Goal: Task Accomplishment & Management: Manage account settings

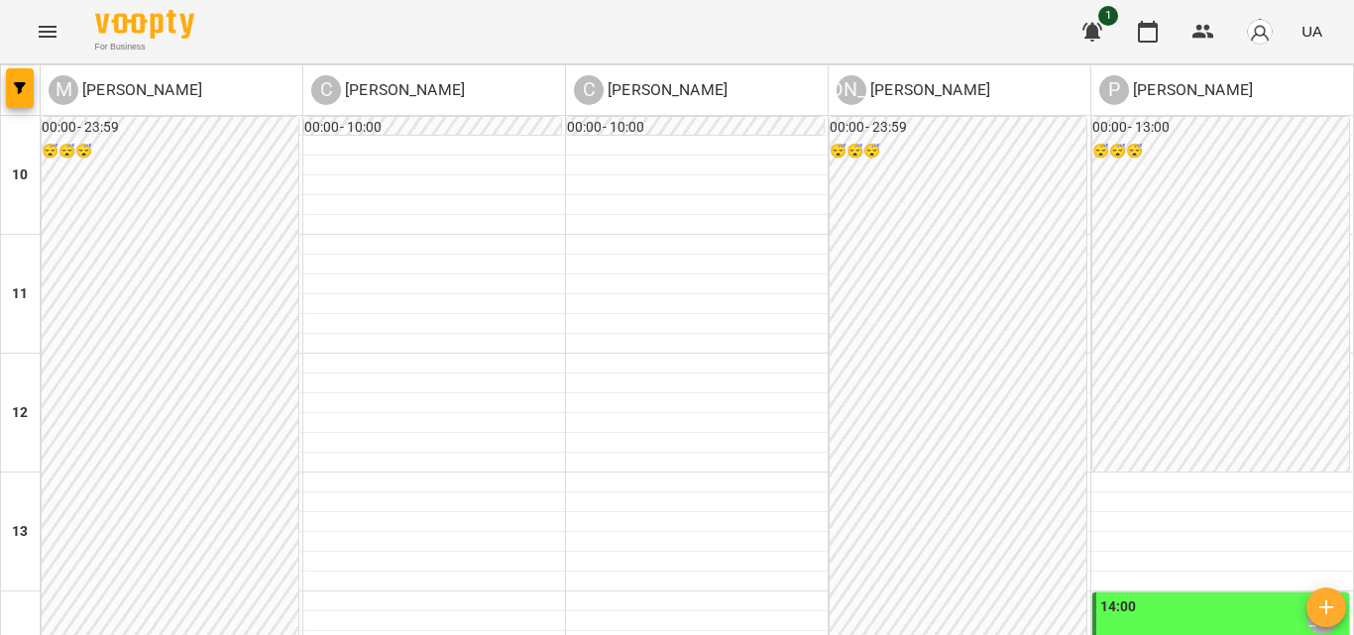
scroll to position [802, 0]
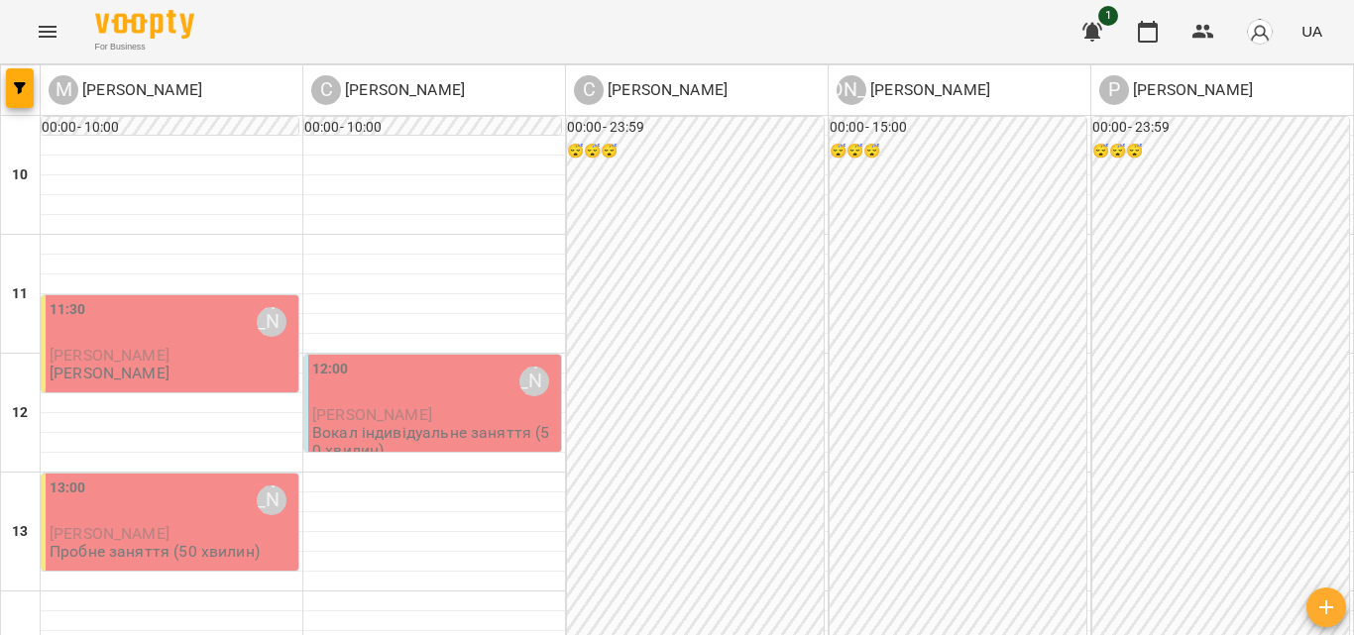
scroll to position [99, 0]
click at [159, 346] on span "[PERSON_NAME]" at bounding box center [110, 355] width 120 height 19
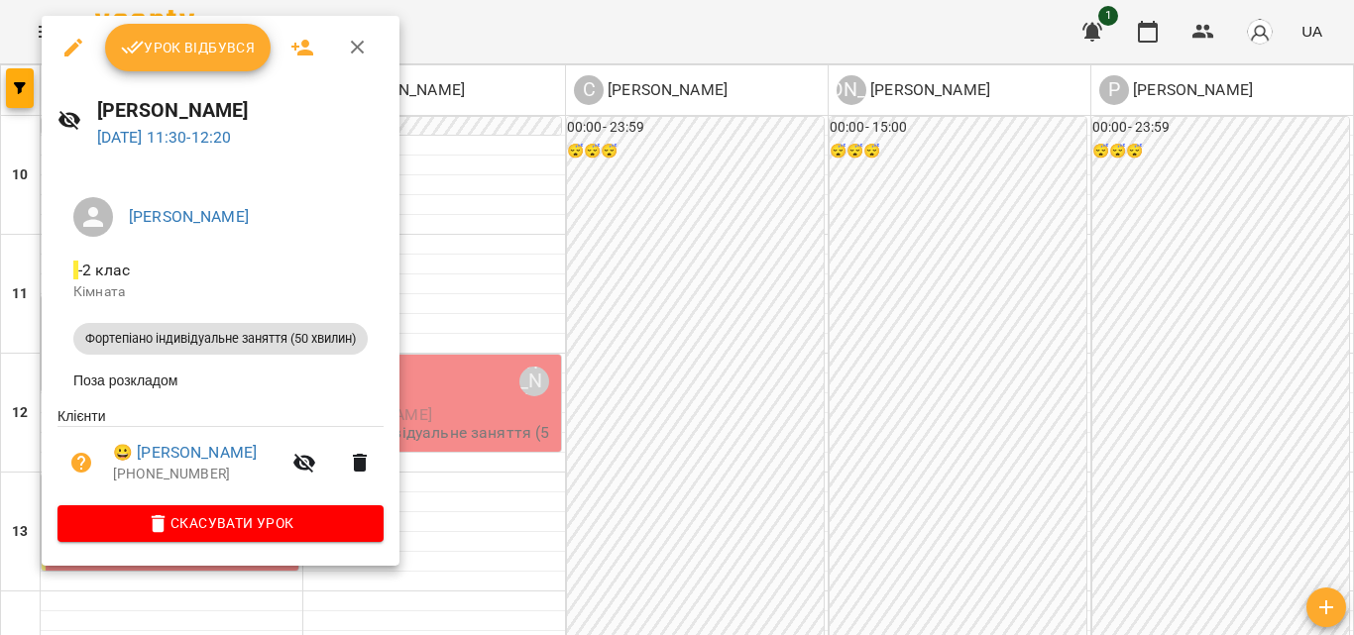
click at [224, 66] on button "Урок відбувся" at bounding box center [188, 48] width 166 height 48
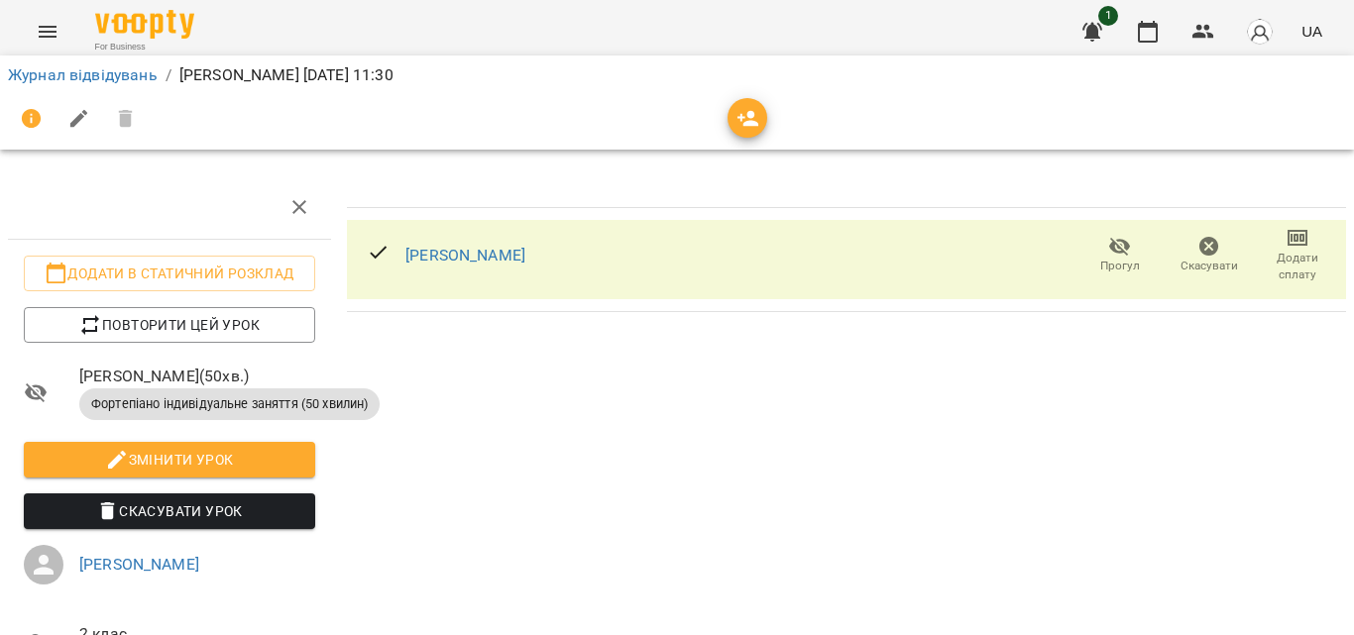
click at [1289, 258] on span "Додати сплату" at bounding box center [1296, 267] width 65 height 34
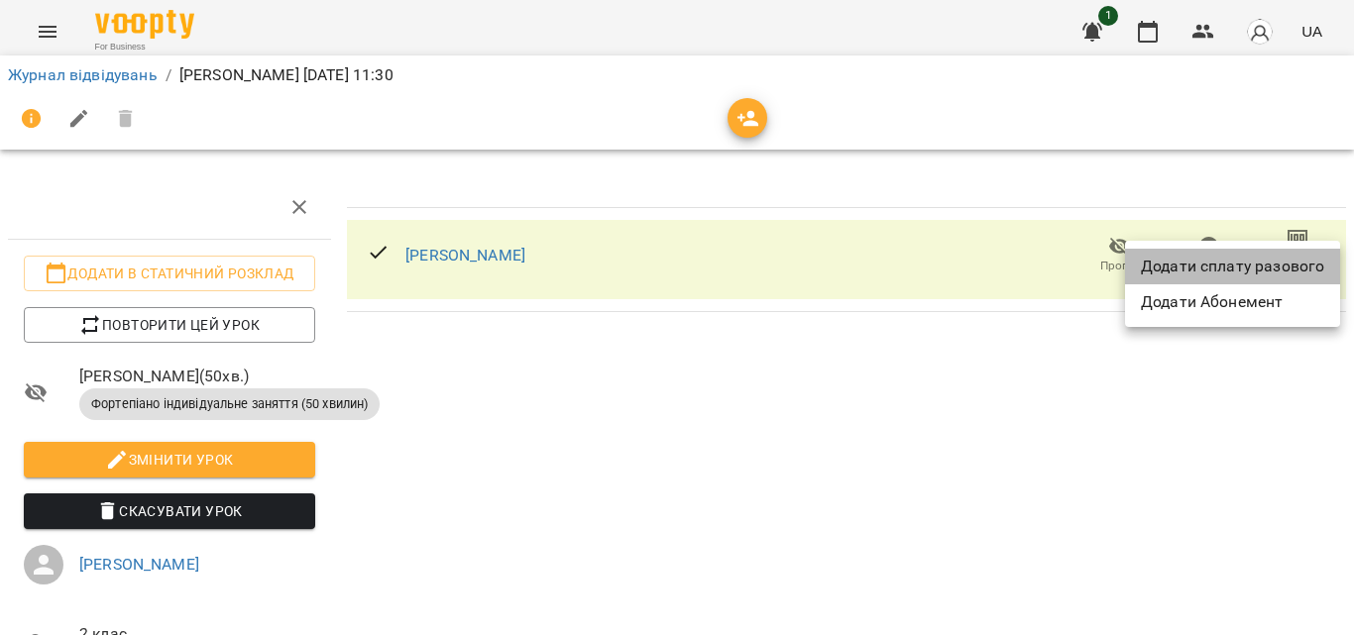
click at [1264, 262] on li "Додати сплату разового" at bounding box center [1232, 267] width 215 height 36
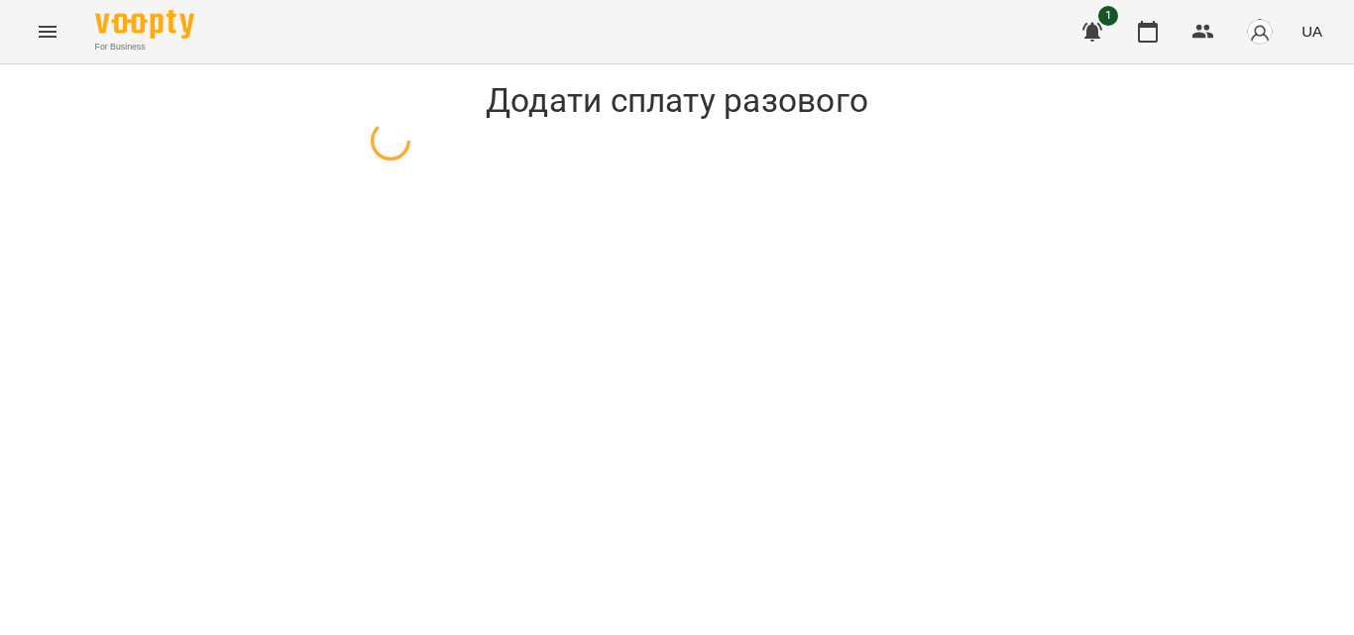
select select "**********"
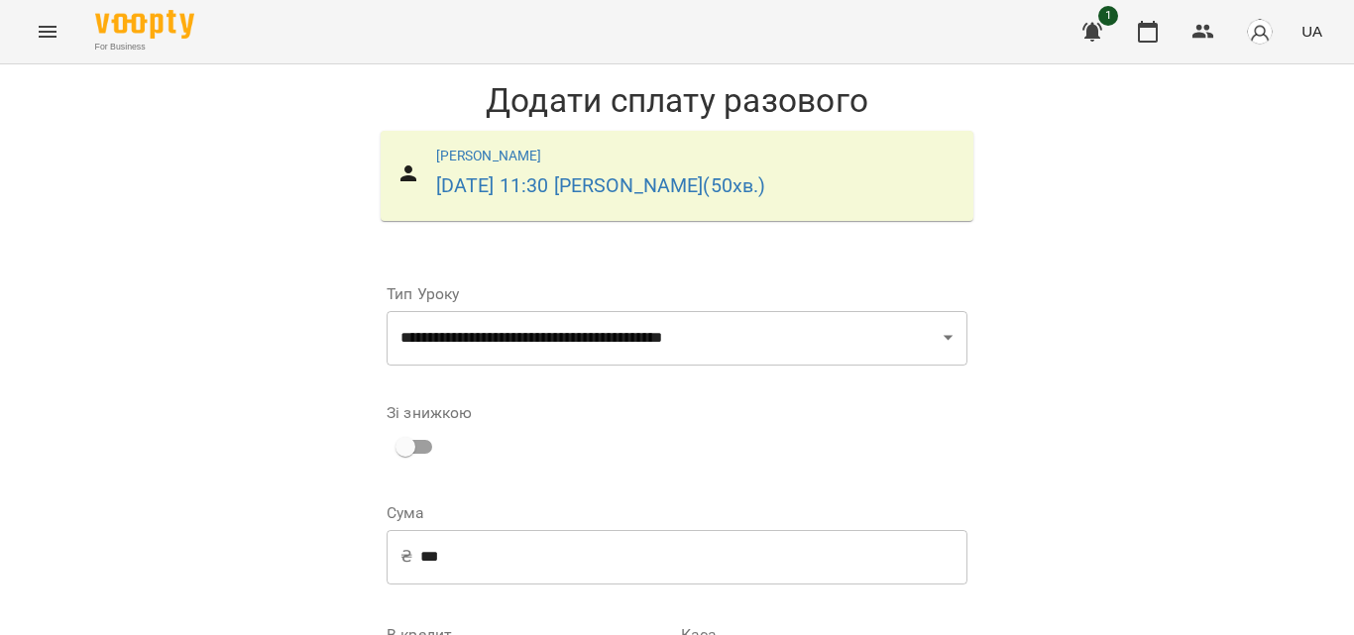
scroll to position [269, 0]
select select "****"
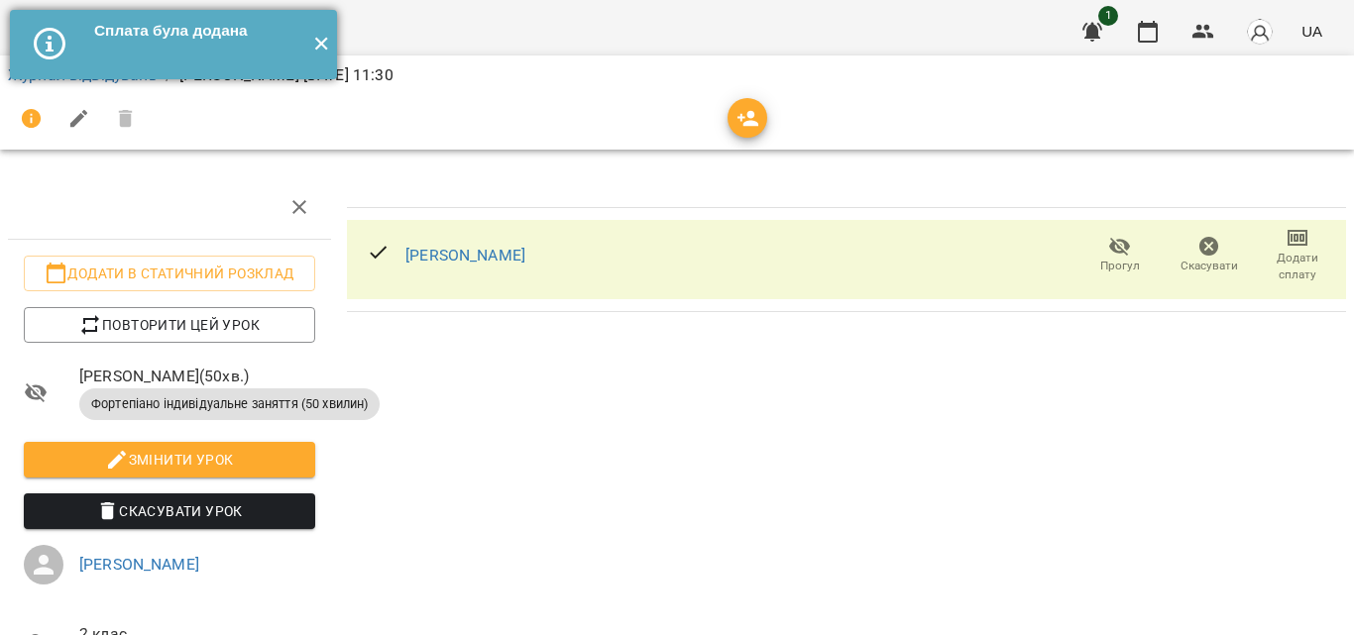
click at [310, 50] on button "✕" at bounding box center [320, 44] width 33 height 69
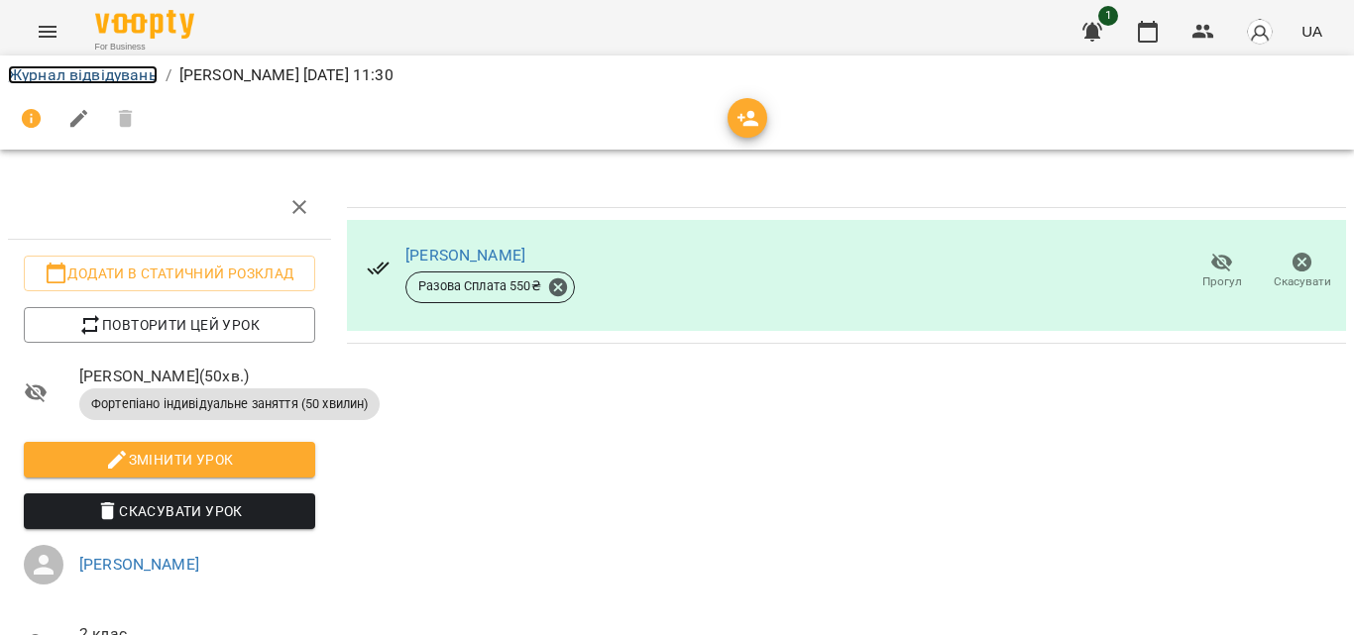
click at [132, 78] on link "Журнал відвідувань" at bounding box center [83, 74] width 150 height 19
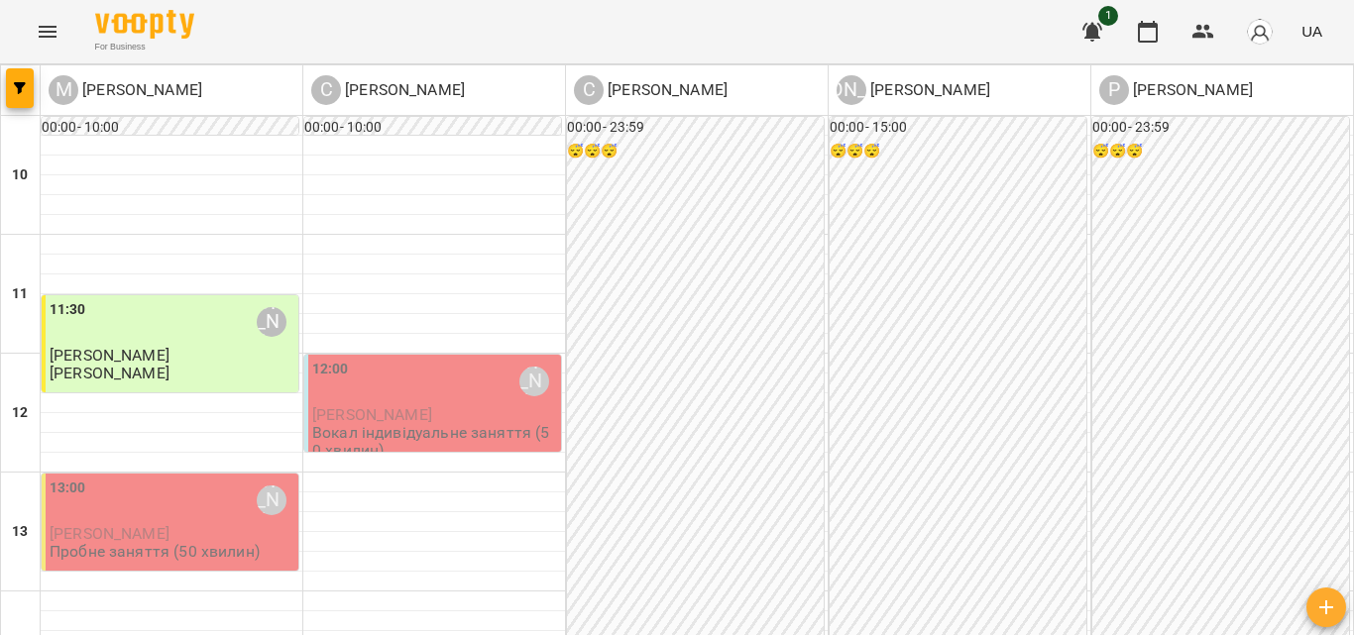
scroll to position [198, 0]
click at [406, 405] on span "[PERSON_NAME]" at bounding box center [372, 414] width 120 height 19
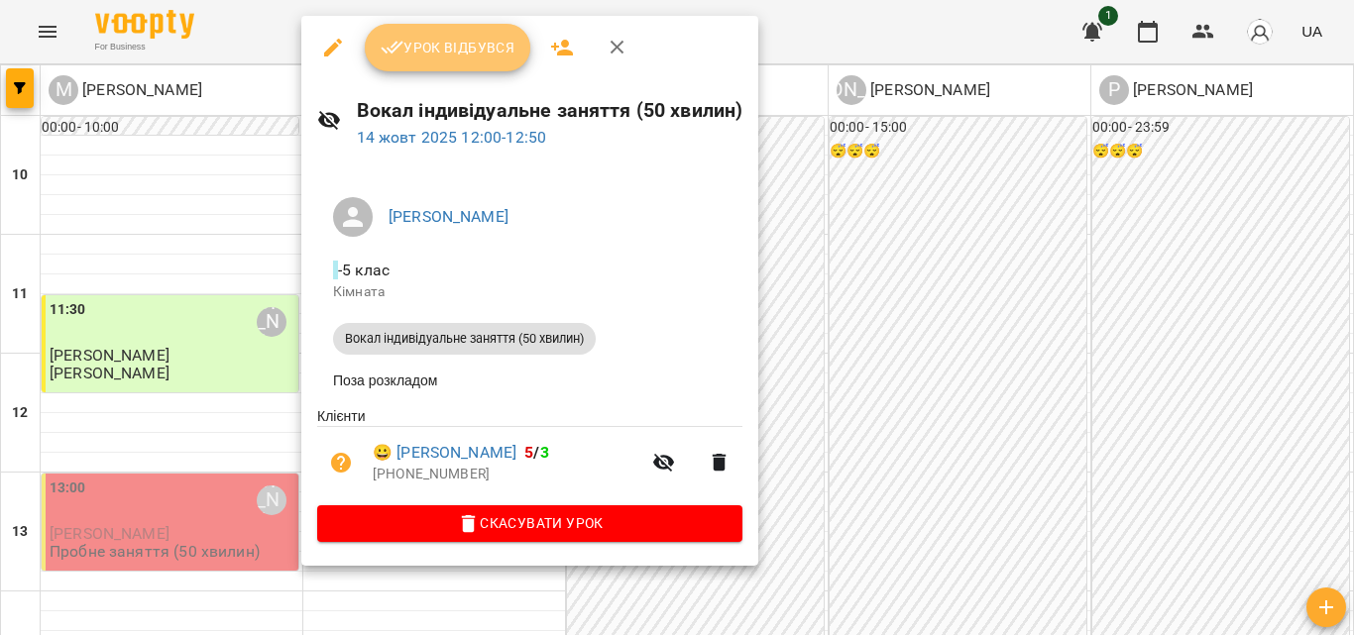
click at [410, 54] on span "Урок відбувся" at bounding box center [448, 48] width 135 height 24
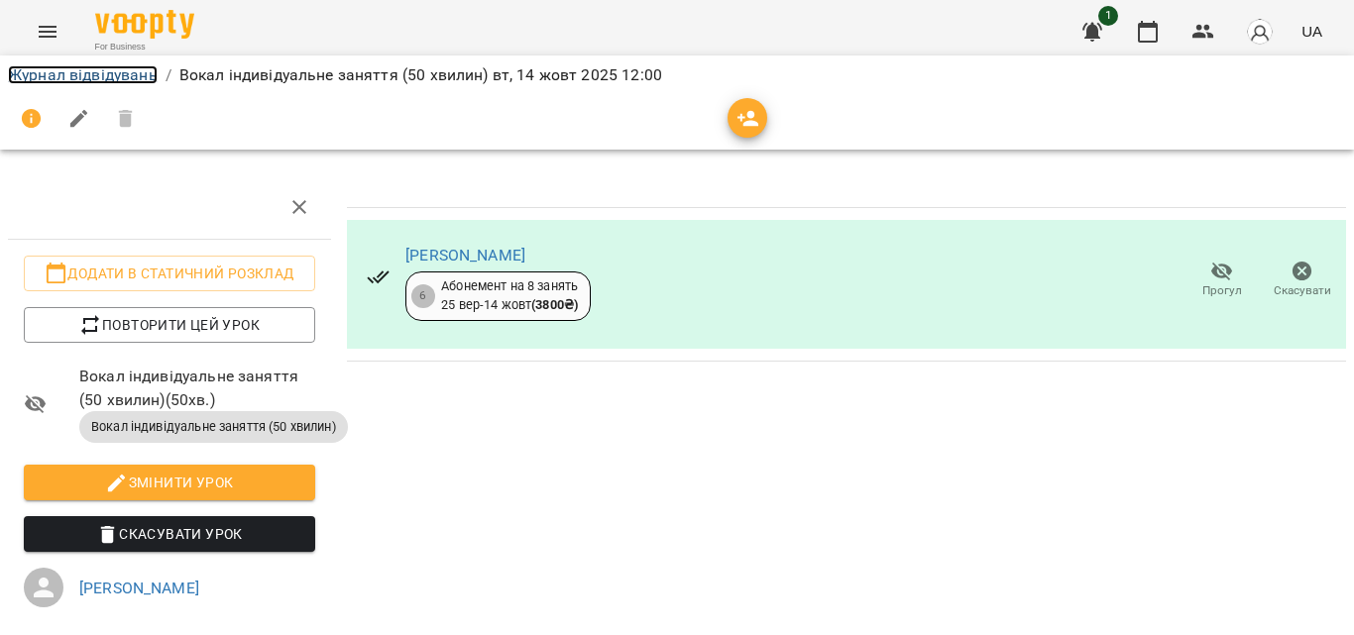
click at [109, 78] on link "Журнал відвідувань" at bounding box center [83, 74] width 150 height 19
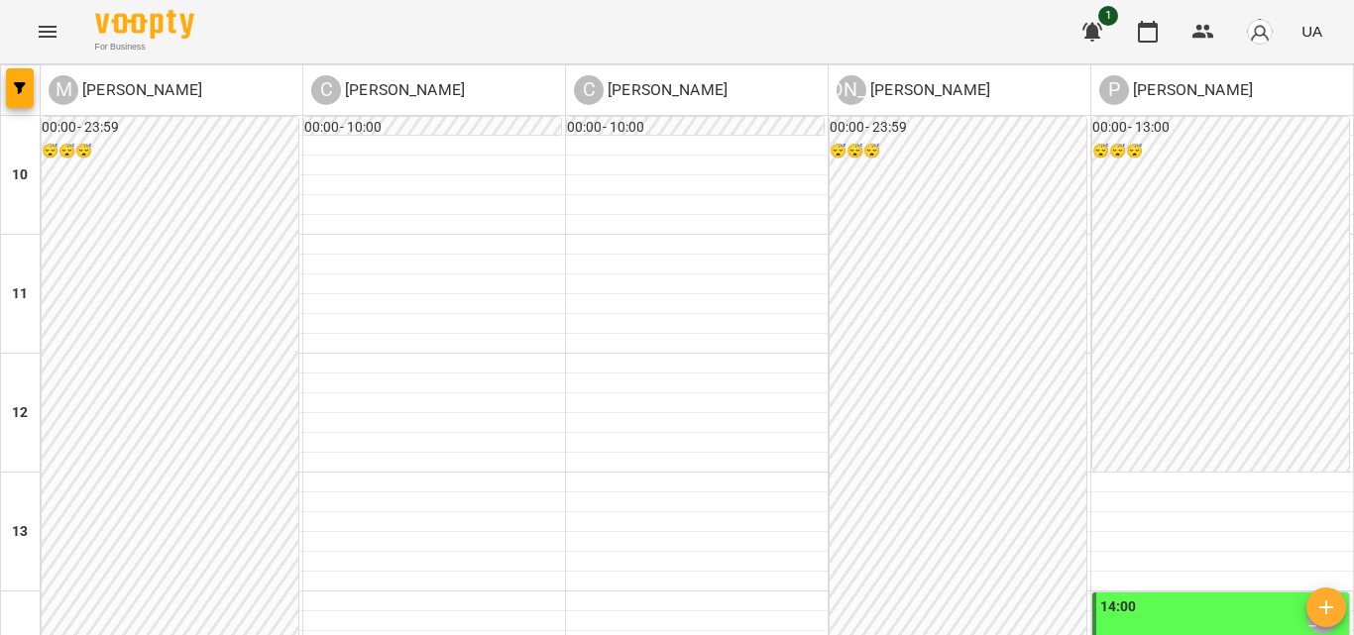
scroll to position [802, 0]
type input "**********"
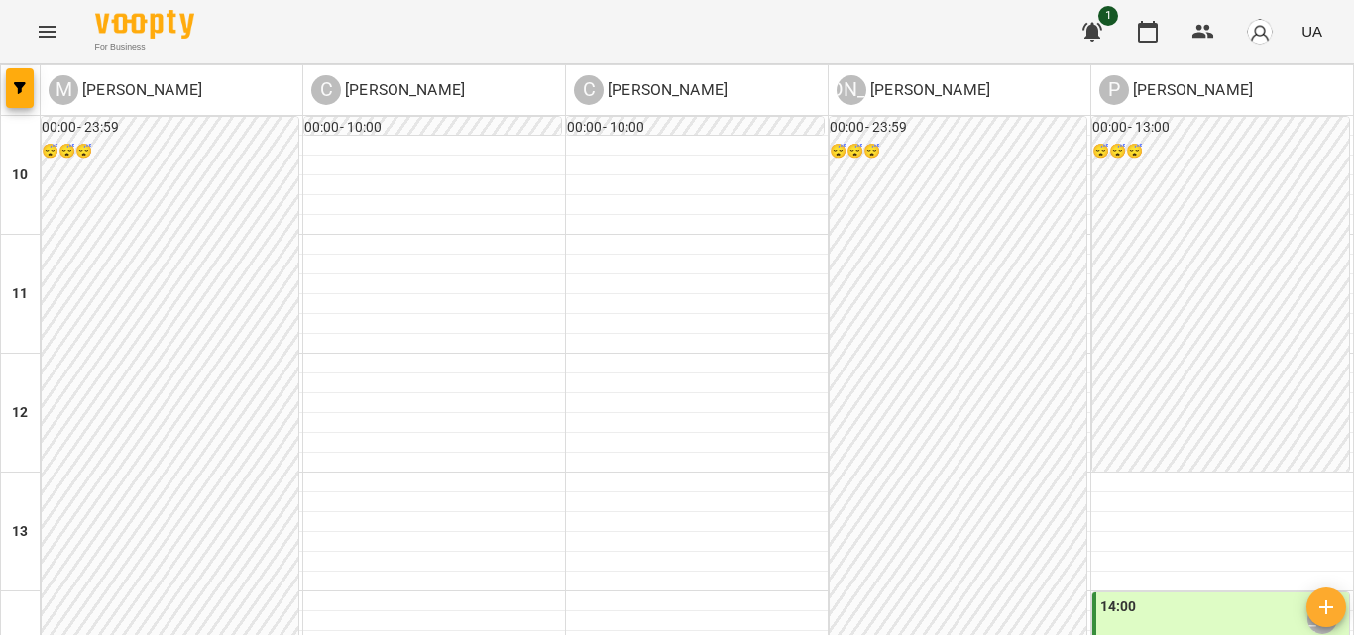
type input "**********"
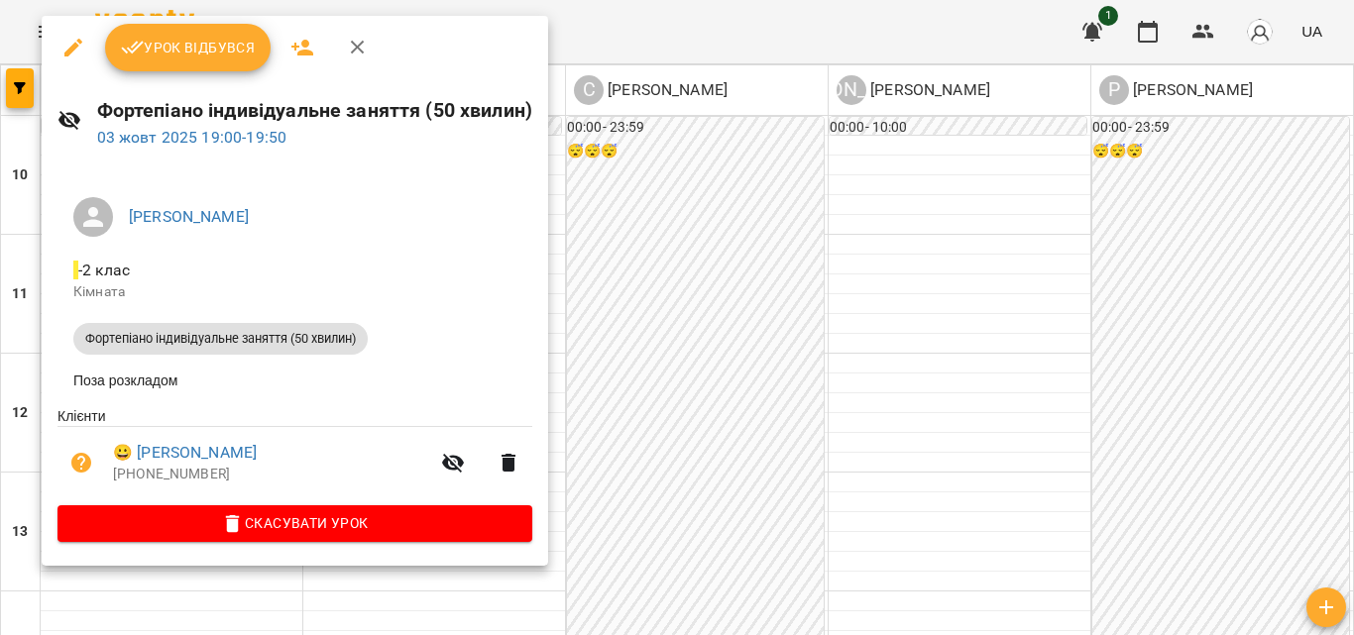
click at [174, 58] on span "Урок відбувся" at bounding box center [188, 48] width 135 height 24
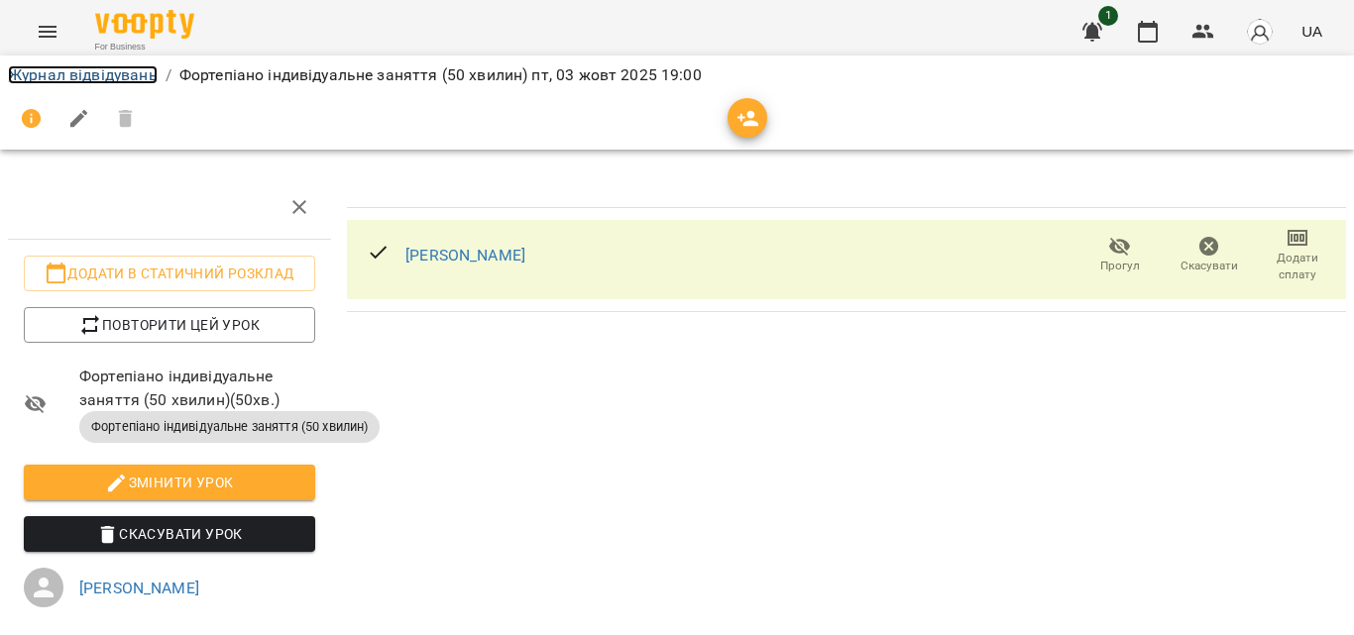
click at [98, 69] on link "Журнал відвідувань" at bounding box center [83, 74] width 150 height 19
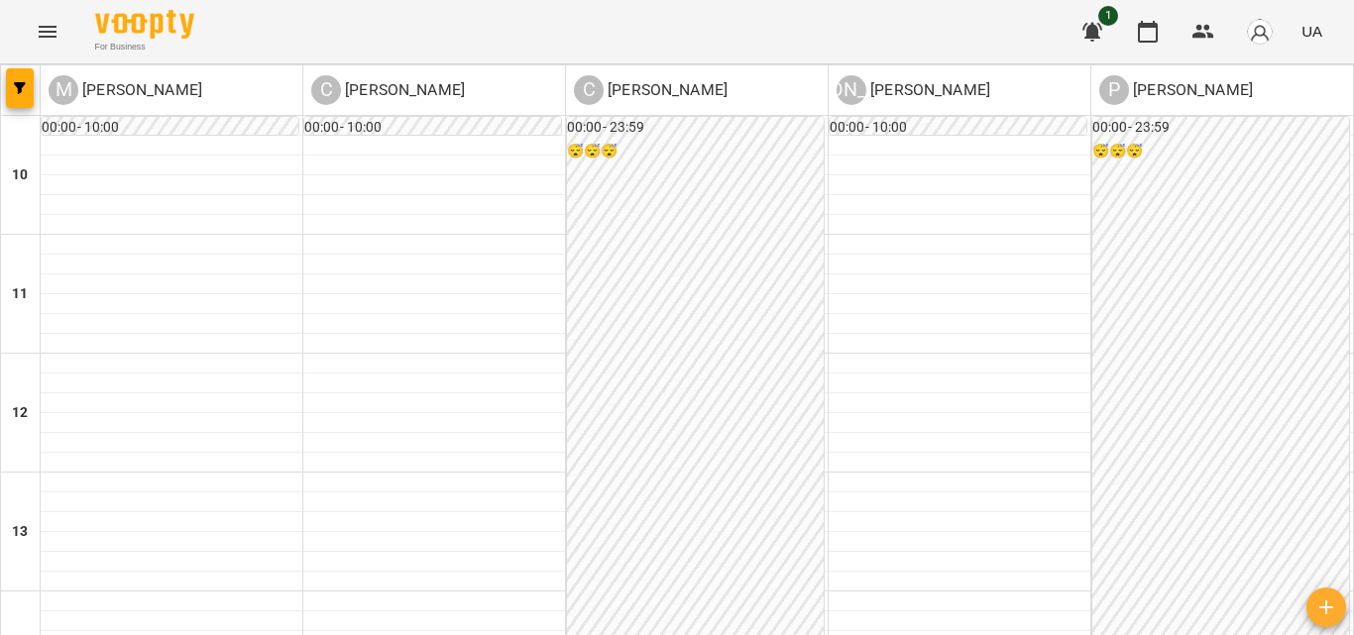
scroll to position [802, 0]
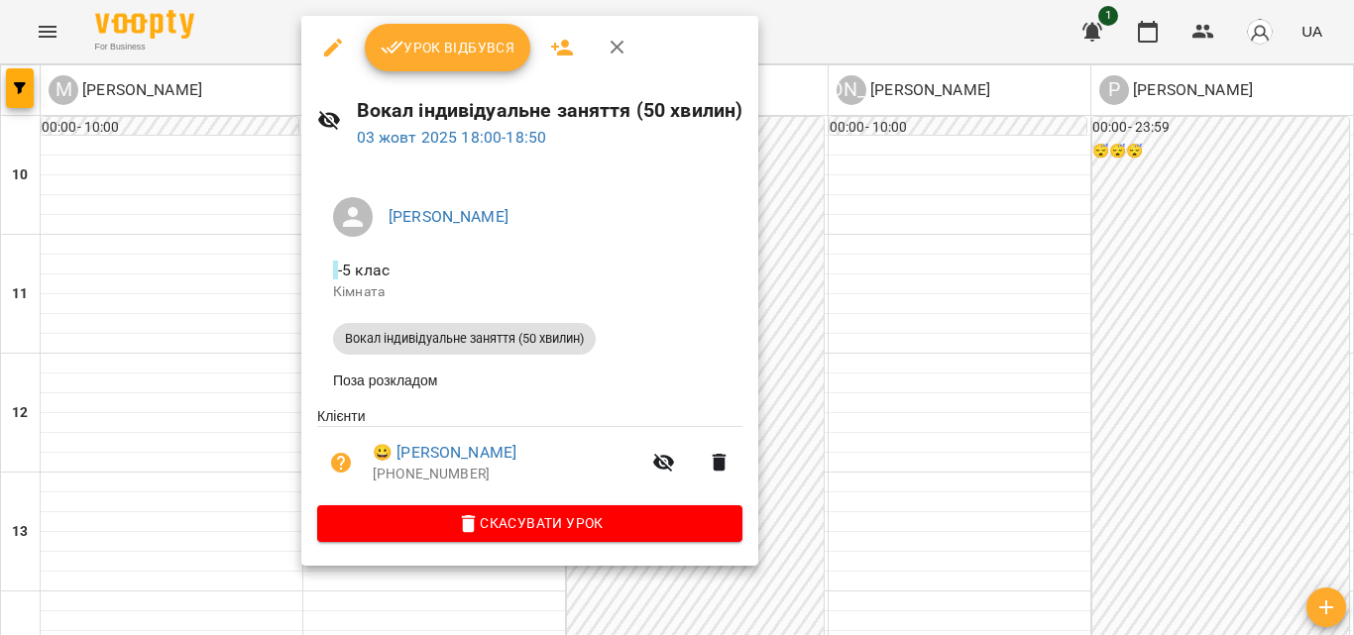
click at [489, 64] on button "Урок відбувся" at bounding box center [448, 48] width 166 height 48
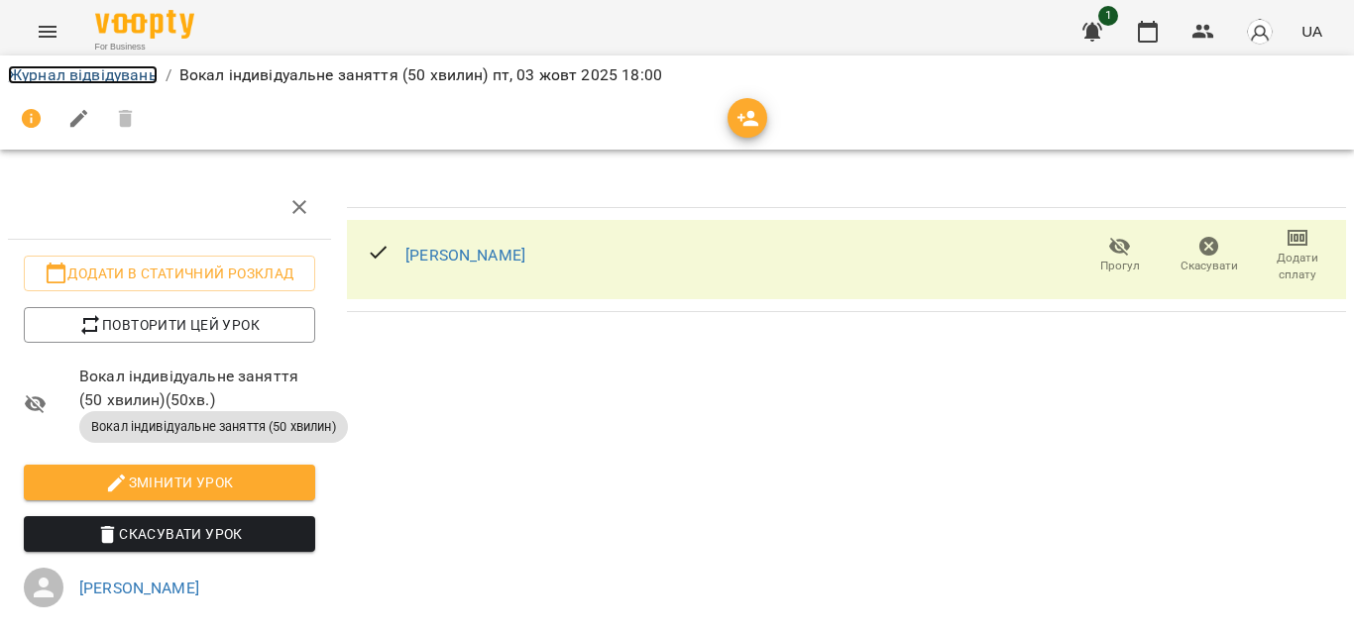
click at [102, 74] on link "Журнал відвідувань" at bounding box center [83, 74] width 150 height 19
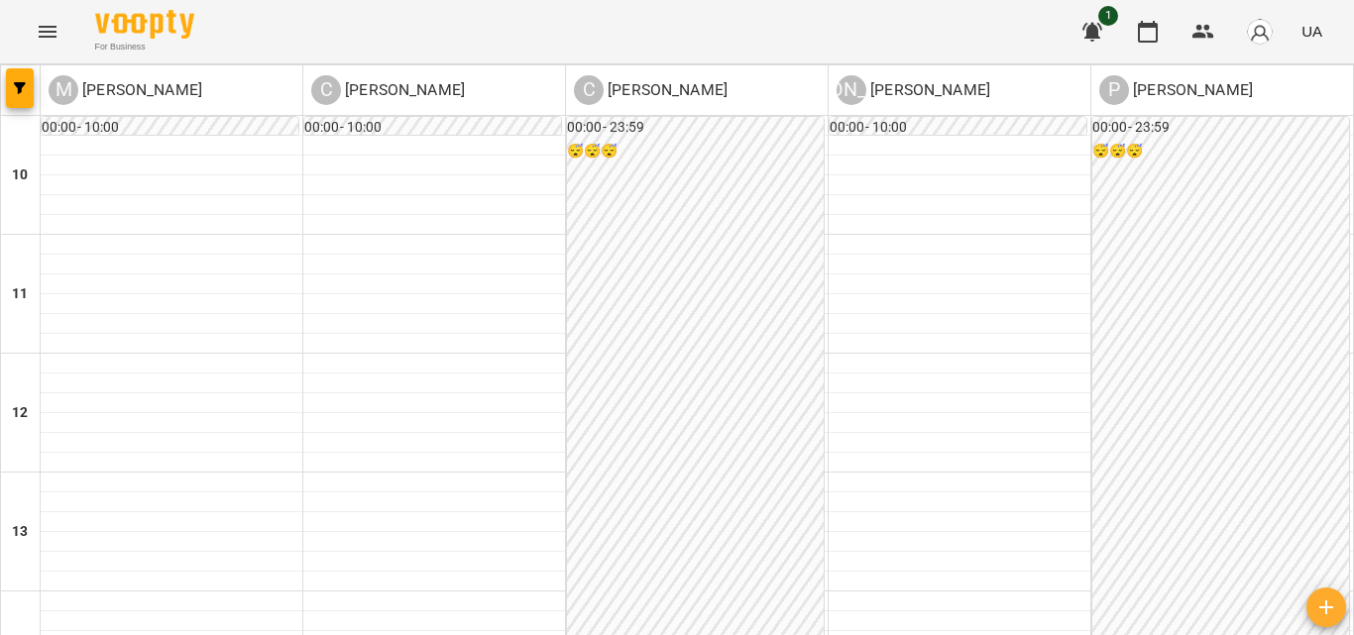
scroll to position [802, 0]
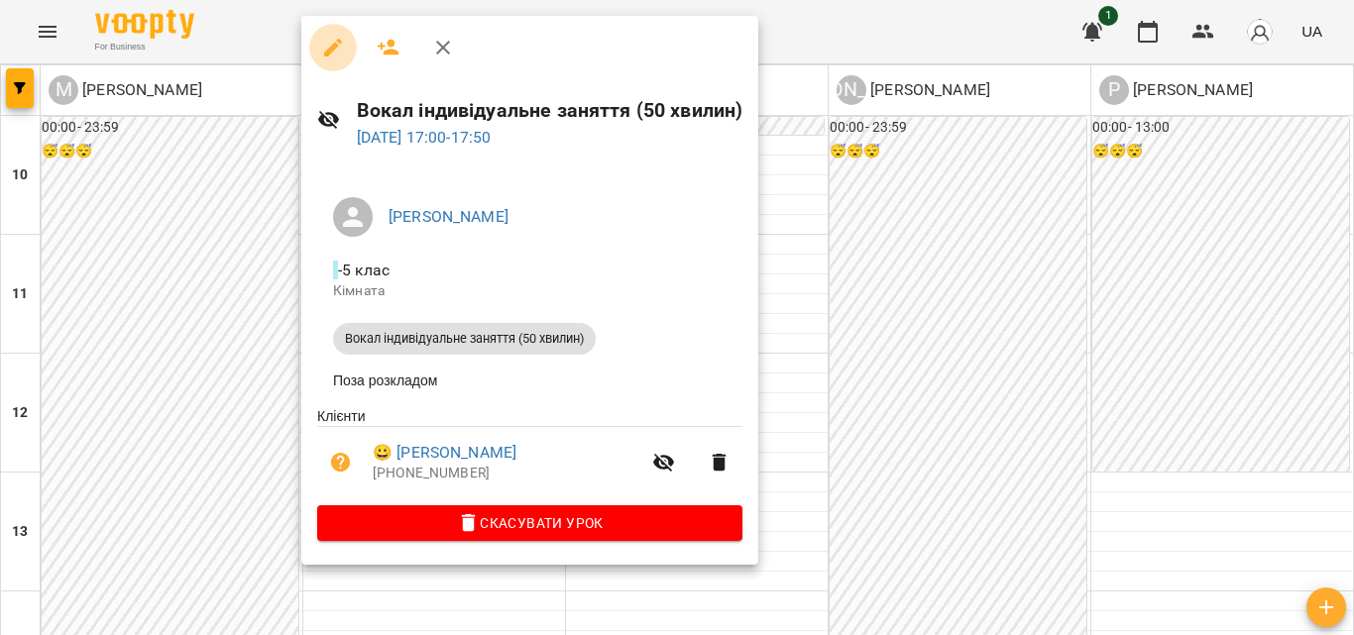
click at [338, 50] on icon "button" at bounding box center [333, 48] width 24 height 24
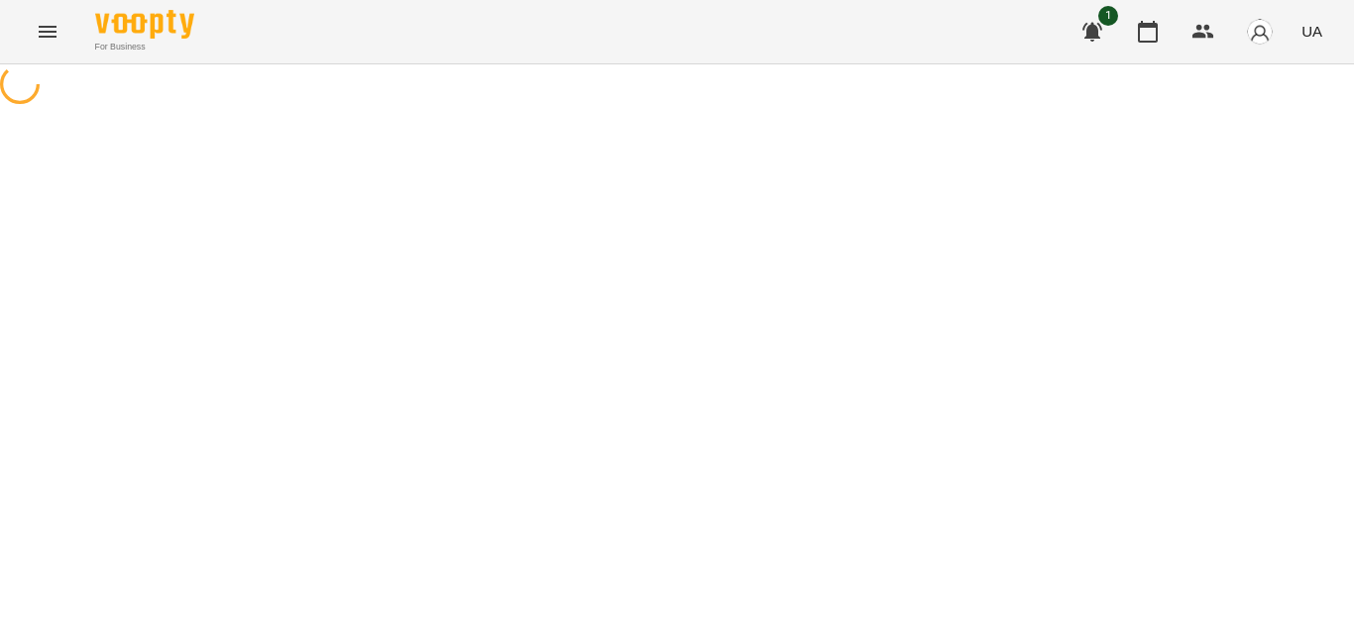
select select "**********"
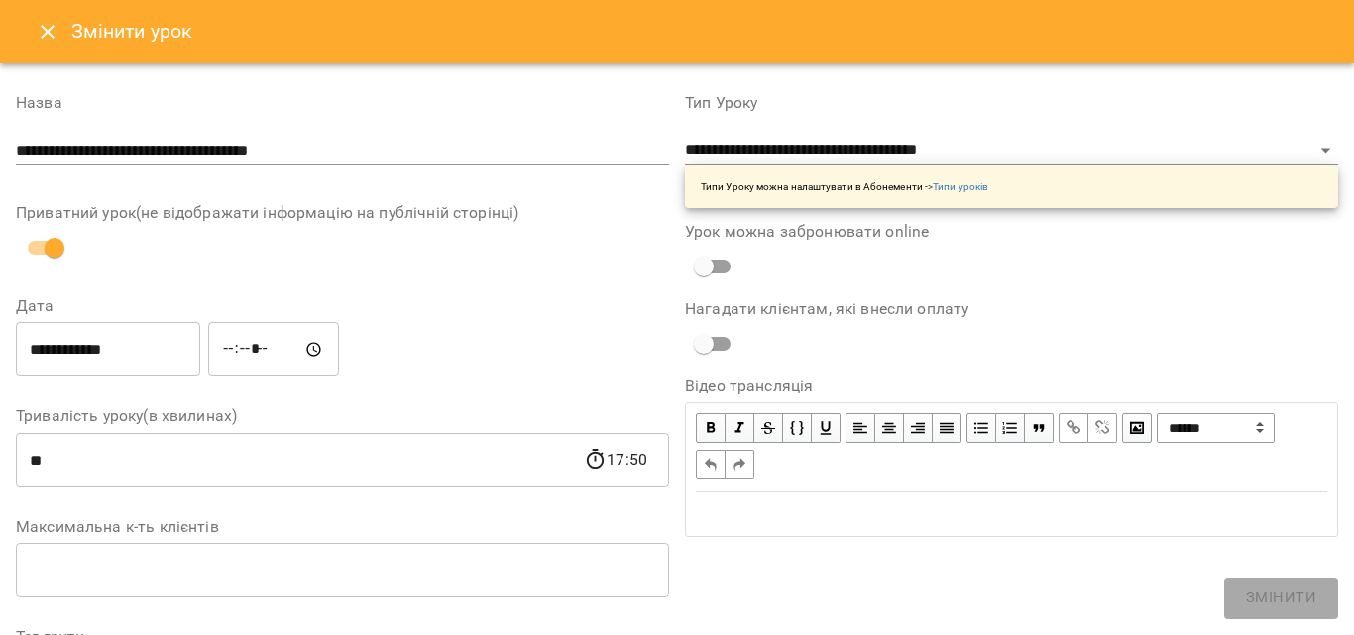
click at [63, 46] on button "Close" at bounding box center [48, 32] width 48 height 48
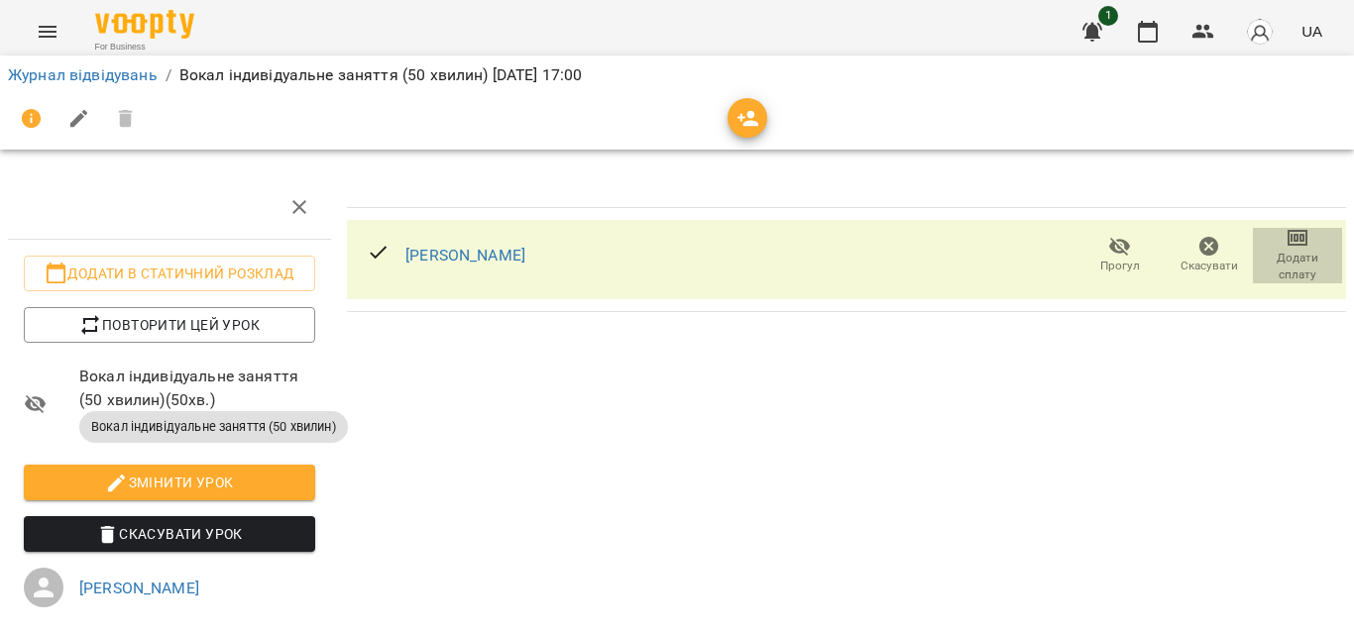
click at [1305, 246] on span "Додати сплату" at bounding box center [1296, 254] width 65 height 56
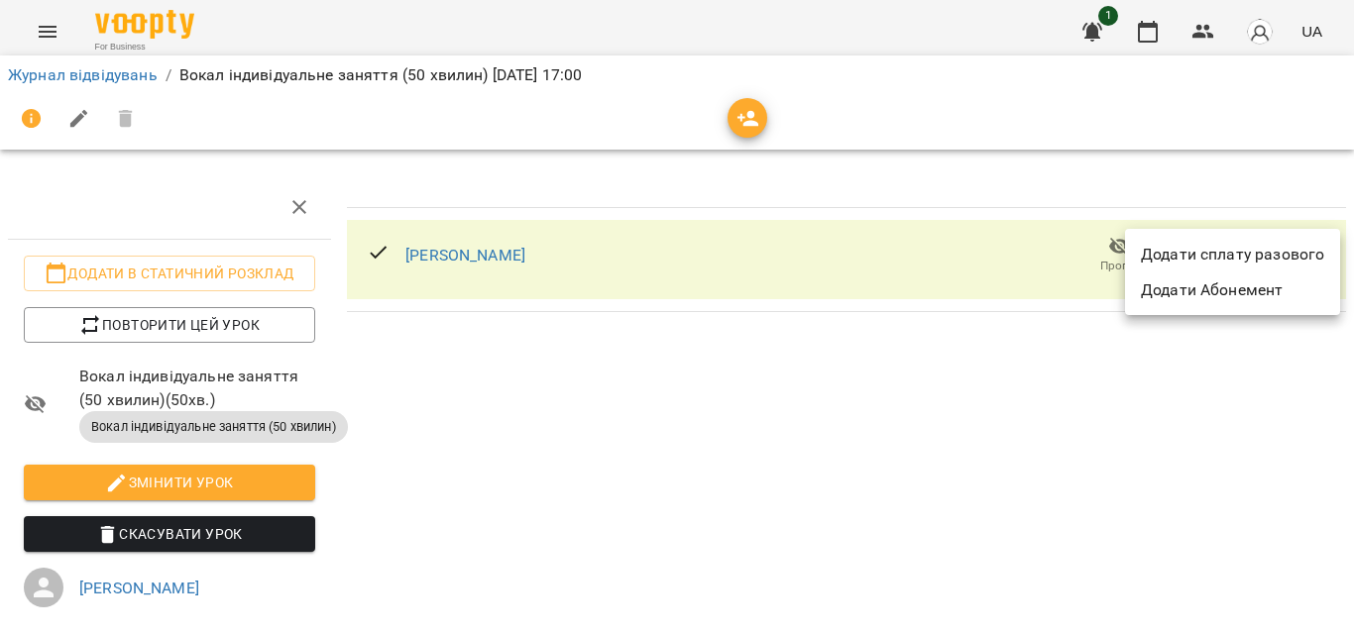
click at [1219, 251] on li "Додати сплату разового" at bounding box center [1232, 255] width 215 height 36
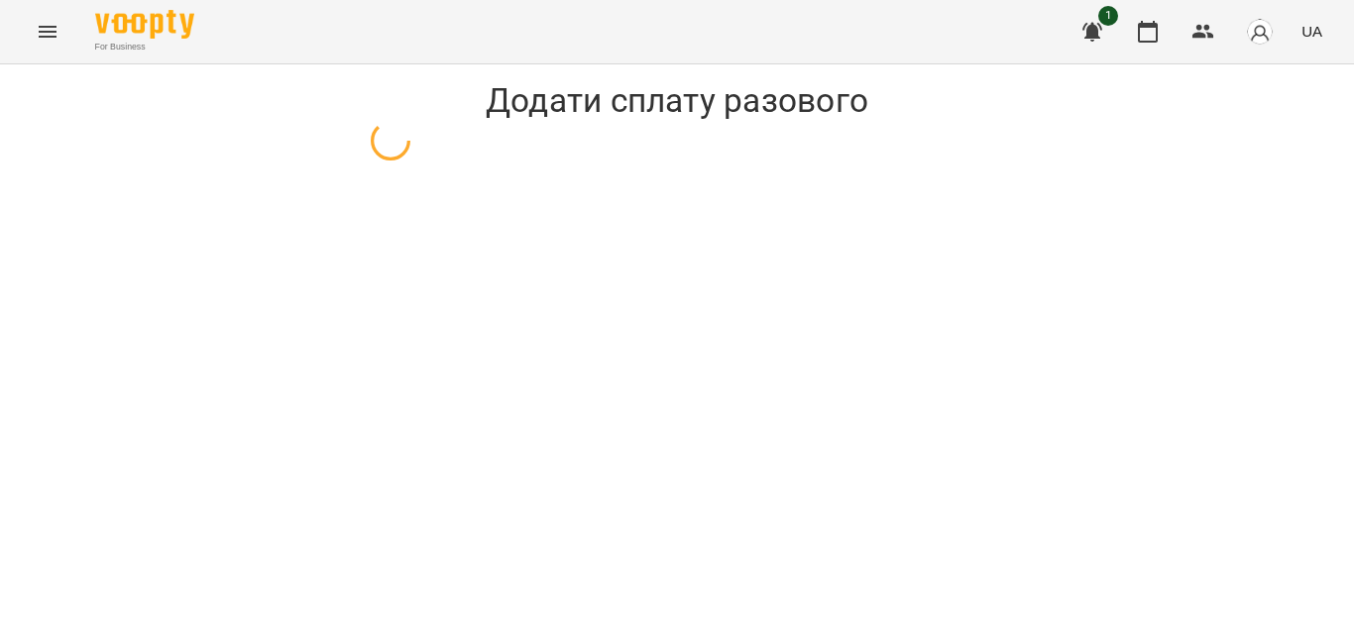
select select "**********"
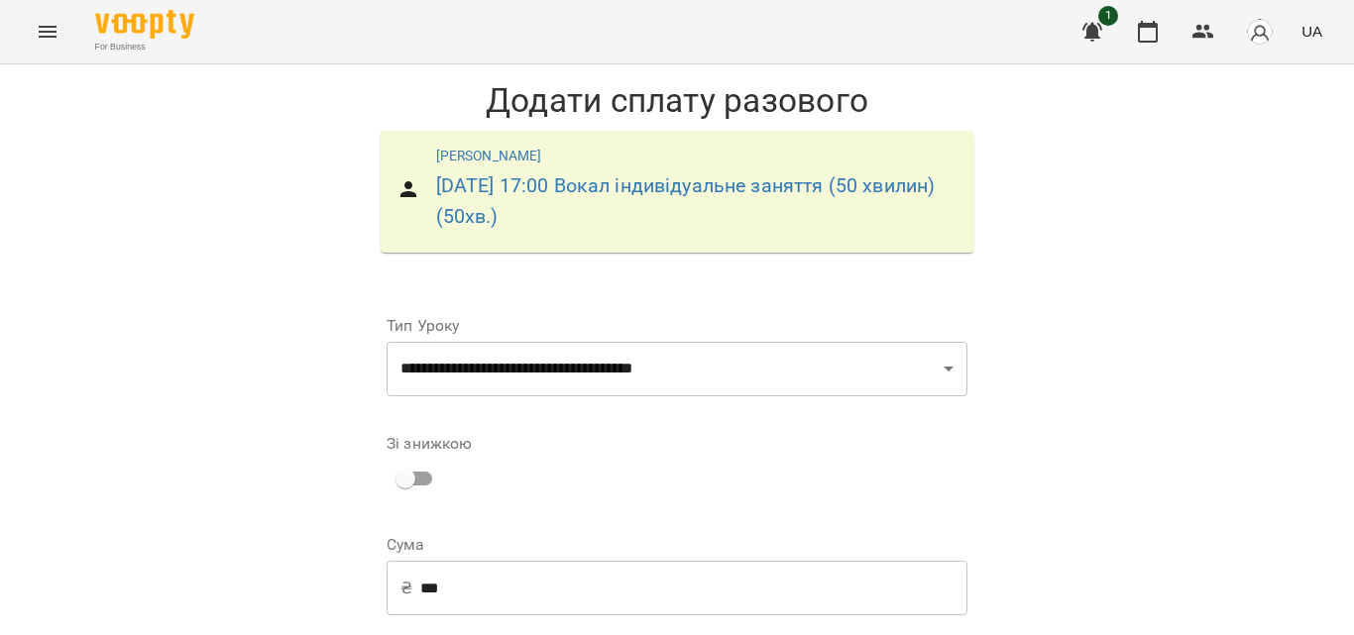
scroll to position [346, 0]
select select "****"
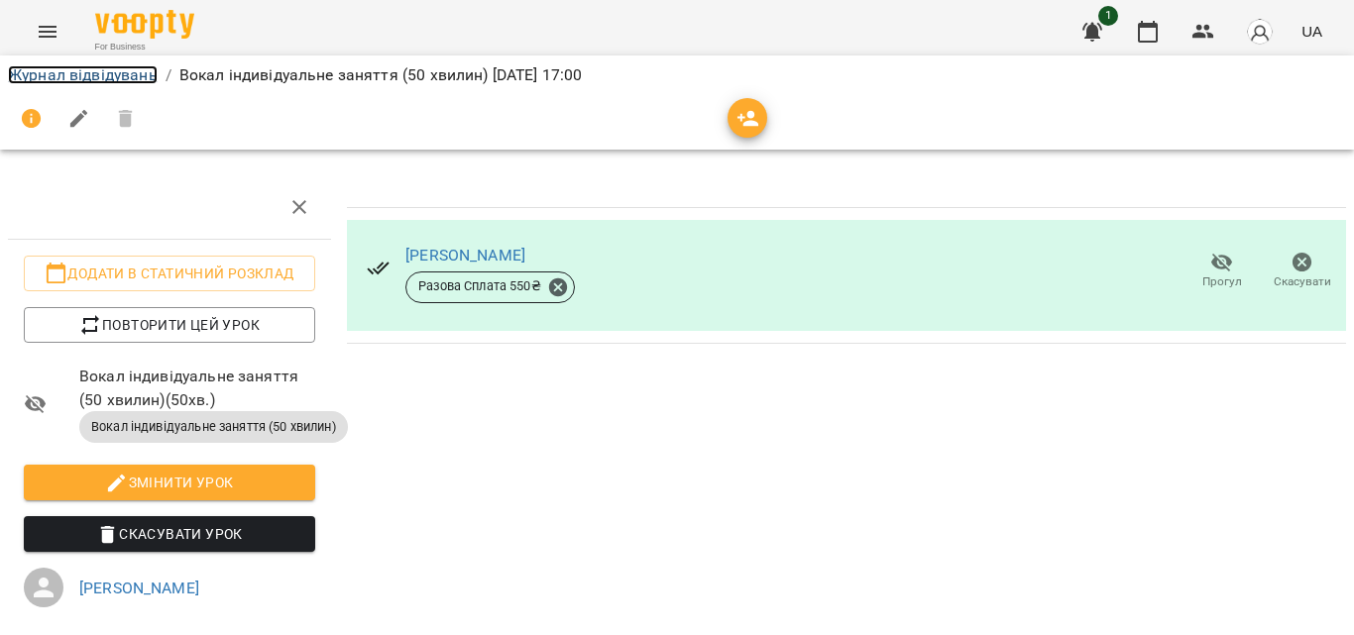
click at [66, 76] on link "Журнал відвідувань" at bounding box center [83, 74] width 150 height 19
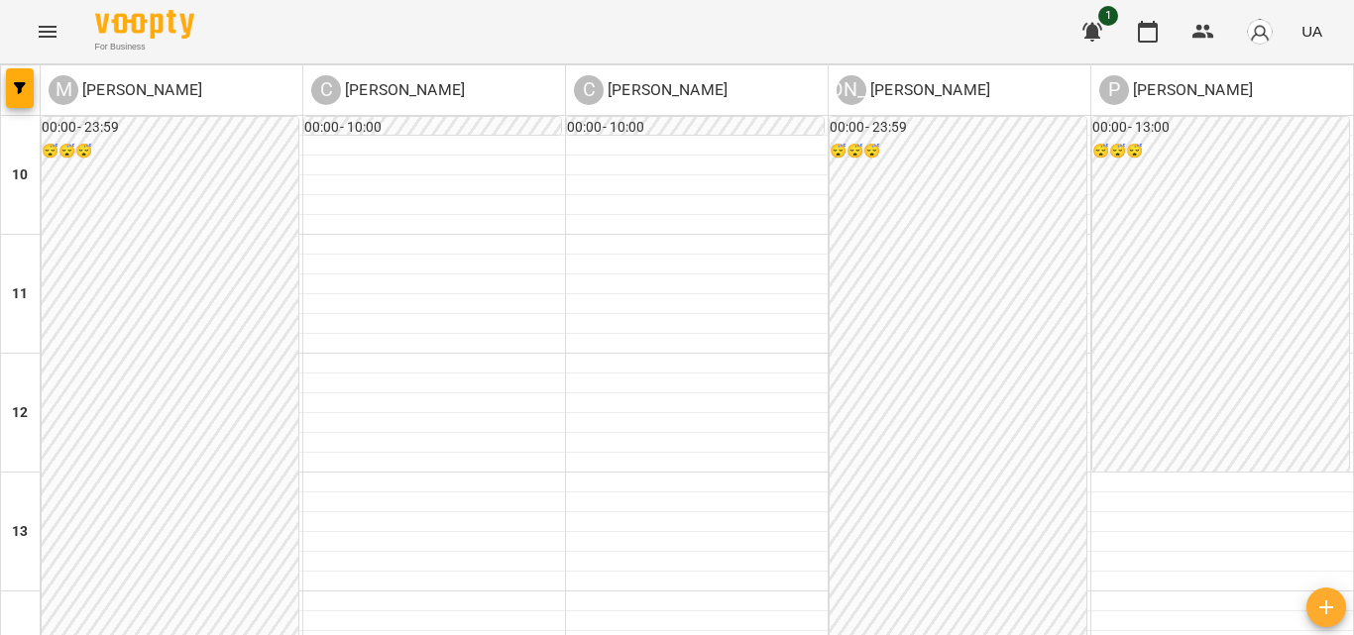
scroll to position [802, 0]
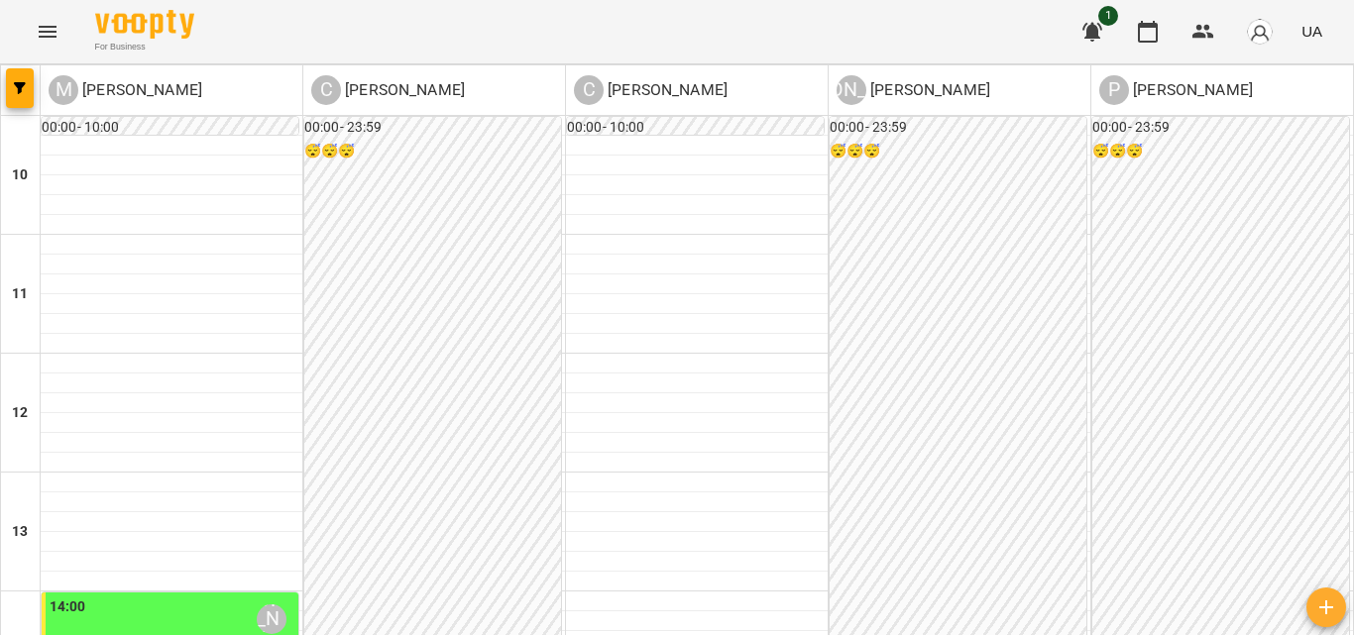
type input "**********"
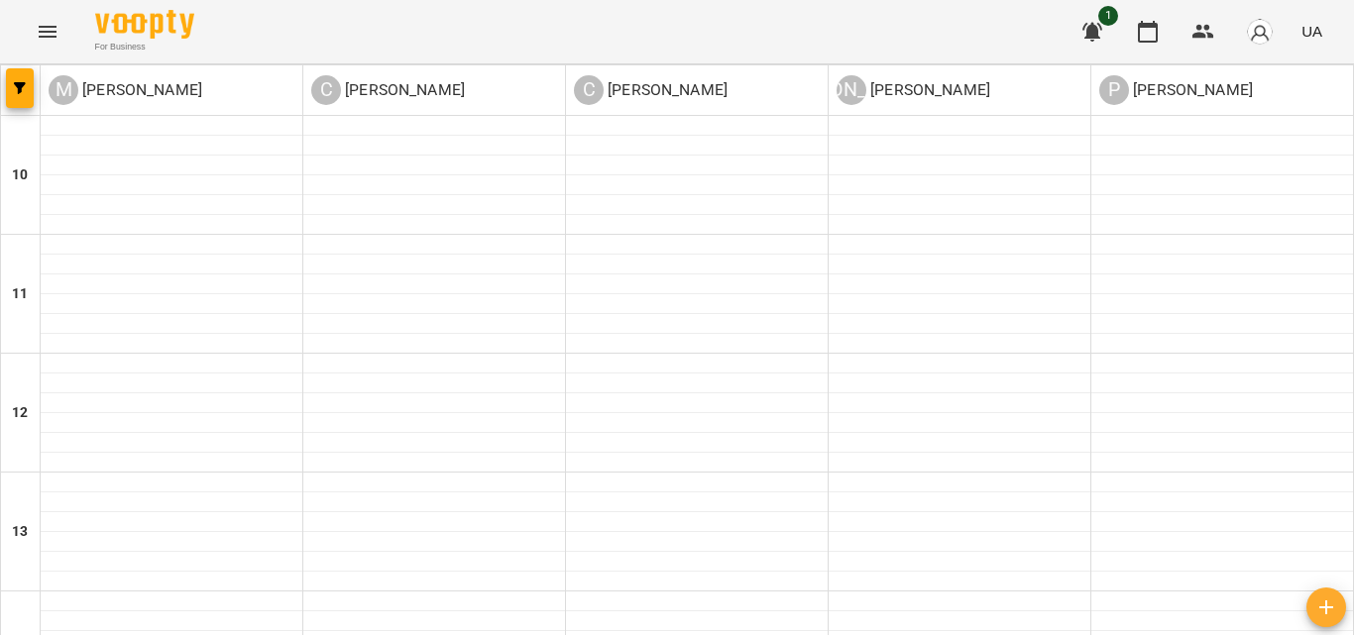
type input "**********"
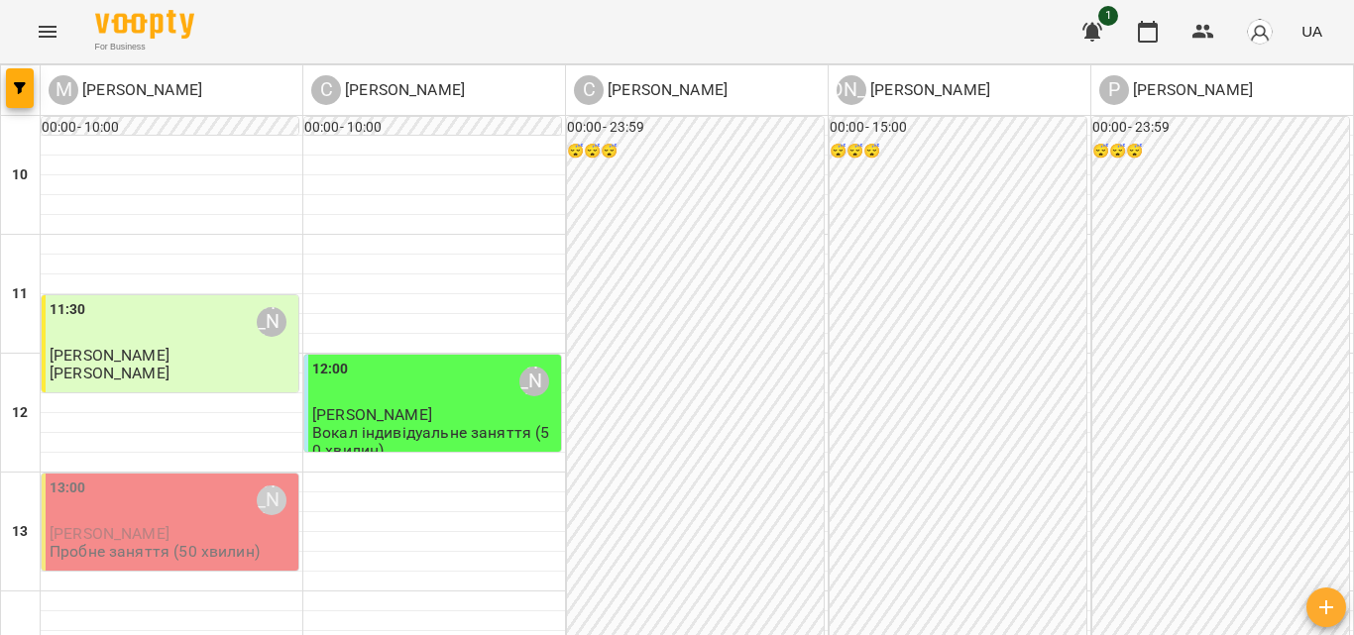
scroll to position [0, 0]
click at [47, 33] on icon "Menu" at bounding box center [48, 32] width 24 height 24
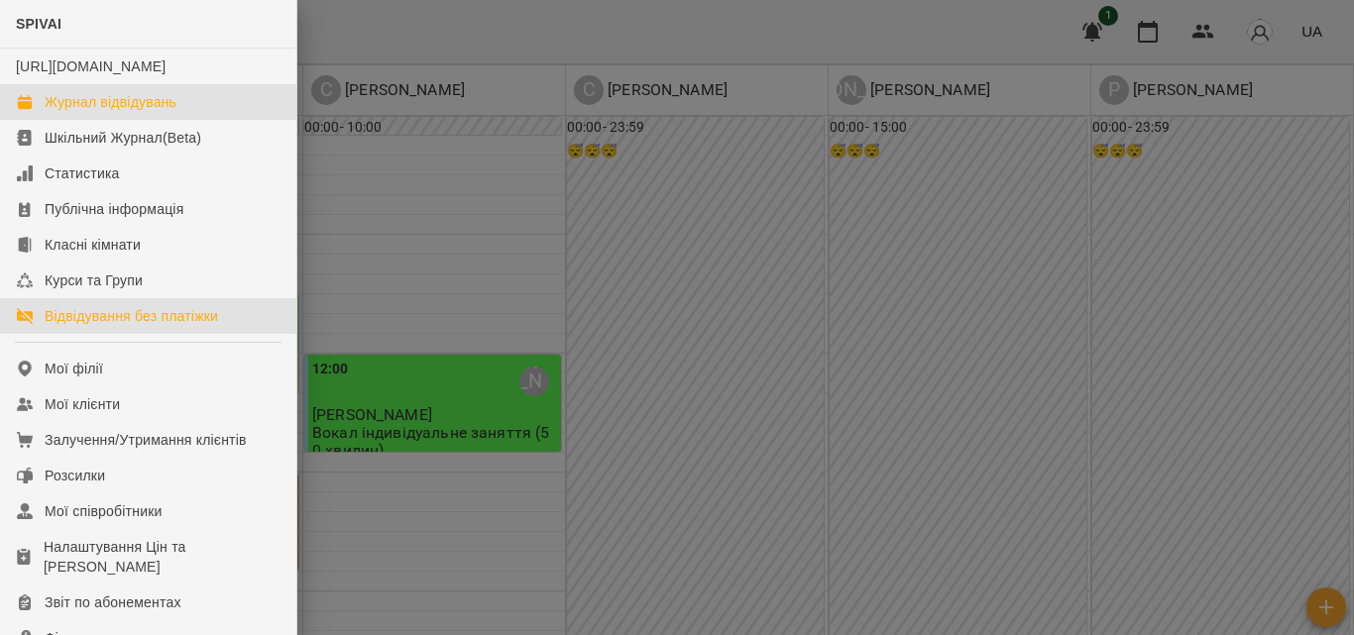
click at [129, 322] on link "Відвідування без платіжки" at bounding box center [148, 316] width 296 height 36
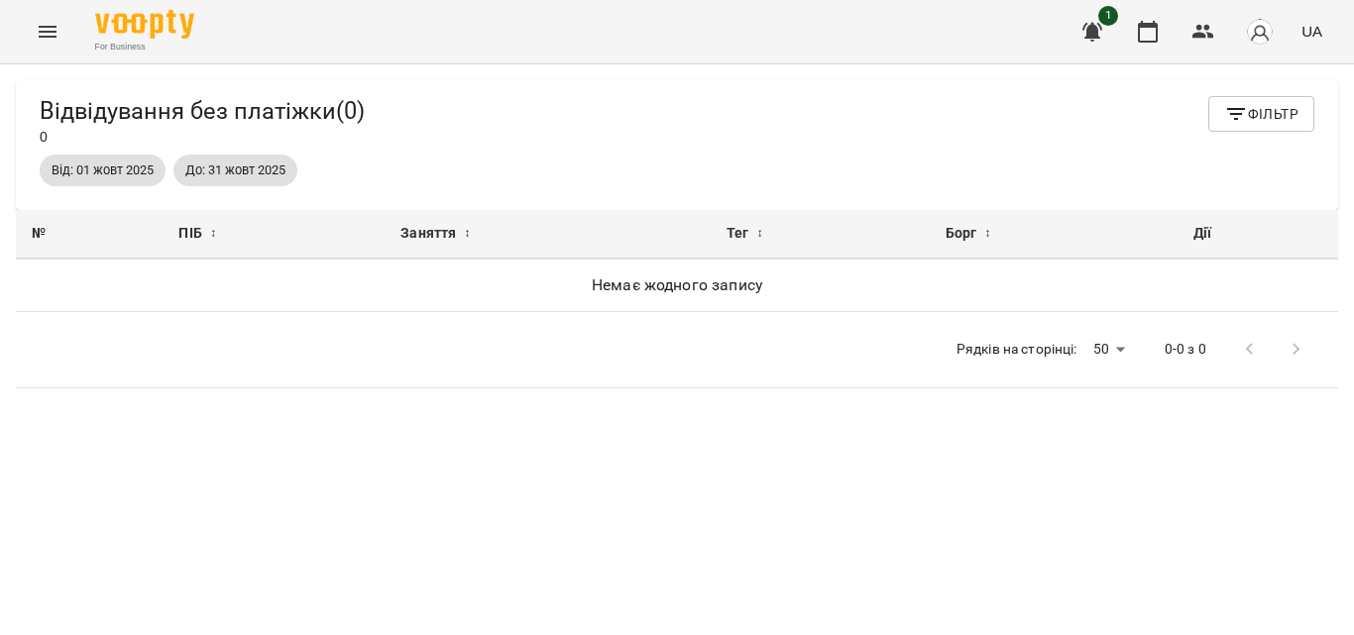
click at [127, 175] on span "Від: 01 жовт 2025" at bounding box center [103, 171] width 126 height 18
click at [114, 167] on span "Від: 01 жовт 2025" at bounding box center [103, 171] width 126 height 18
click at [1246, 101] on button "Фільтр" at bounding box center [1261, 114] width 106 height 36
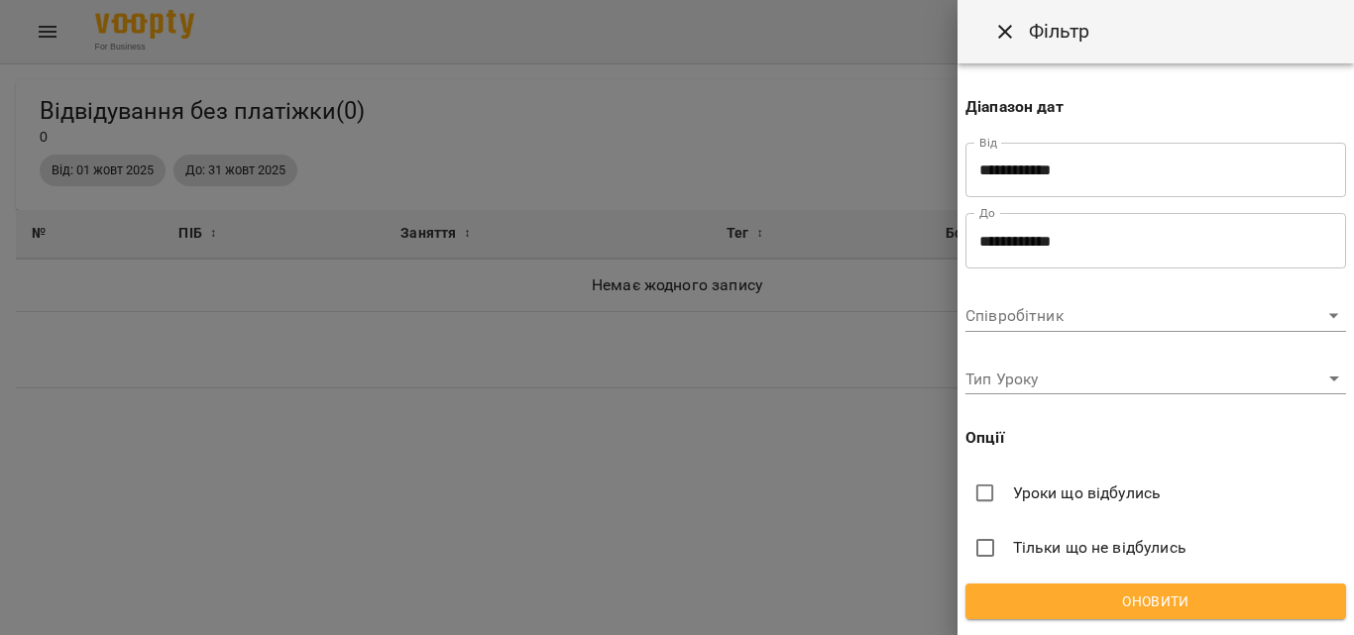
click at [1037, 358] on div "Тип Уроку ​" at bounding box center [1155, 372] width 381 height 48
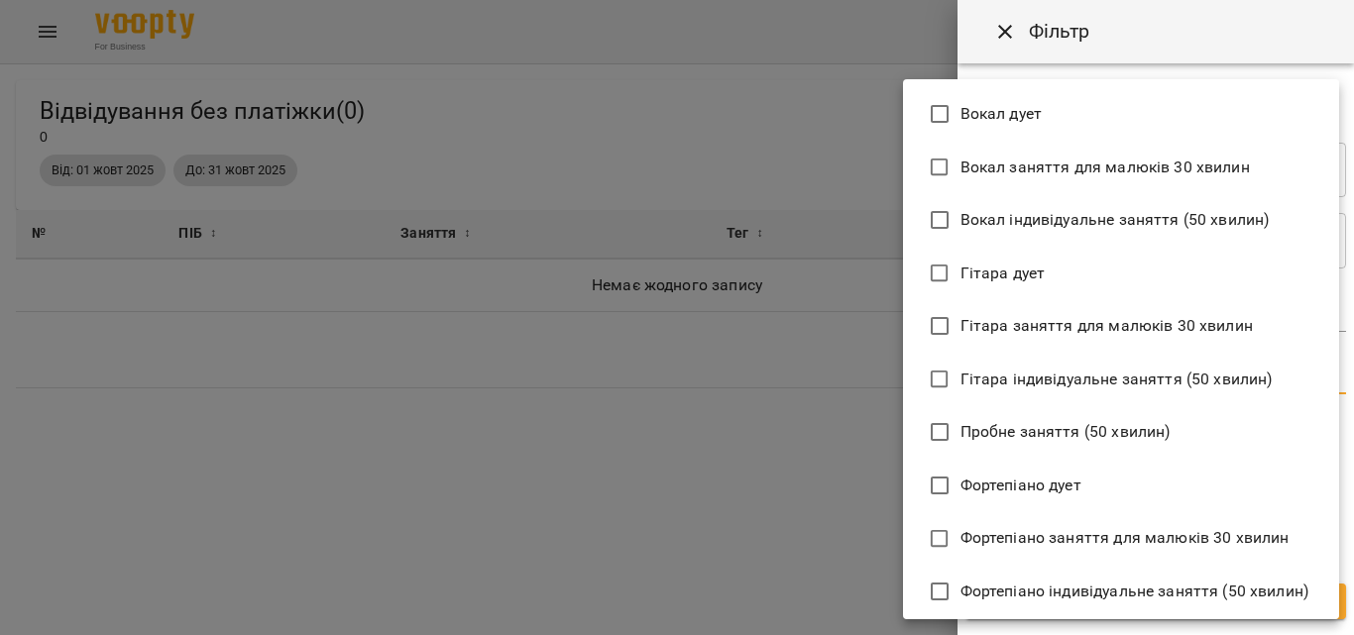
click at [1042, 378] on body "**********" at bounding box center [677, 350] width 1354 height 700
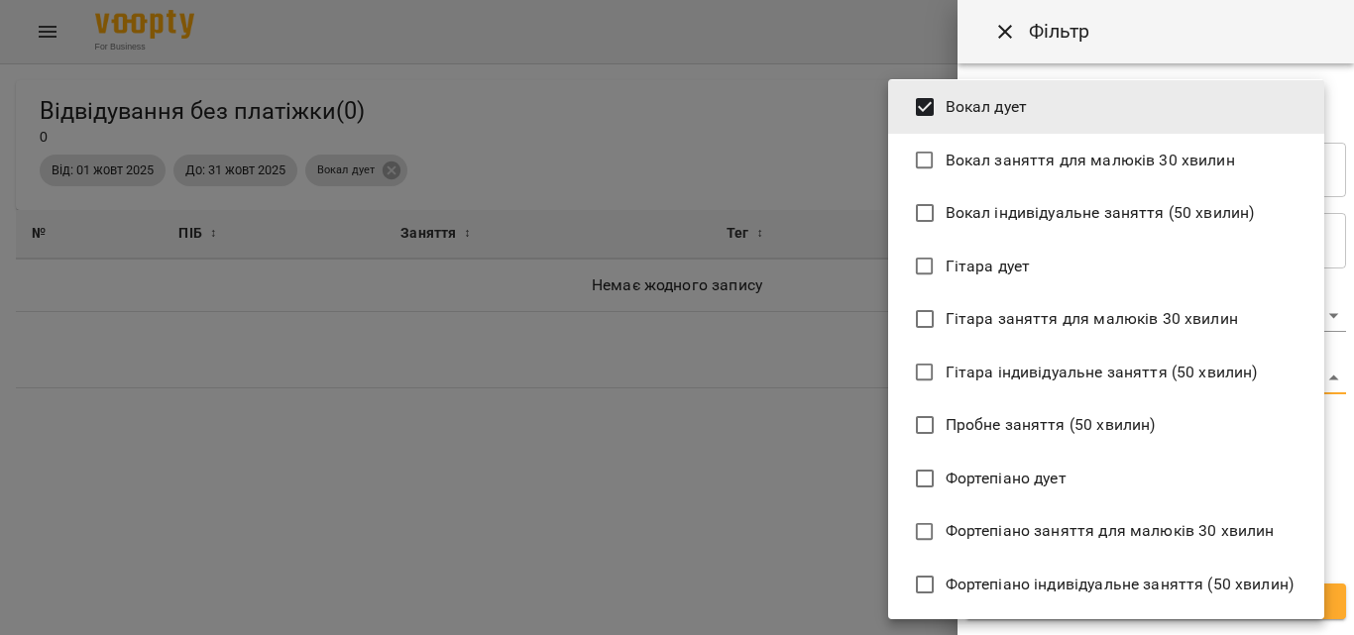
click at [946, 155] on span "Вокал заняття для малюків 30 хвилин" at bounding box center [1089, 161] width 289 height 24
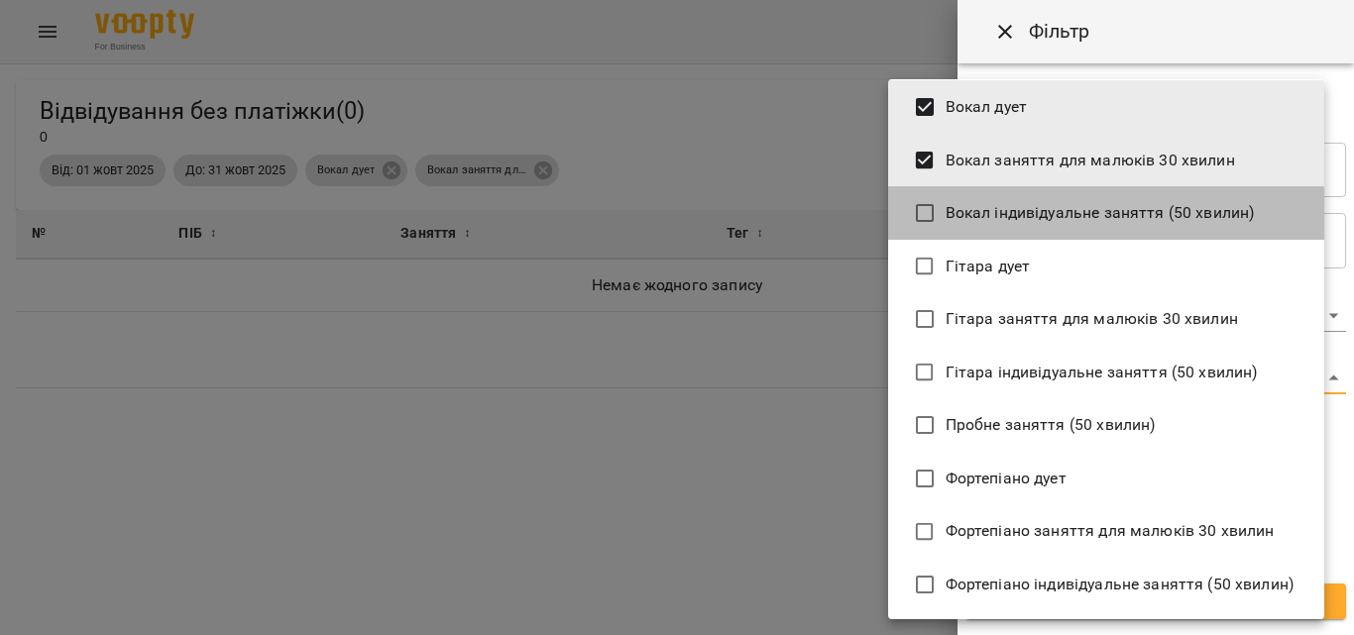
click at [952, 217] on span "Вокал індивідуальне заняття (50 хвилин)" at bounding box center [1099, 213] width 309 height 24
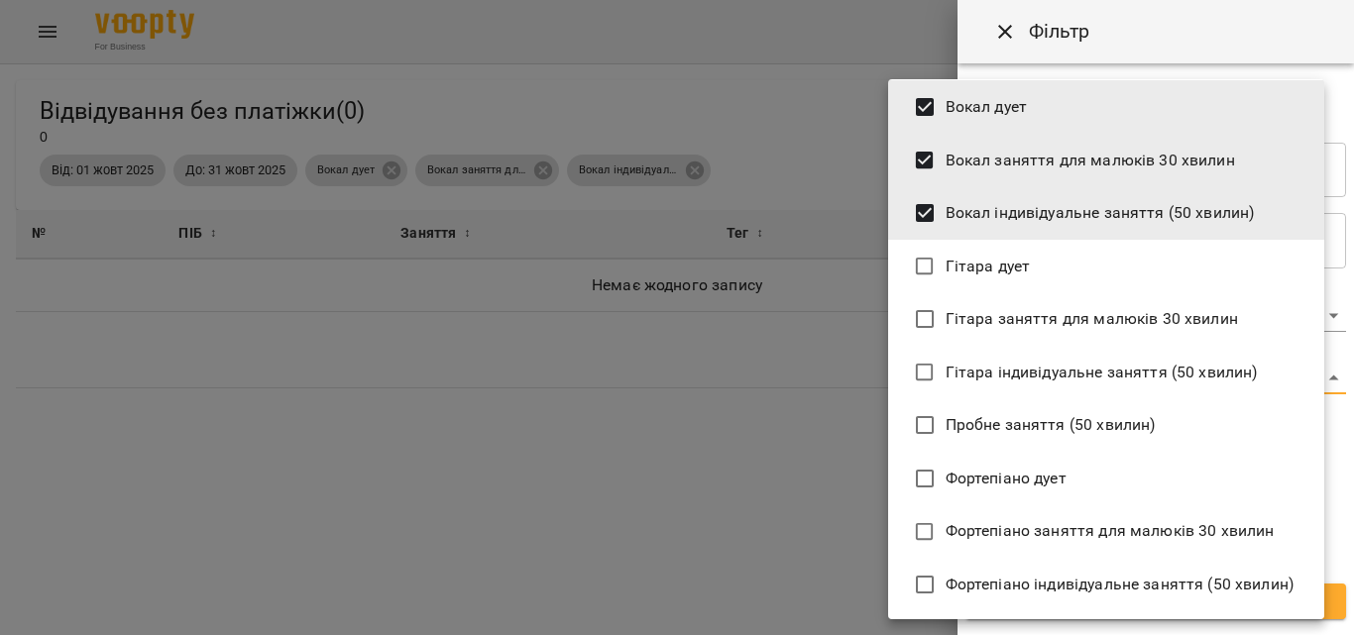
click at [953, 255] on span "Гітара дует" at bounding box center [987, 267] width 85 height 24
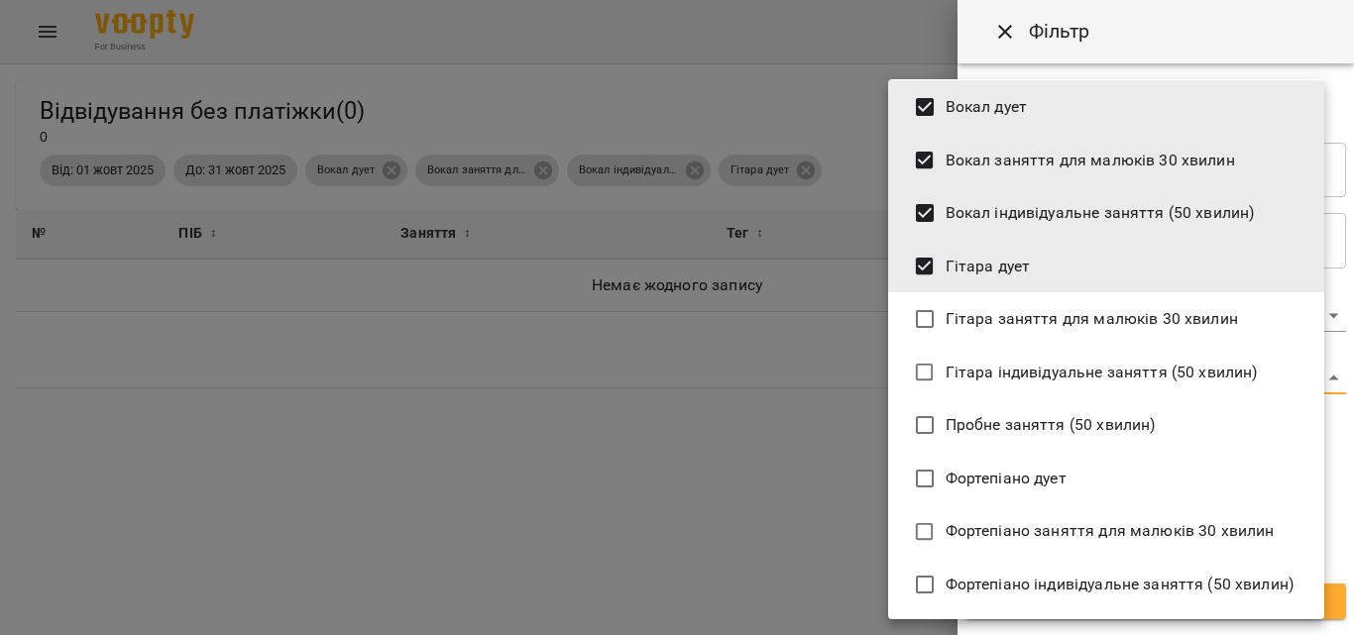
click at [971, 333] on li "Гітара заняття для малюків 30 хвилин" at bounding box center [1106, 319] width 436 height 54
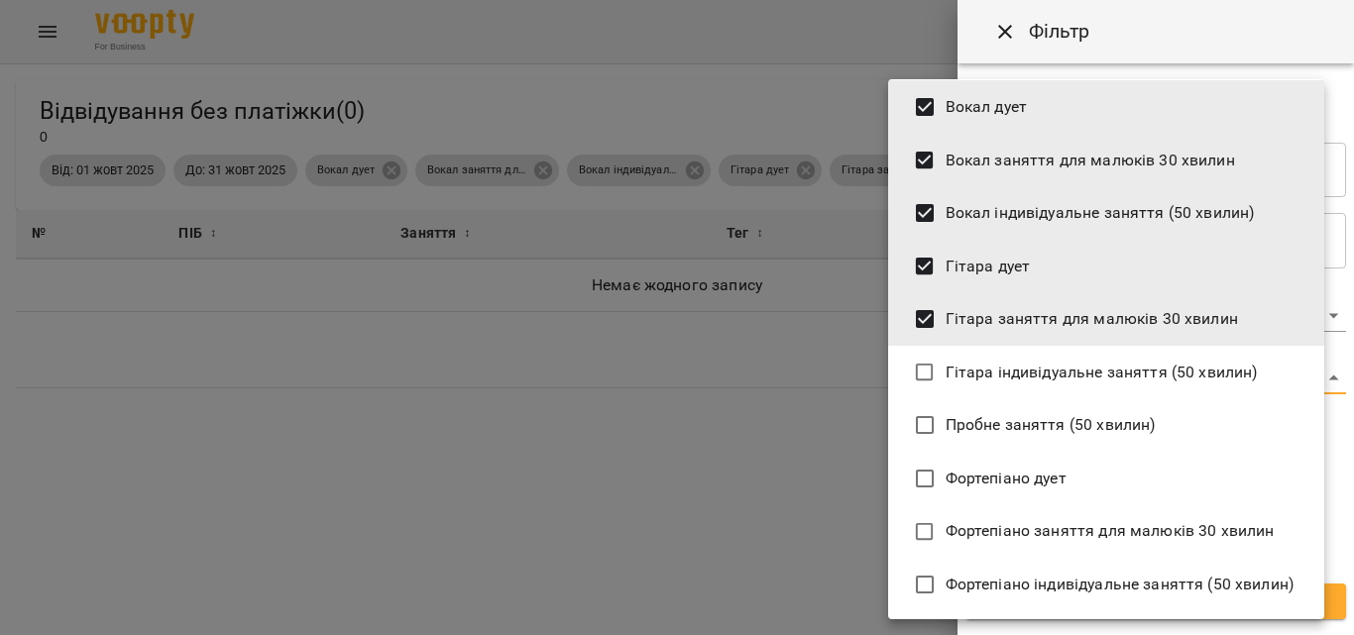
click at [985, 374] on span "Гітара індивідуальне заняття (50 хвилин)" at bounding box center [1101, 373] width 312 height 24
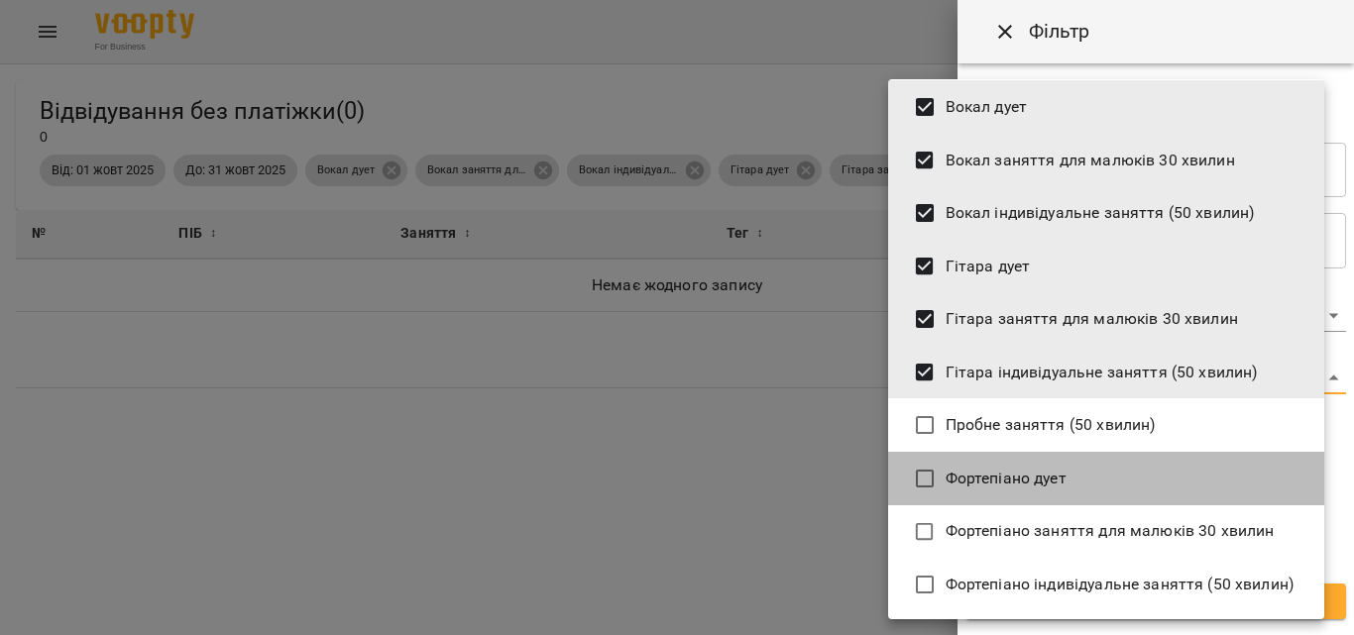
click at [994, 475] on span "Фортепіано дует" at bounding box center [1005, 479] width 121 height 24
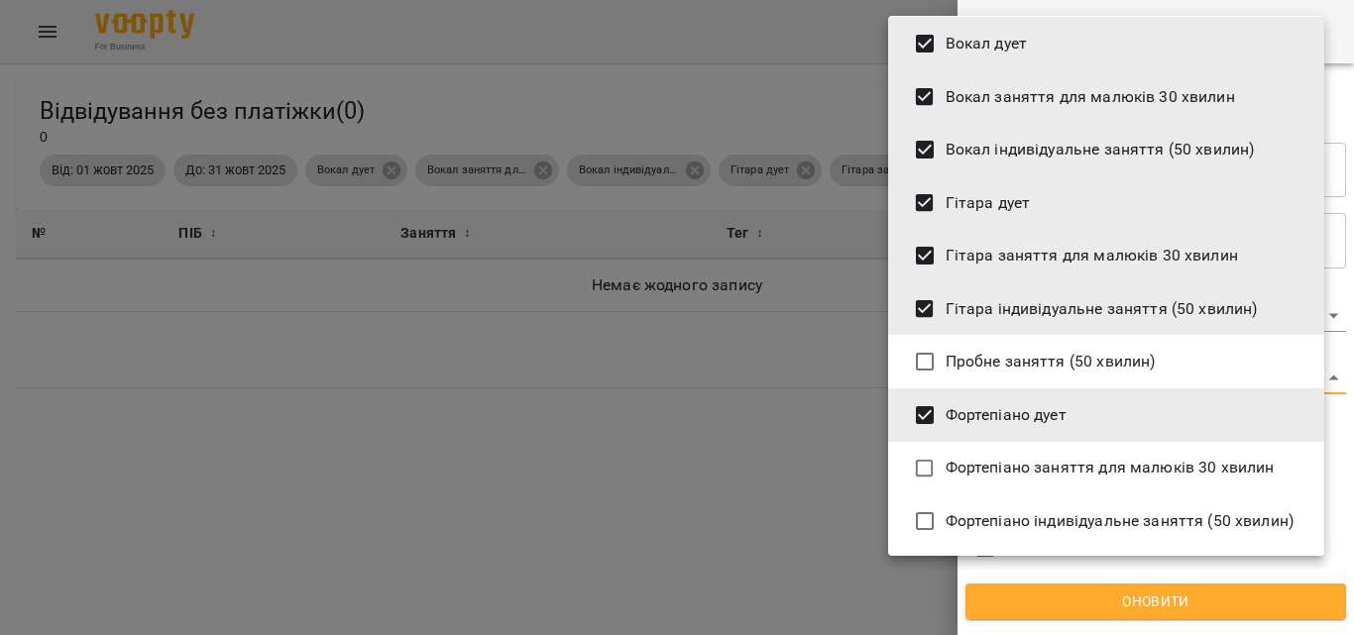
click at [981, 507] on li "Фортепіано індивідуальне заняття (50 хвилин)" at bounding box center [1106, 521] width 436 height 54
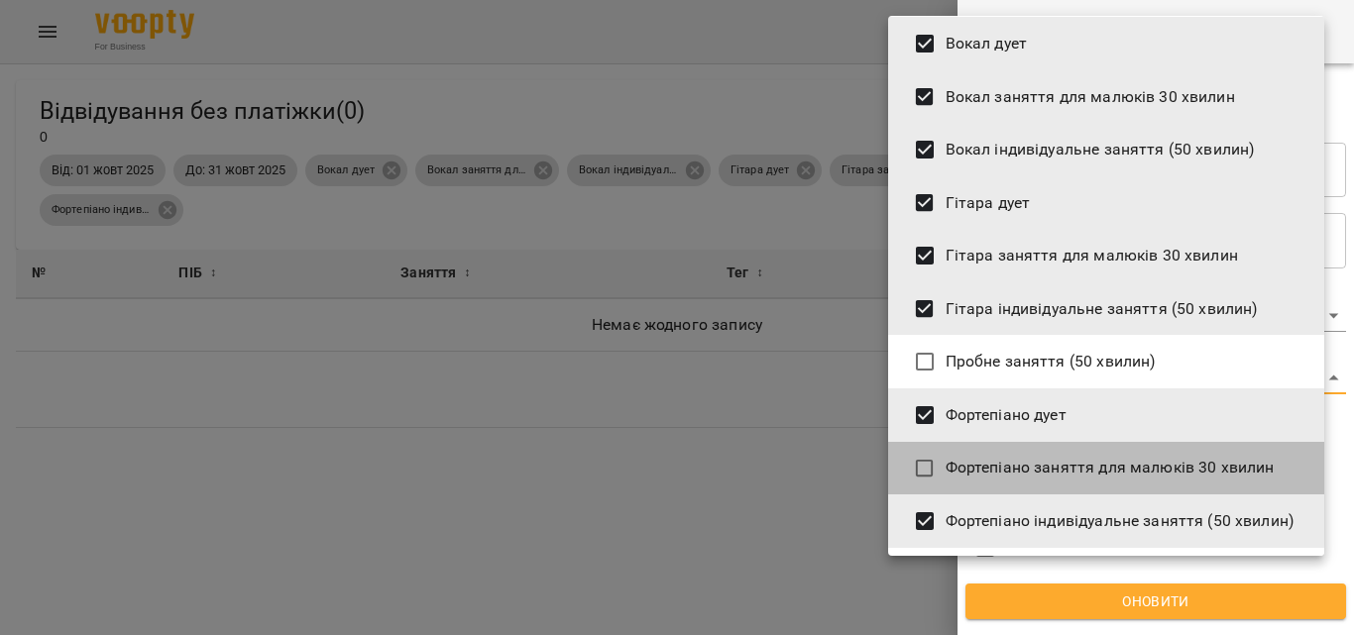
click at [978, 473] on span "Фортепіано заняття для малюків 30 хвилин" at bounding box center [1109, 468] width 329 height 24
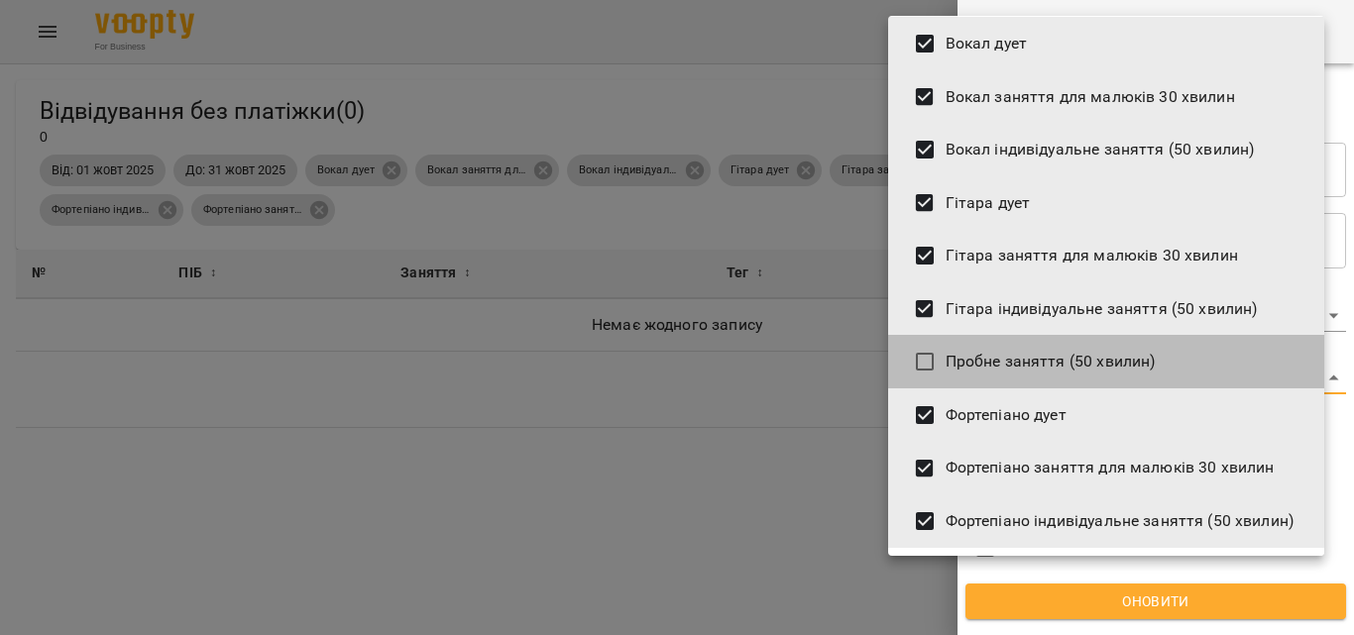
click at [974, 369] on span "Пробне заняття (50 хвилин)" at bounding box center [1050, 362] width 210 height 24
type input "**********"
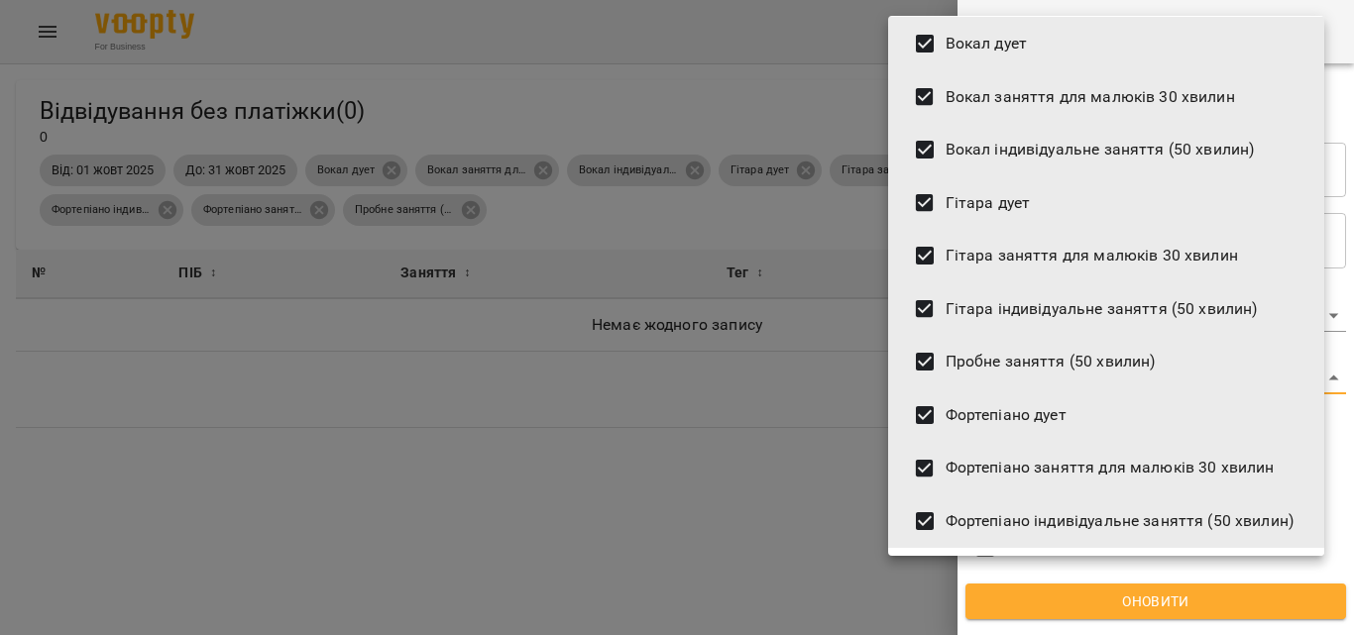
click at [878, 425] on div at bounding box center [677, 317] width 1354 height 635
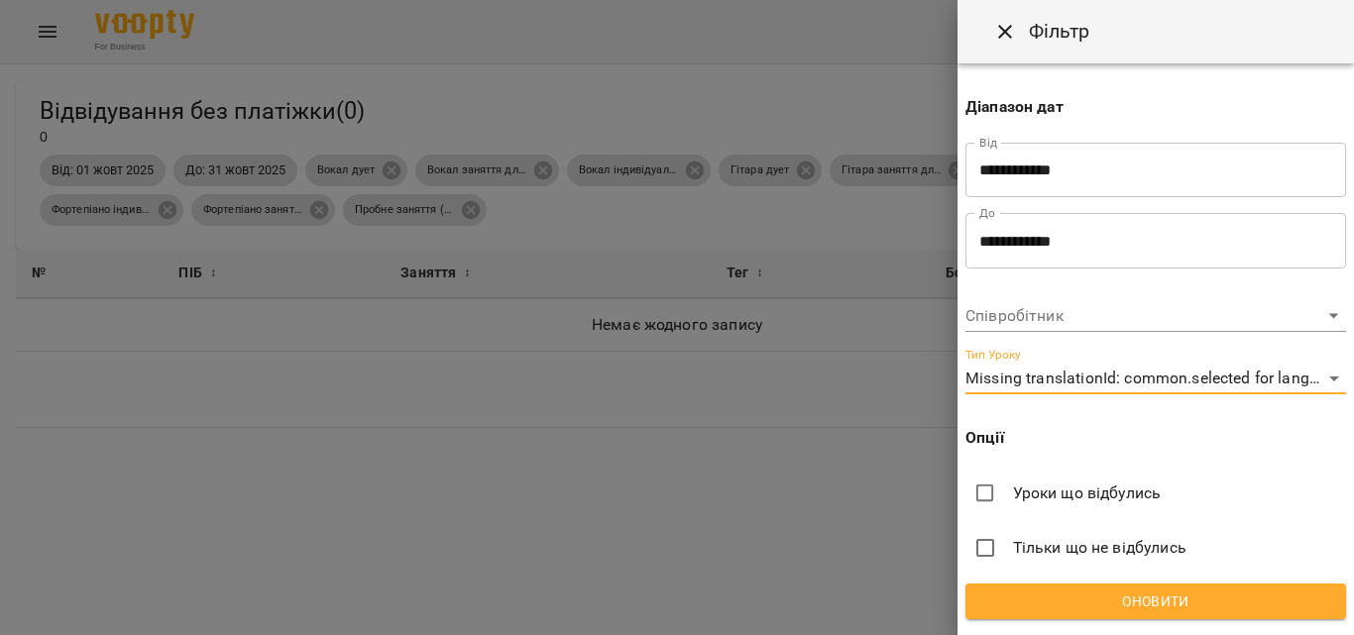
click at [1096, 325] on body "For Business 1 UA Відвідування без платіжки ( 0 ) 0 Фільтр Від: 01 жовт 2025 До…" at bounding box center [677, 350] width 1354 height 700
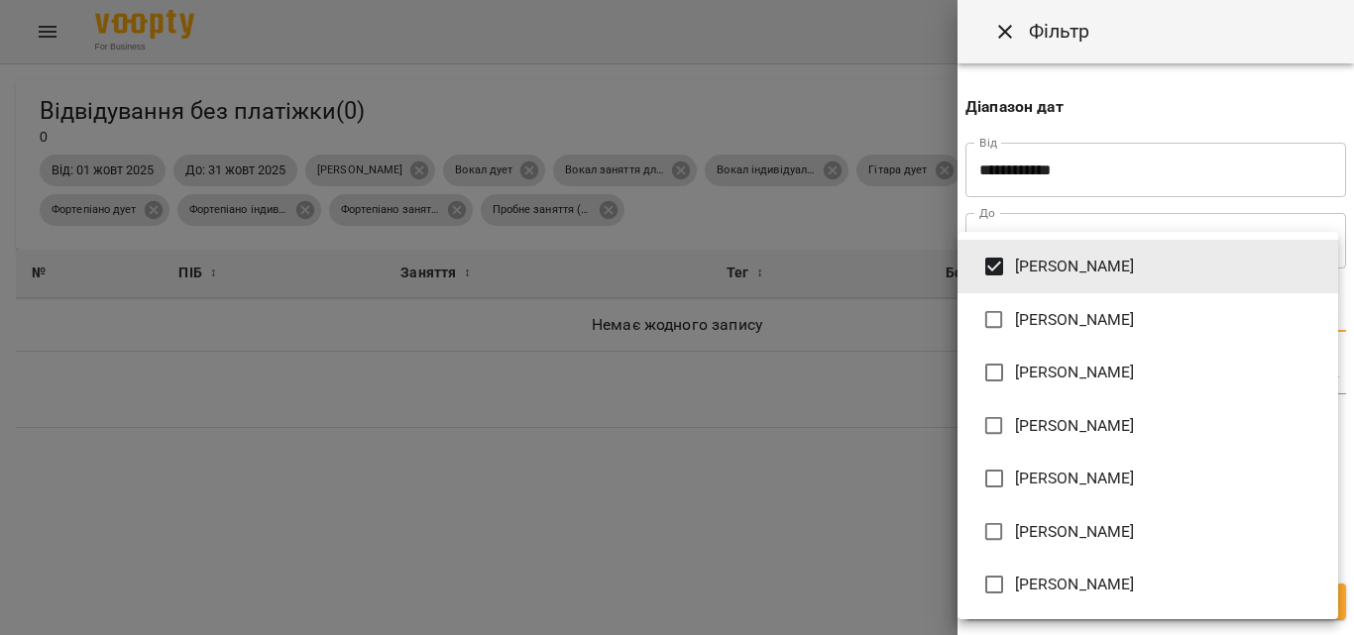
click at [1021, 314] on span "Дробна Уляна" at bounding box center [1075, 320] width 120 height 24
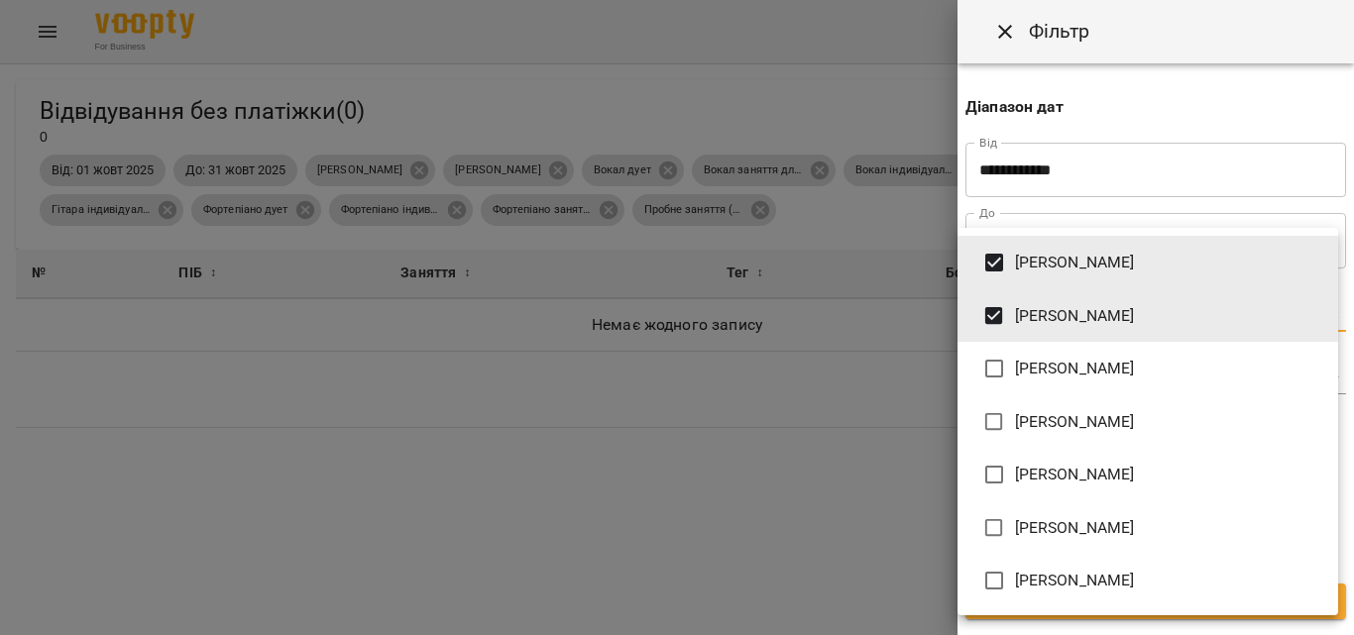
click at [1044, 365] on span "[PERSON_NAME]" at bounding box center [1075, 369] width 120 height 24
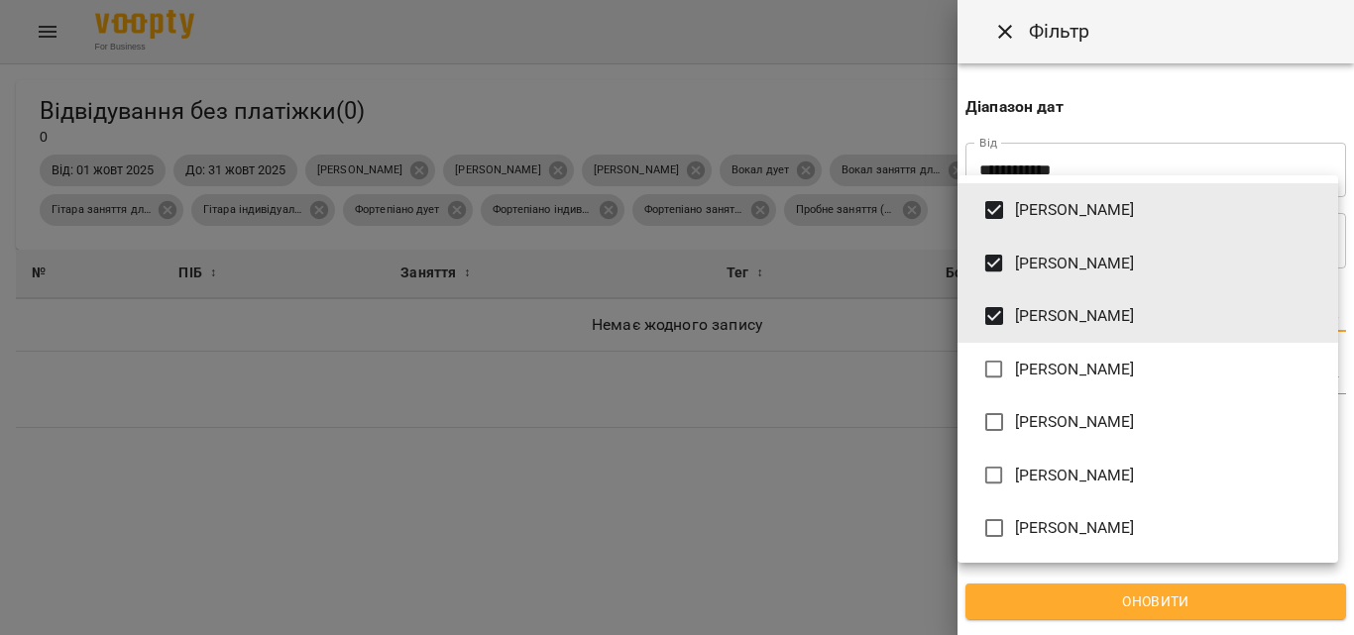
click at [1048, 415] on span "[PERSON_NAME]" at bounding box center [1075, 422] width 120 height 24
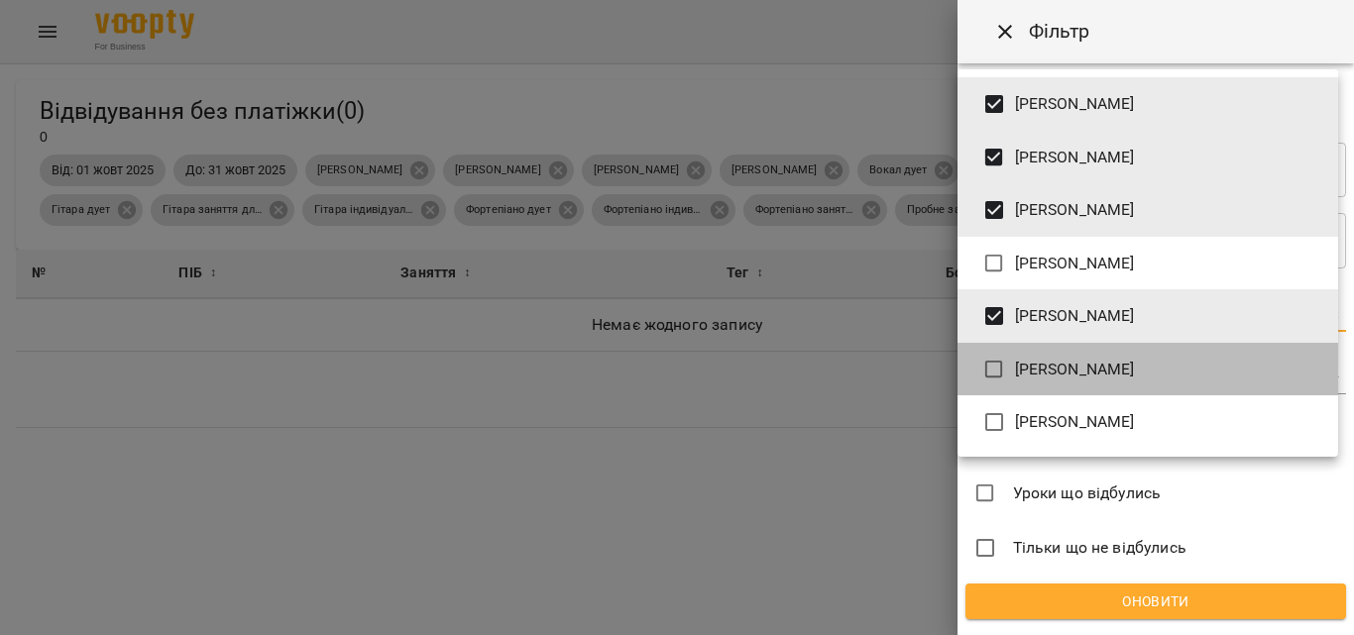
click at [1057, 373] on span "[PERSON_NAME]" at bounding box center [1075, 370] width 120 height 24
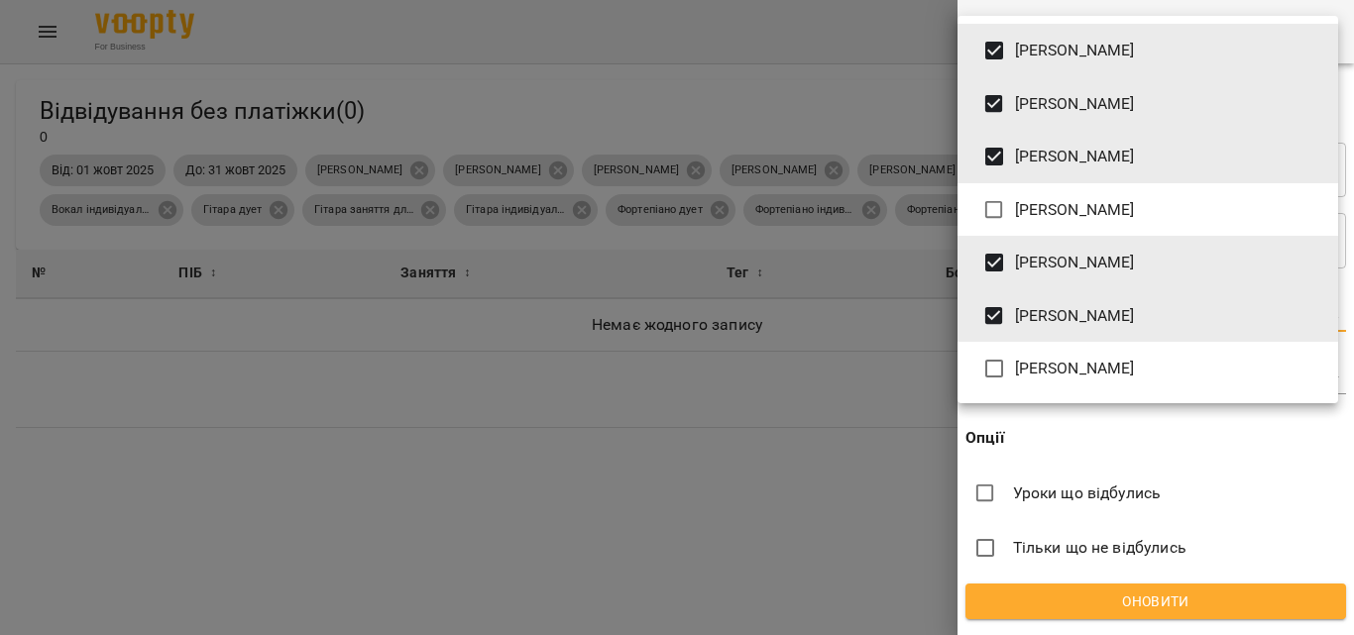
click at [1070, 362] on span "[PERSON_NAME]" at bounding box center [1075, 369] width 120 height 24
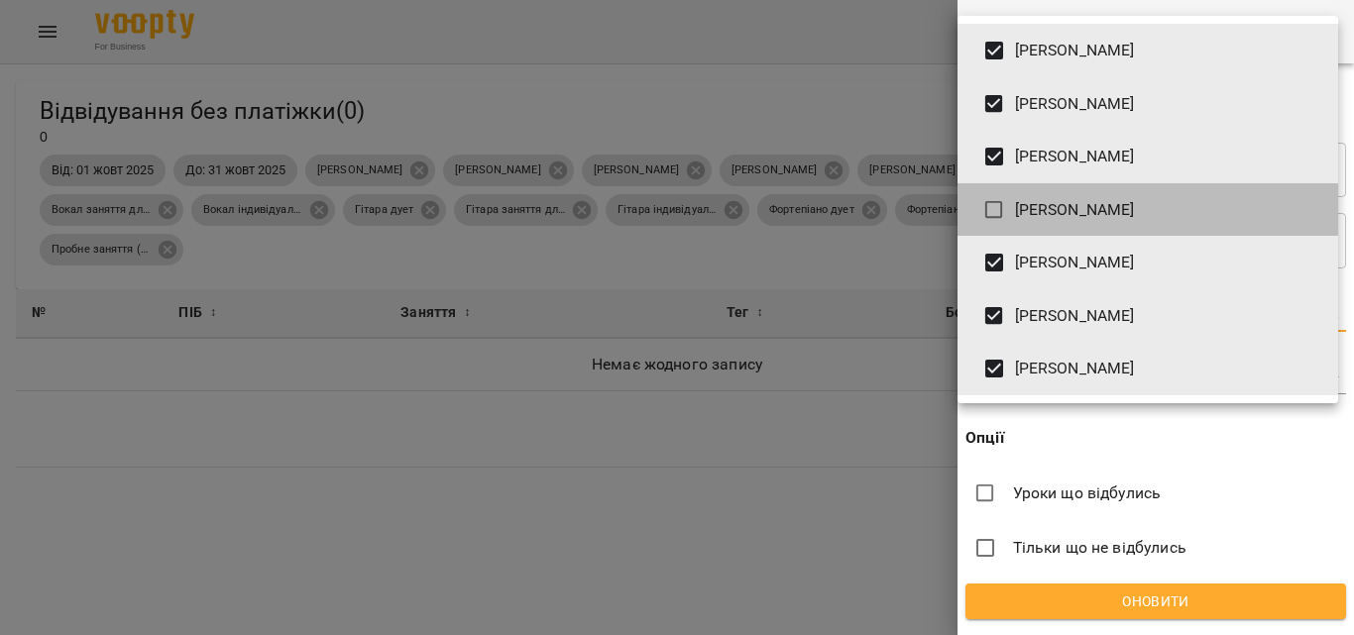
click at [1050, 217] on span "Полтавцева Наталя" at bounding box center [1075, 210] width 120 height 24
type input "**********"
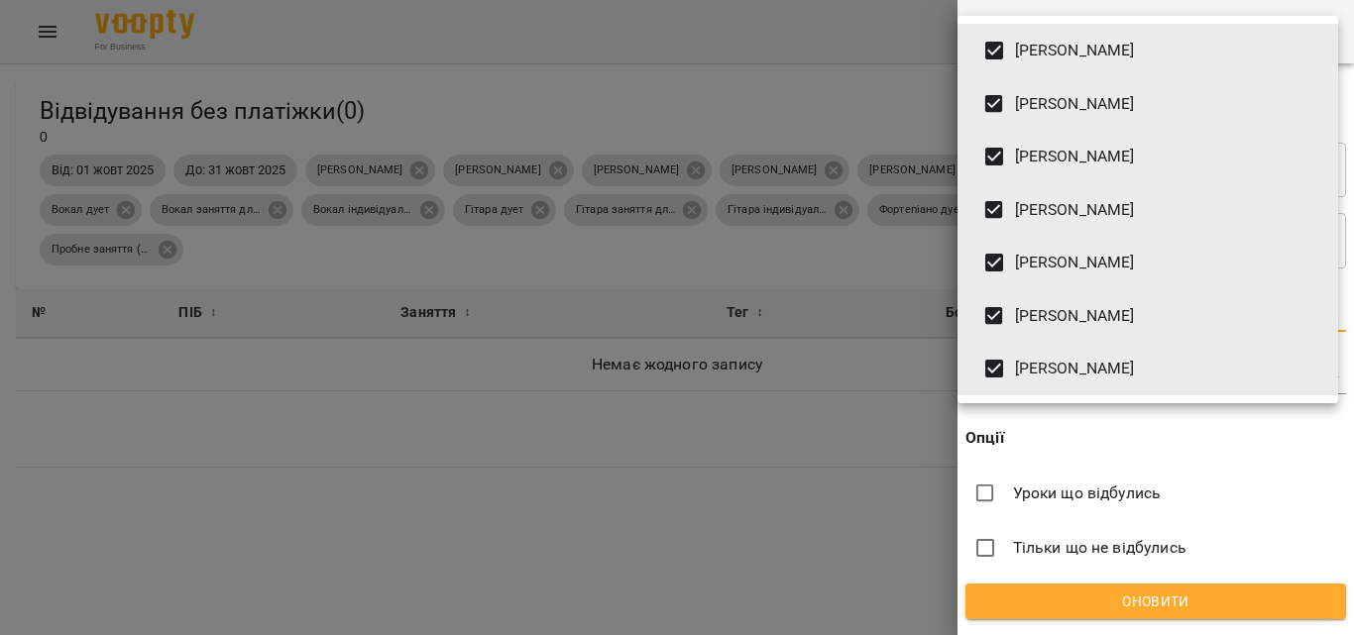
click at [891, 476] on div at bounding box center [677, 317] width 1354 height 635
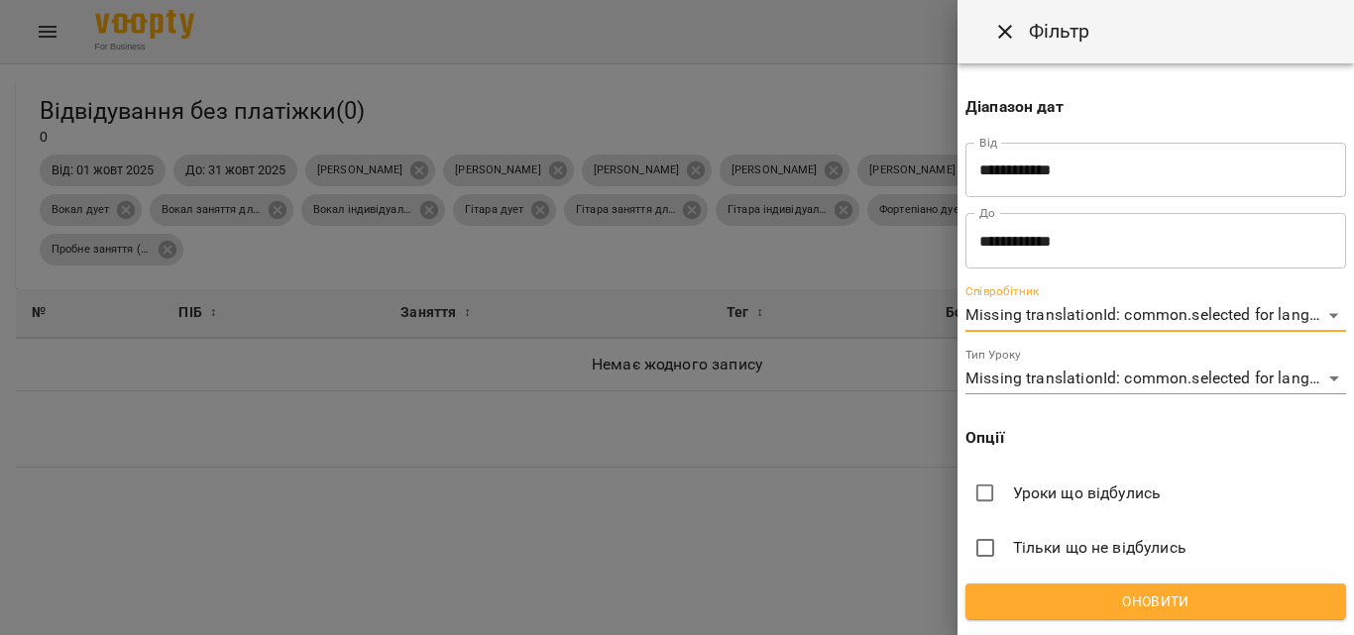
click at [1140, 614] on button "Оновити" at bounding box center [1155, 602] width 381 height 36
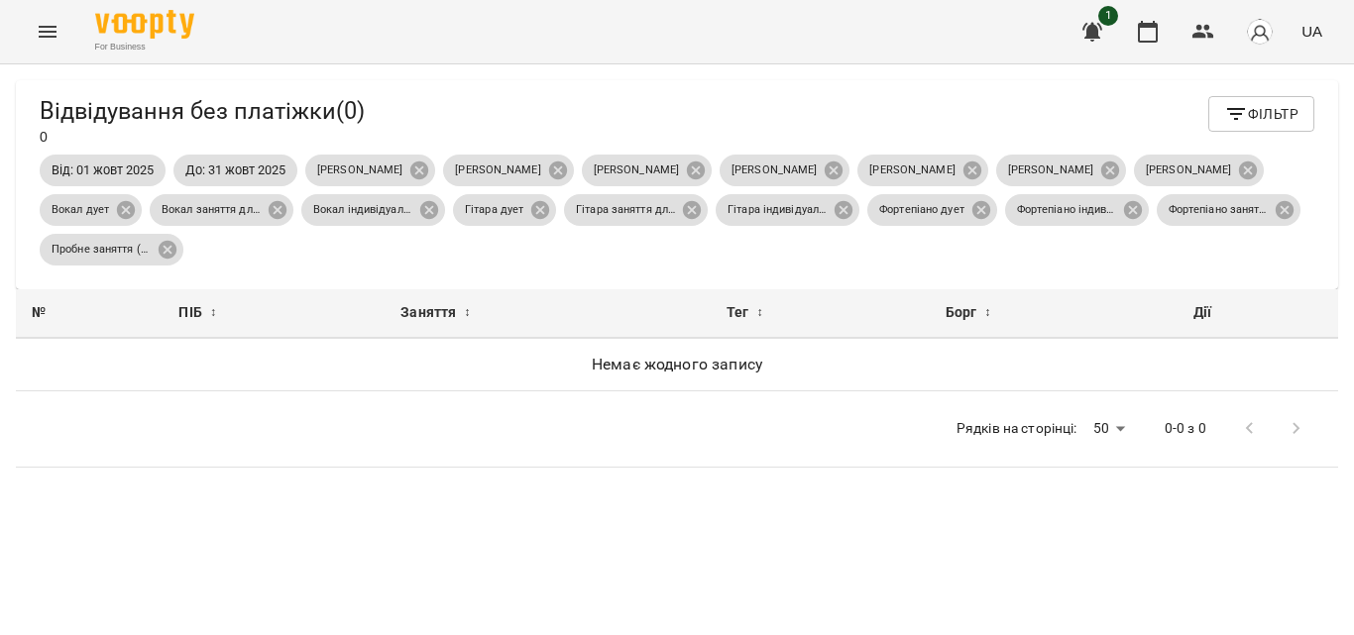
scroll to position [0, 0]
click at [45, 41] on icon "Menu" at bounding box center [48, 32] width 24 height 24
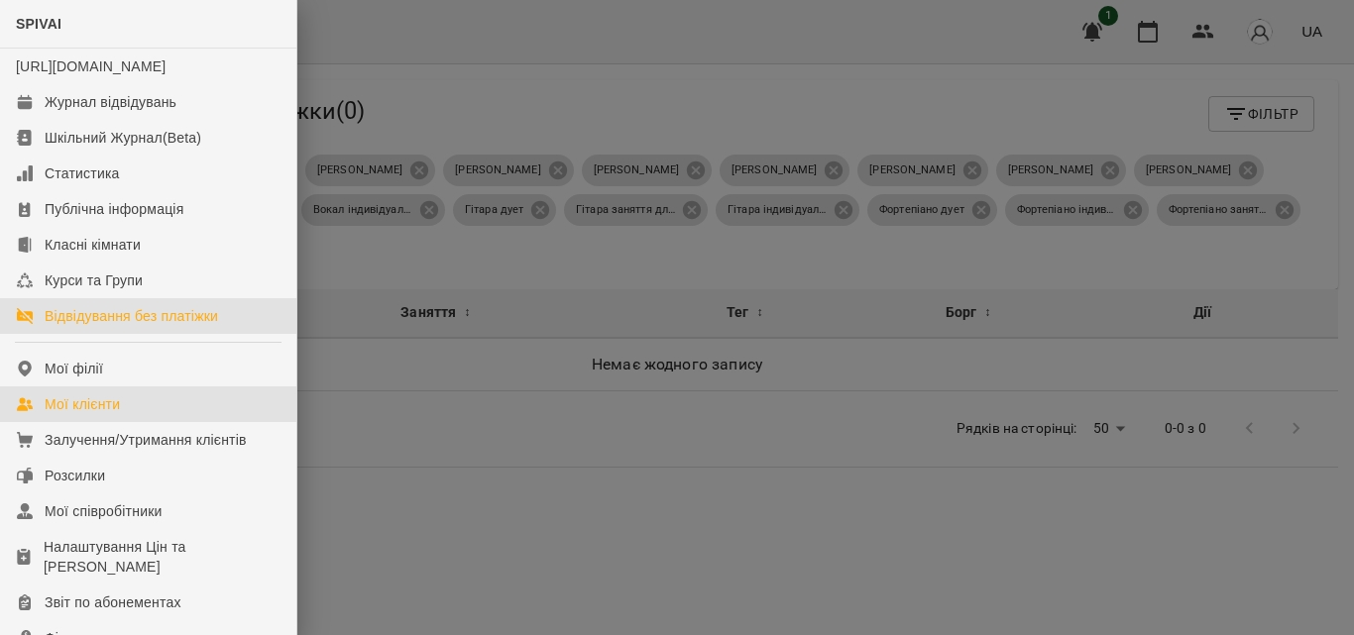
click at [114, 414] on div "Мої клієнти" at bounding box center [82, 404] width 75 height 20
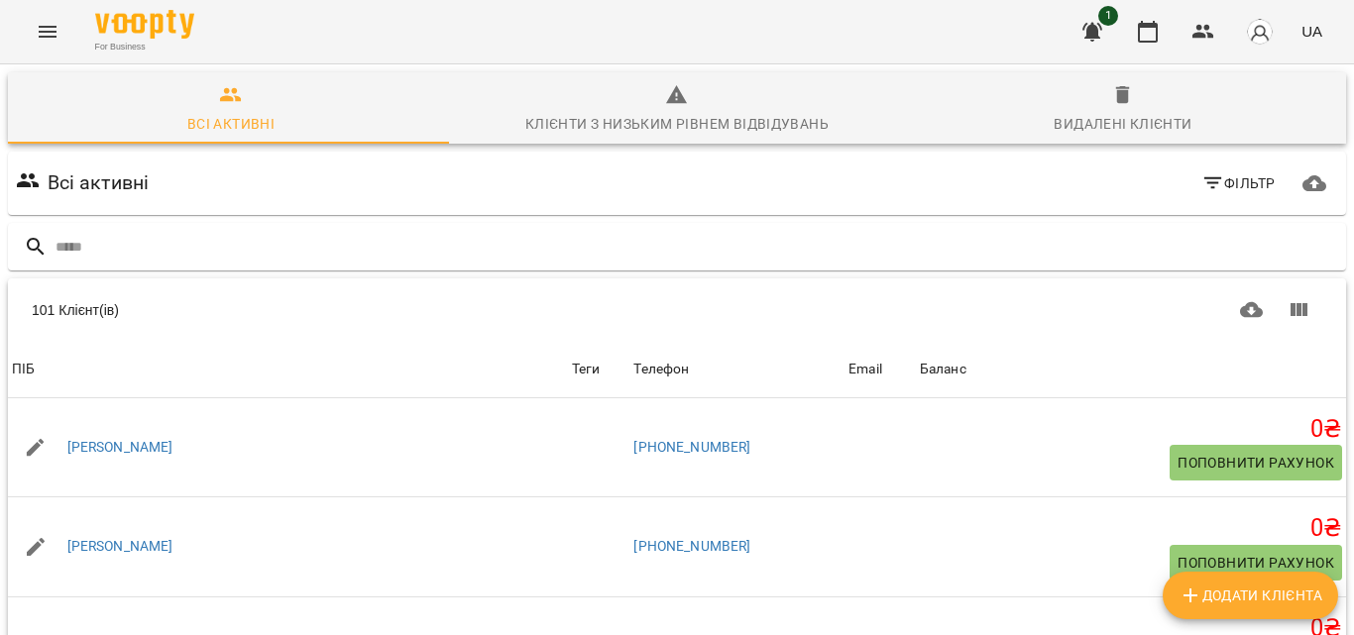
click at [628, 98] on span "Клієнти з низьким рівнем відвідувань" at bounding box center [677, 110] width 422 height 54
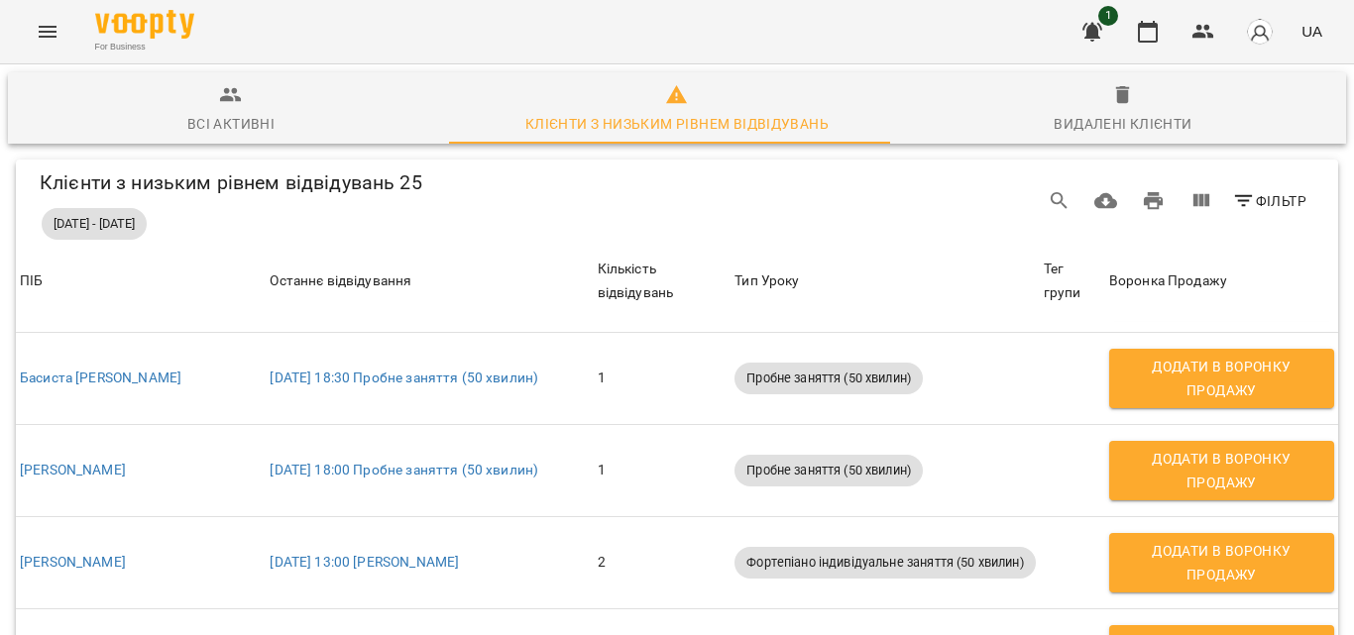
scroll to position [1595, 0]
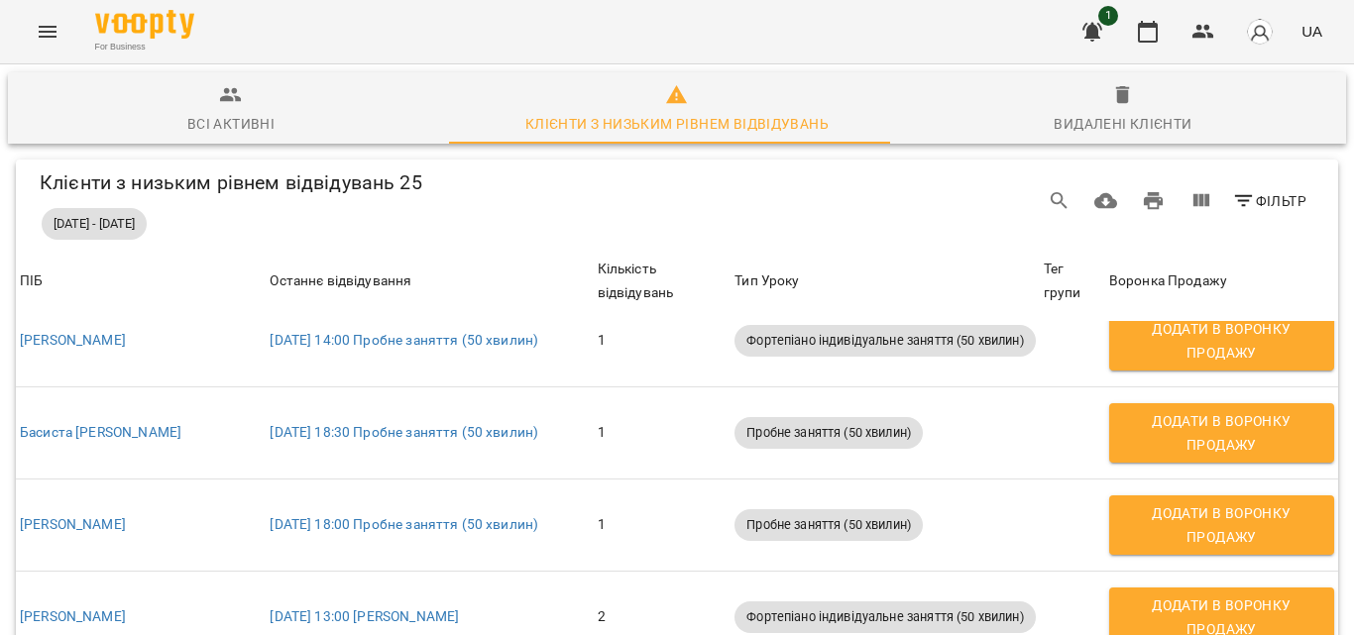
click at [1173, 90] on span "Видалені клієнти" at bounding box center [1123, 110] width 422 height 54
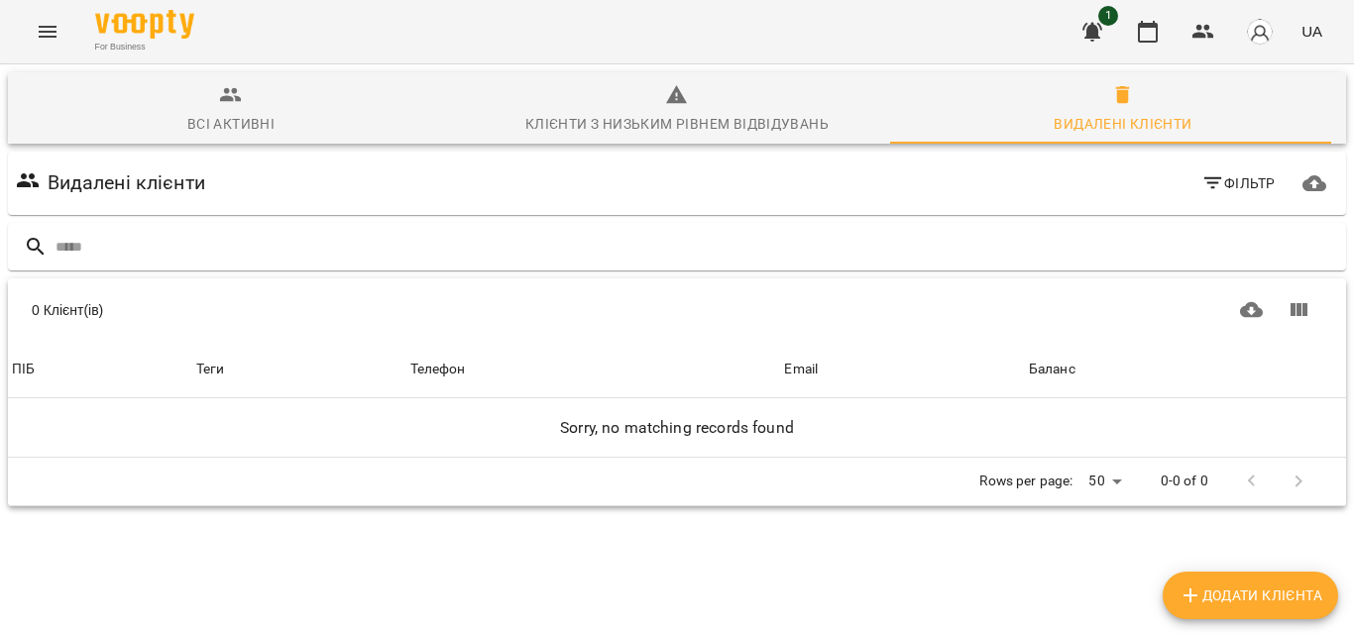
click at [171, 111] on span "Всі активні" at bounding box center [231, 110] width 422 height 54
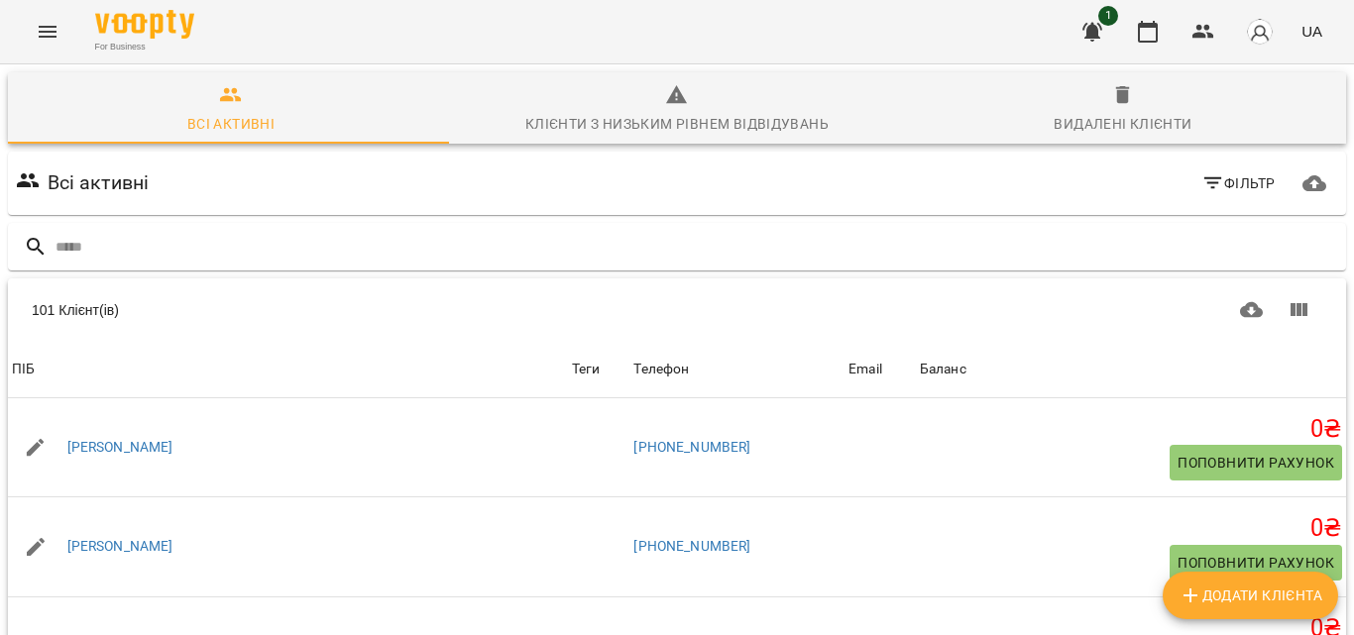
click at [61, 19] on button "Menu" at bounding box center [48, 32] width 48 height 48
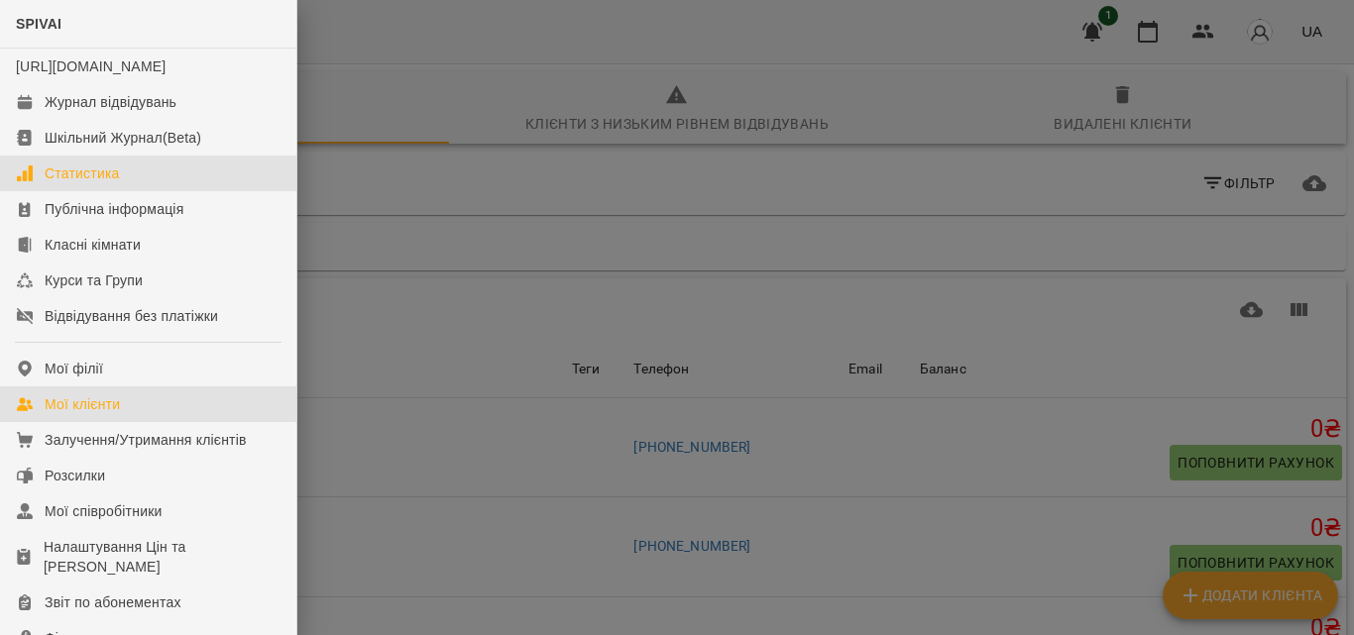
click at [130, 186] on link "Статистика" at bounding box center [148, 174] width 296 height 36
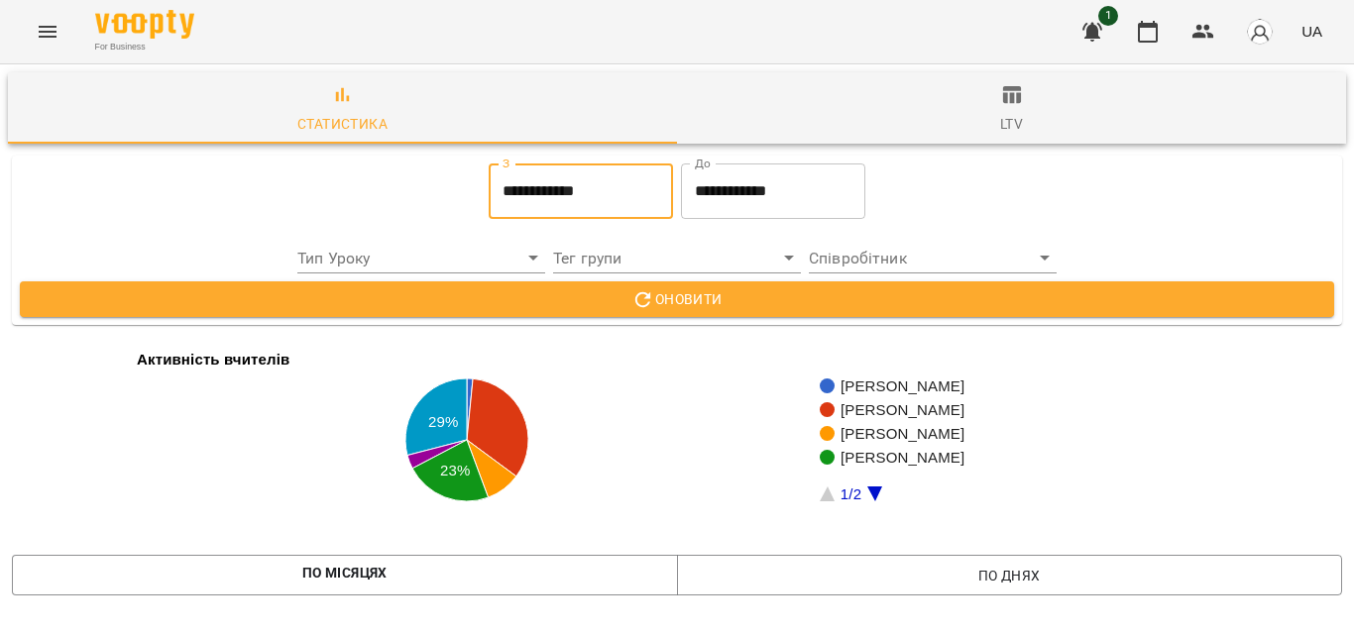
click at [577, 187] on input "**********" at bounding box center [581, 191] width 184 height 55
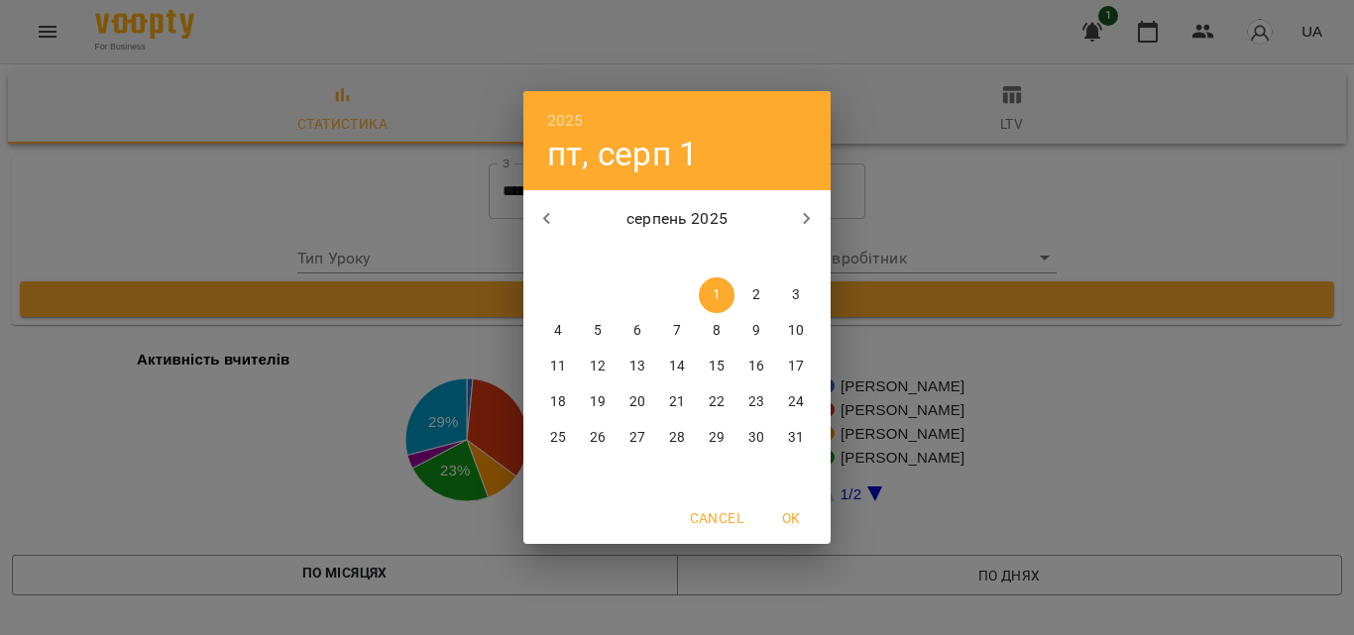
click at [302, 335] on div "2025 пт, серп 1 серпень 2025 пн вт ср чт пт сб нд 28 29 30 31 1 2 3 4 5 6 7 8 9…" at bounding box center [677, 317] width 1354 height 635
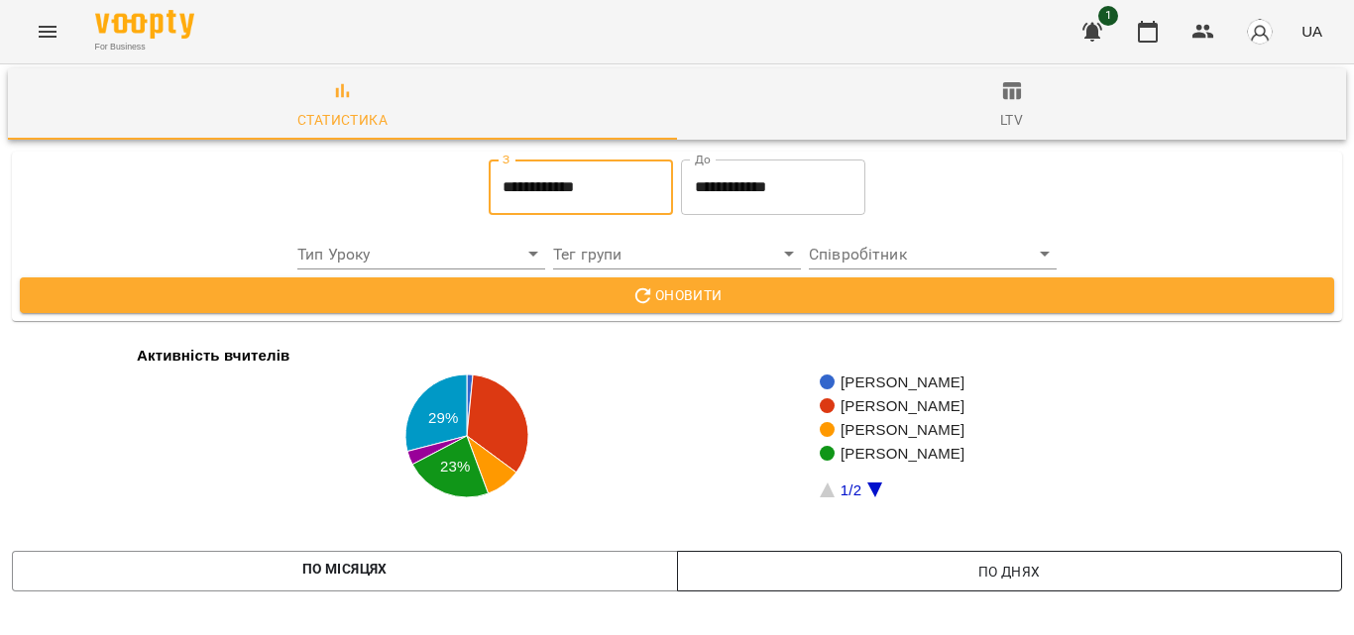
scroll to position [198, 0]
click at [874, 375] on rect "A chart." at bounding box center [1010, 436] width 383 height 123
click at [877, 483] on icon "A chart." at bounding box center [874, 490] width 15 height 15
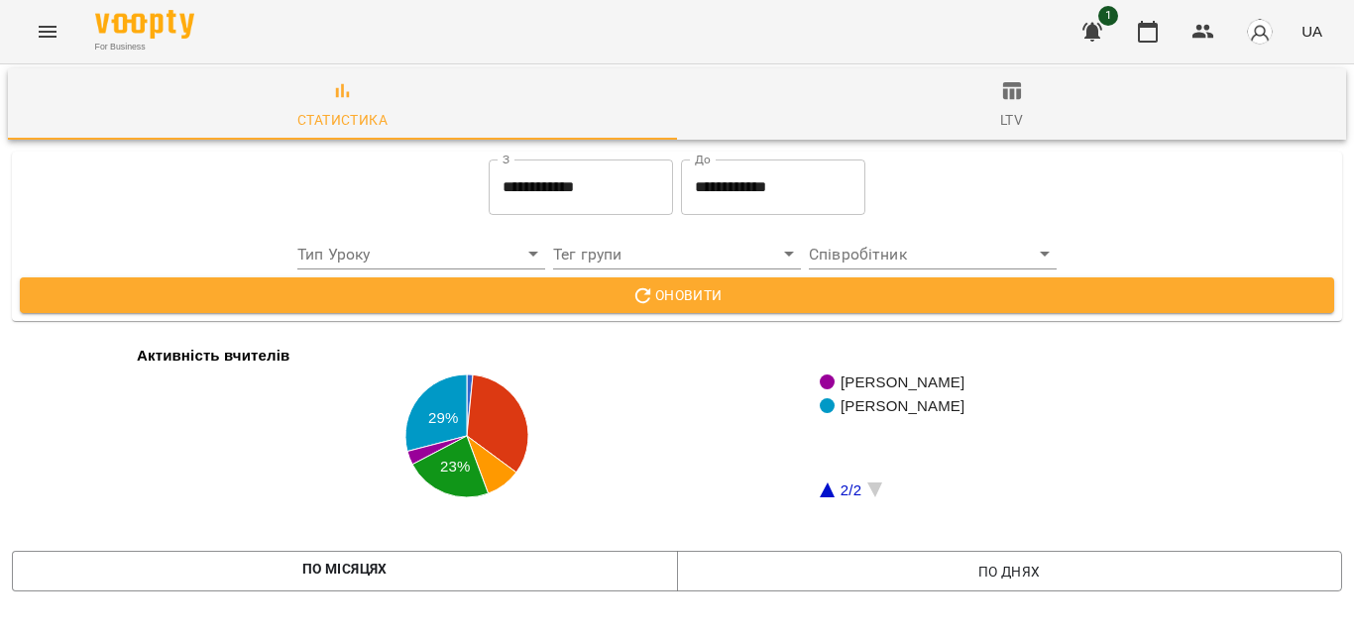
click at [816, 337] on rect "A chart." at bounding box center [669, 436] width 1315 height 198
click at [833, 375] on rect "A chart." at bounding box center [1010, 436] width 383 height 123
click at [822, 483] on icon "A chart." at bounding box center [826, 490] width 15 height 15
click at [832, 483] on icon "A chart." at bounding box center [826, 490] width 15 height 15
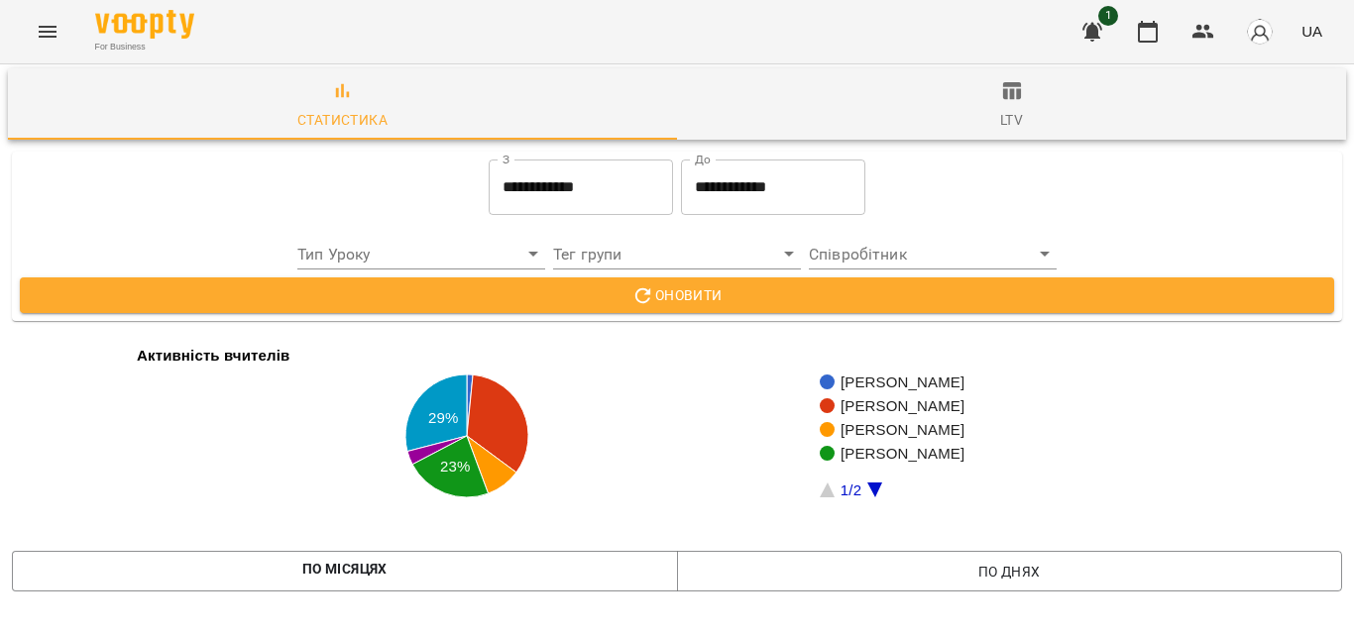
scroll to position [0, 0]
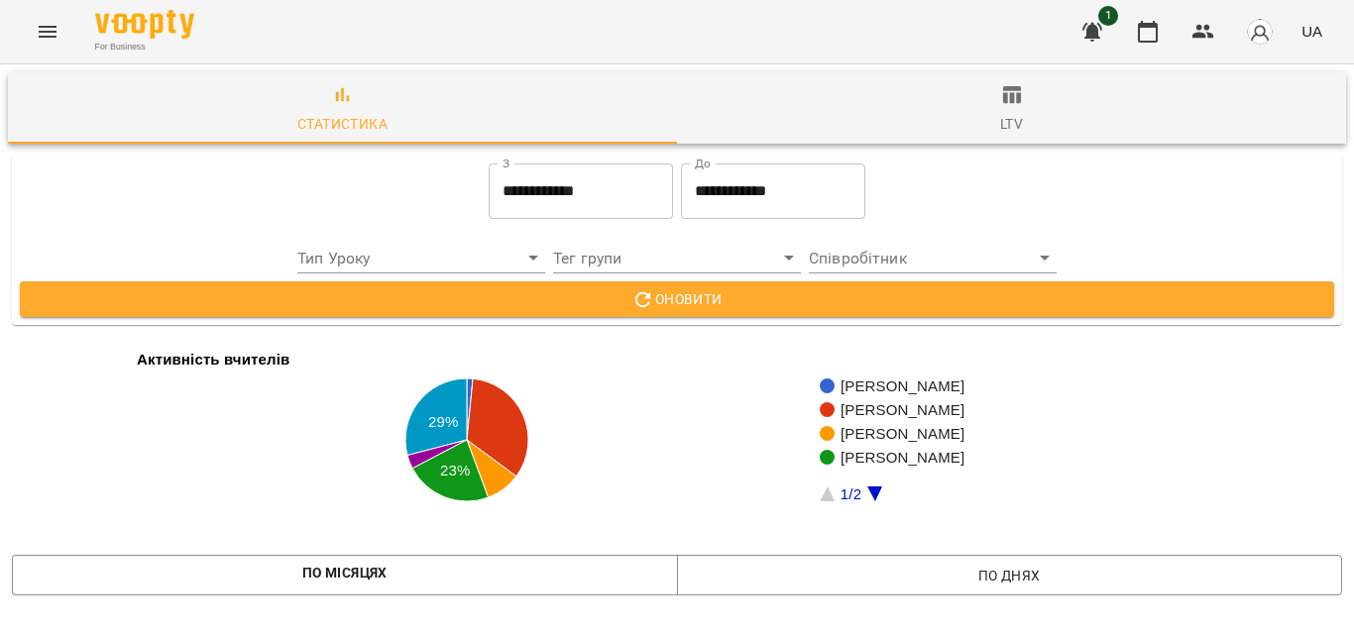
click at [1020, 119] on span "ltv" at bounding box center [1011, 110] width 645 height 54
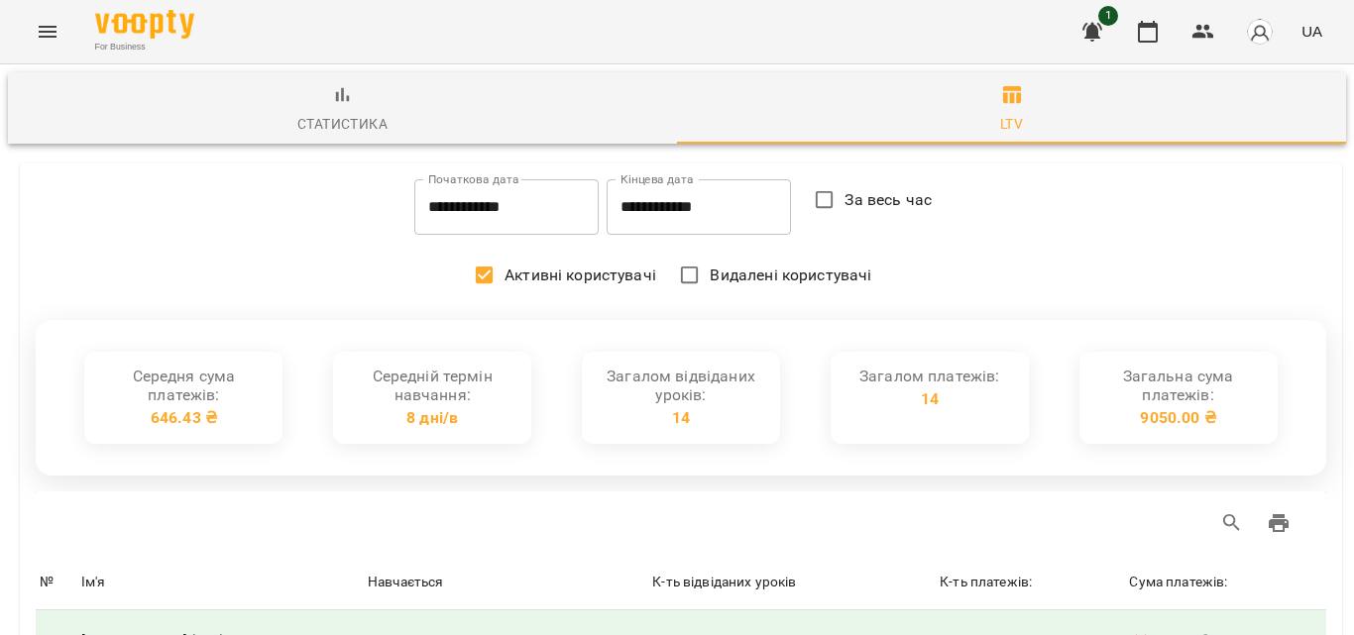
click at [35, 37] on button "Menu" at bounding box center [48, 32] width 48 height 48
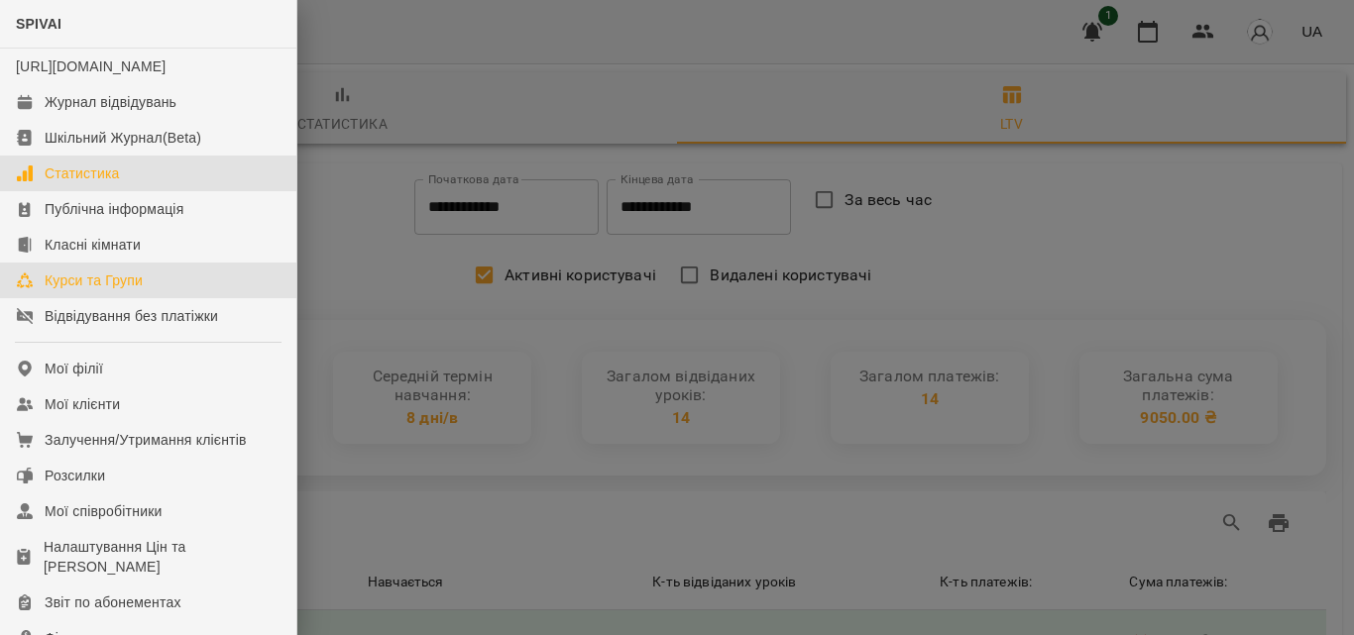
click at [127, 290] on div "Курси та Групи" at bounding box center [94, 281] width 98 height 20
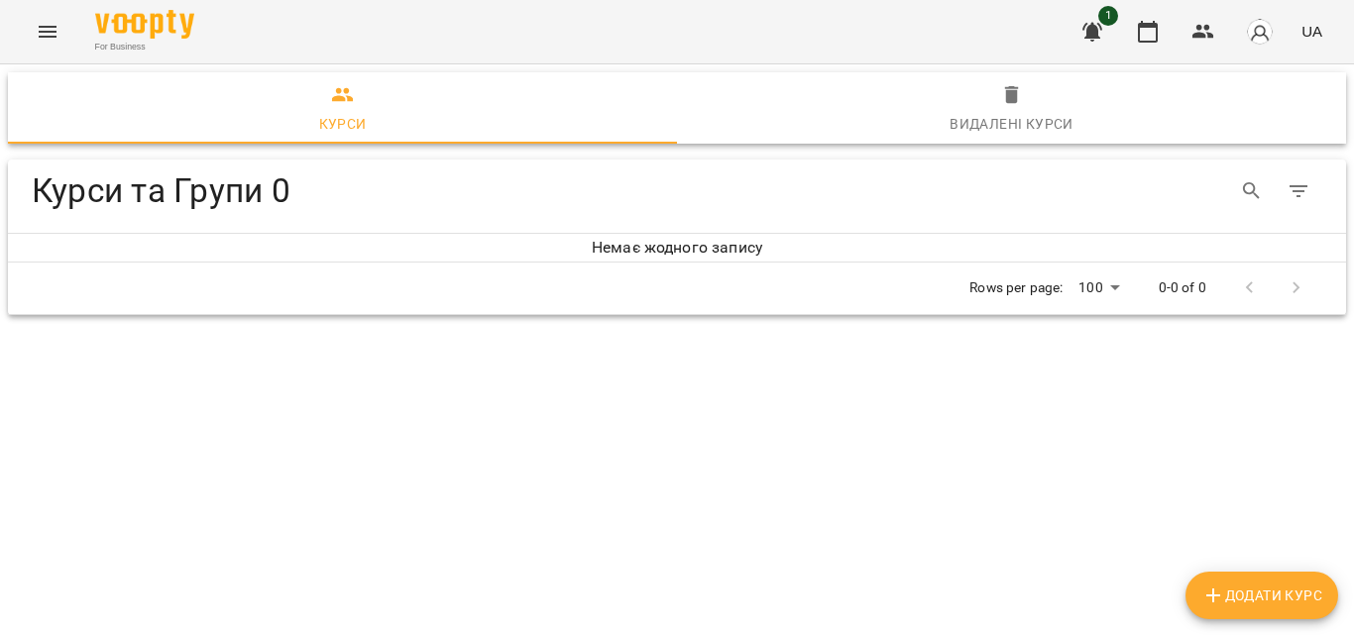
click at [37, 33] on icon "Menu" at bounding box center [48, 32] width 24 height 24
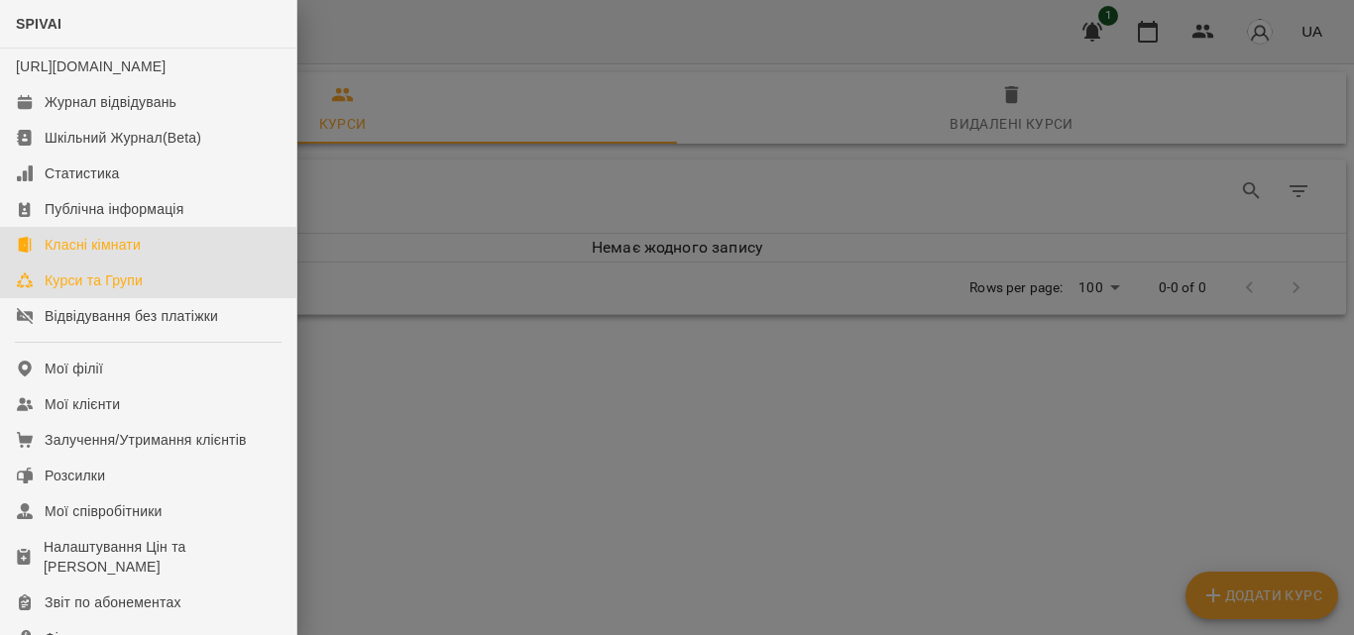
click at [120, 252] on link "Класні кімнати" at bounding box center [148, 245] width 296 height 36
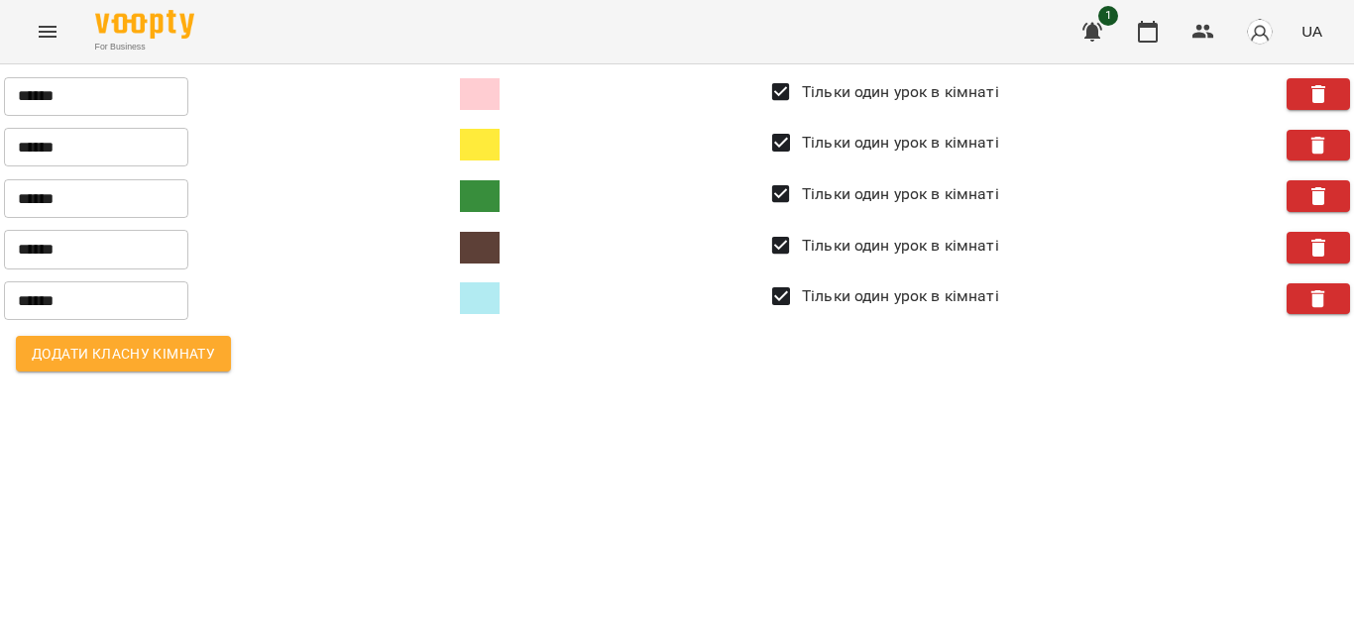
click at [55, 33] on icon "Menu" at bounding box center [48, 32] width 24 height 24
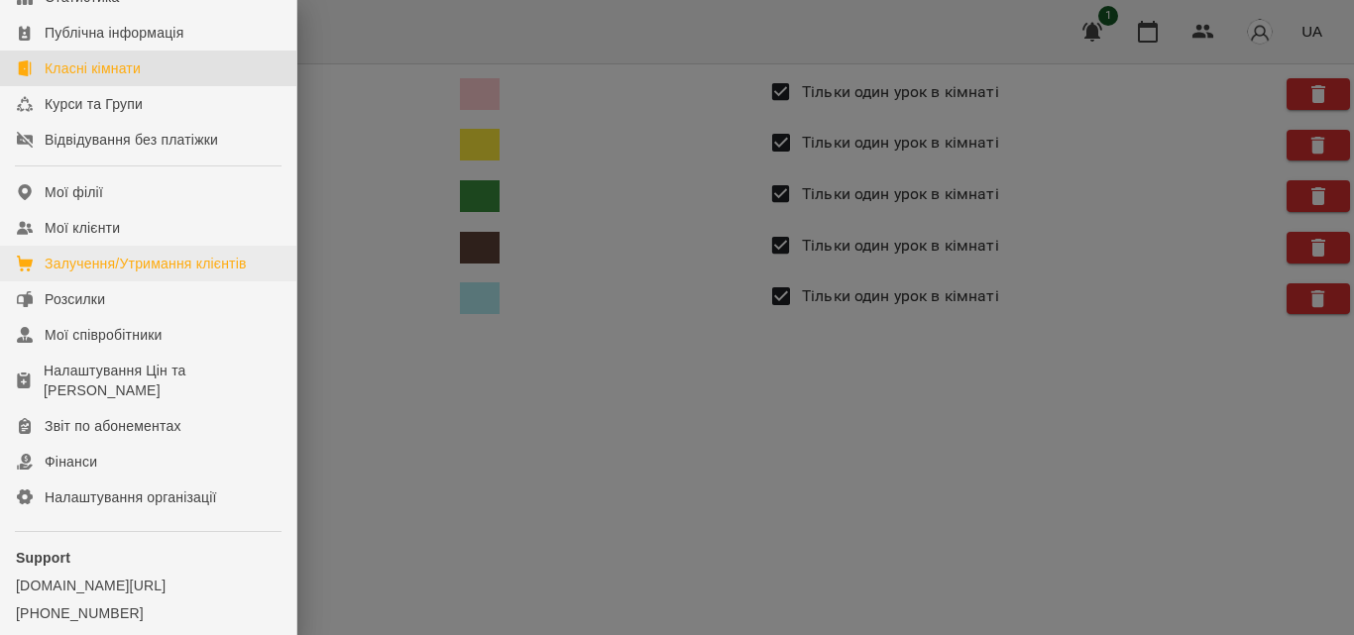
scroll to position [198, 0]
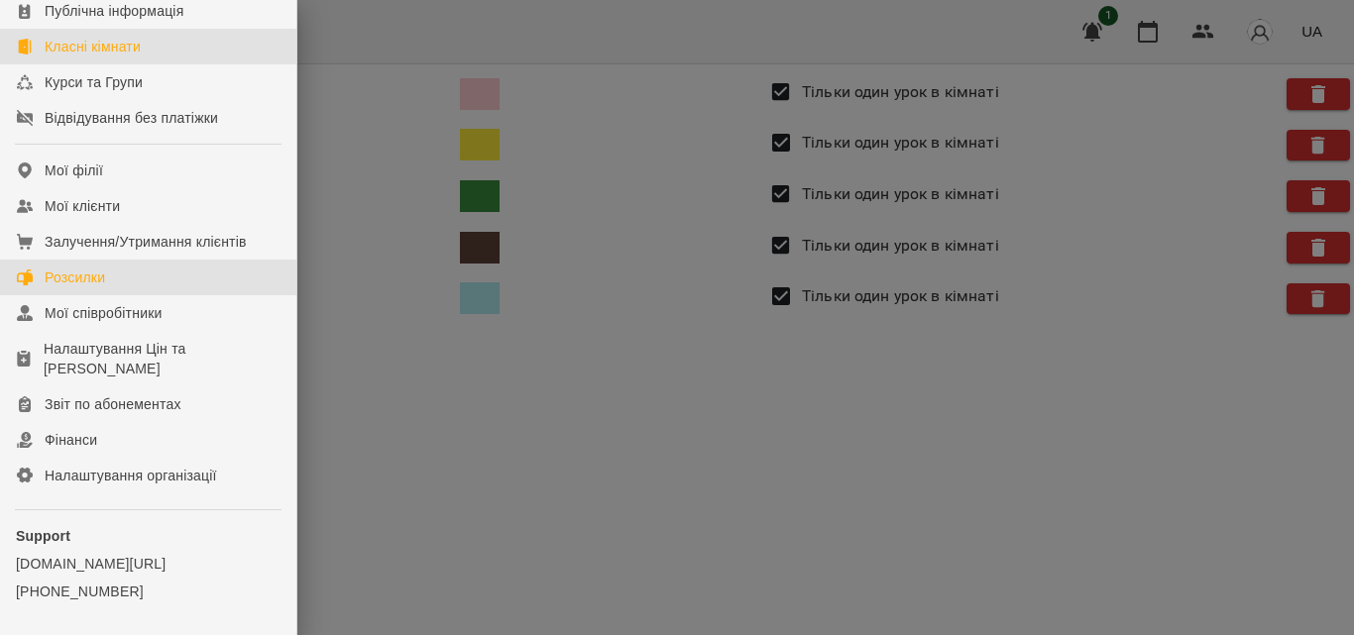
click at [92, 287] on div "Розсилки" at bounding box center [75, 278] width 60 height 20
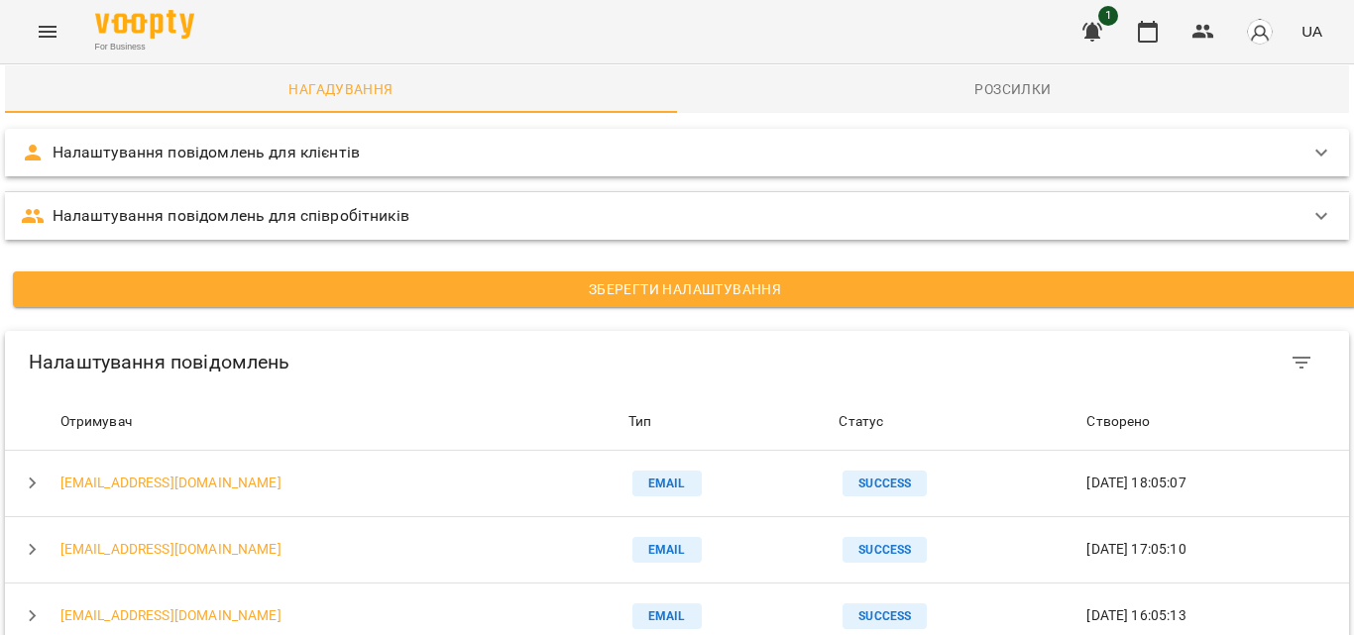
scroll to position [198, 0]
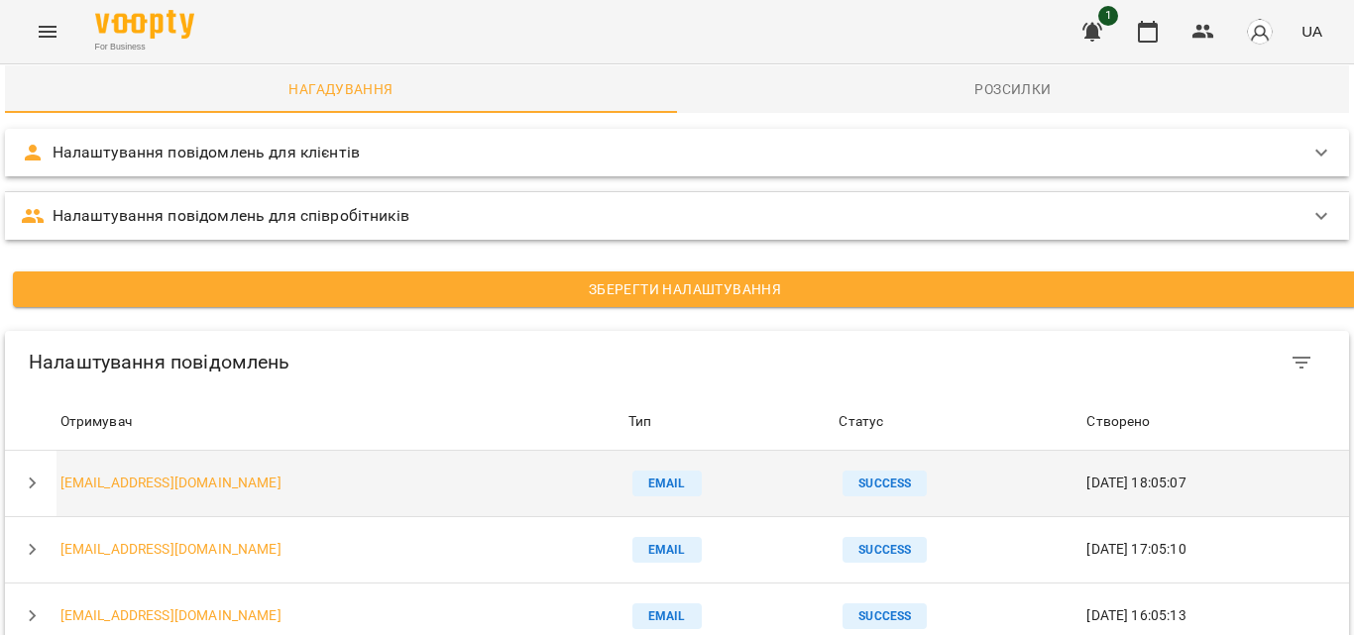
click at [260, 451] on td "community.slo622@gmail.com" at bounding box center [340, 484] width 568 height 66
click at [25, 472] on icon "button" at bounding box center [33, 484] width 24 height 24
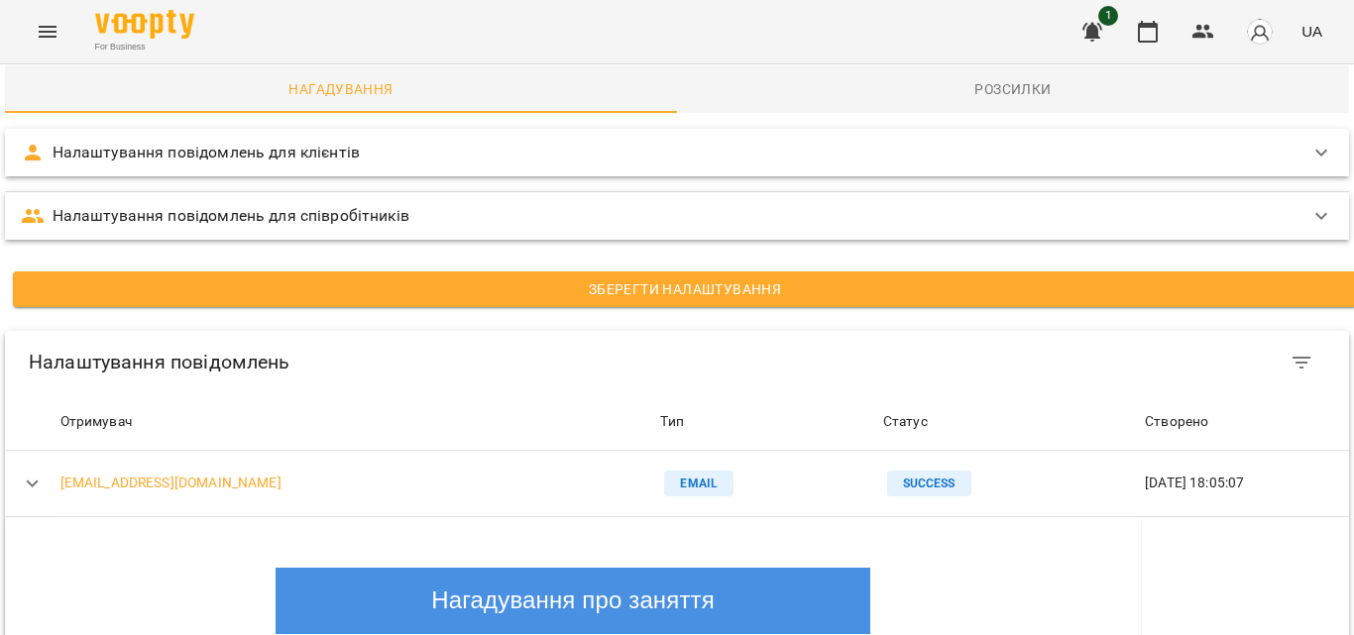
scroll to position [0, 0]
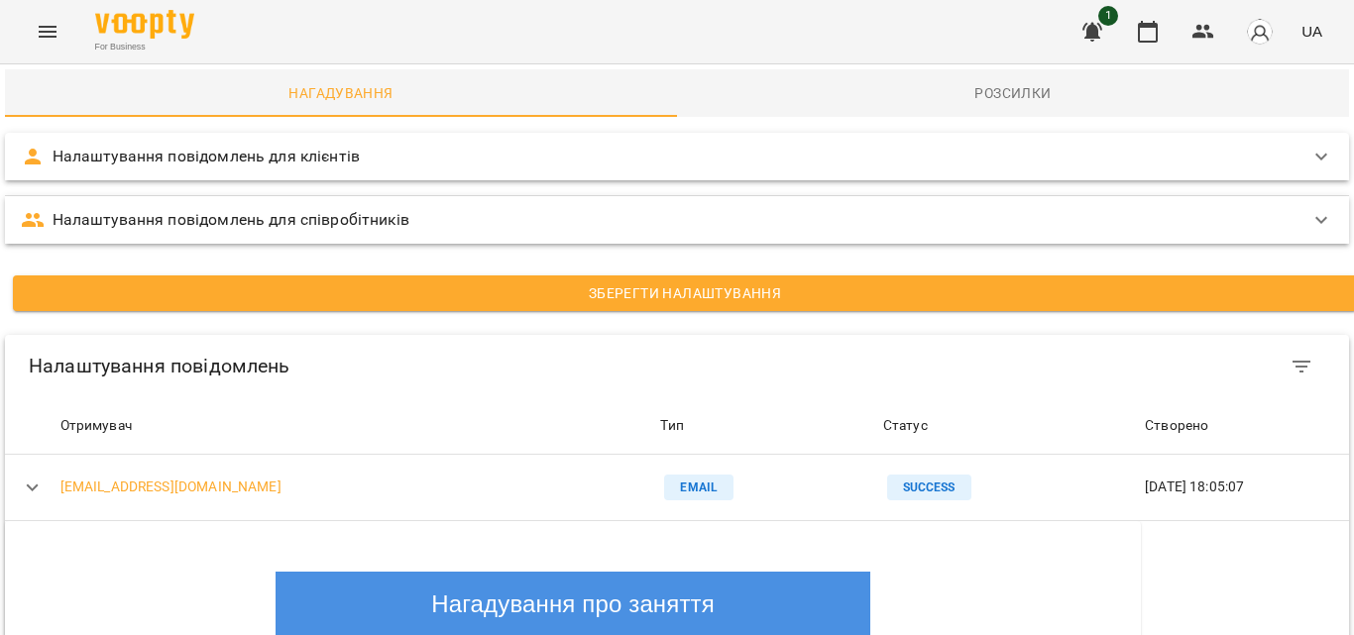
click at [249, 223] on p "Налаштування повідомлень для співробітників" at bounding box center [231, 220] width 357 height 24
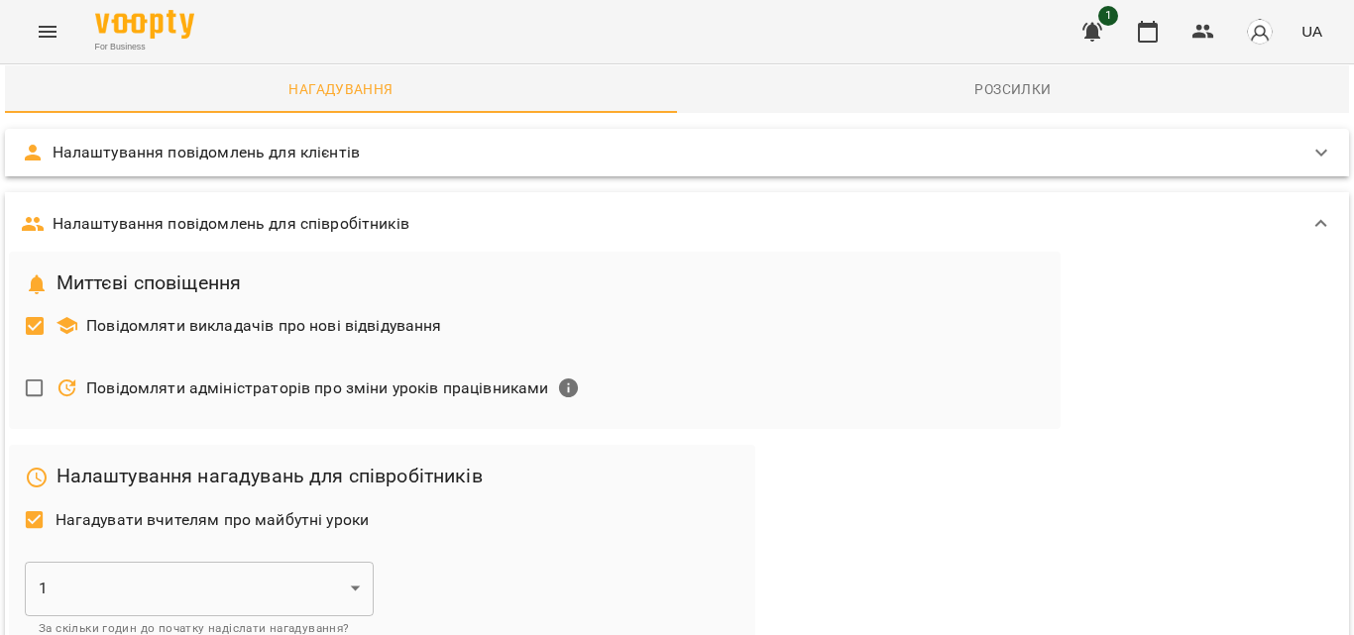
scroll to position [99, 0]
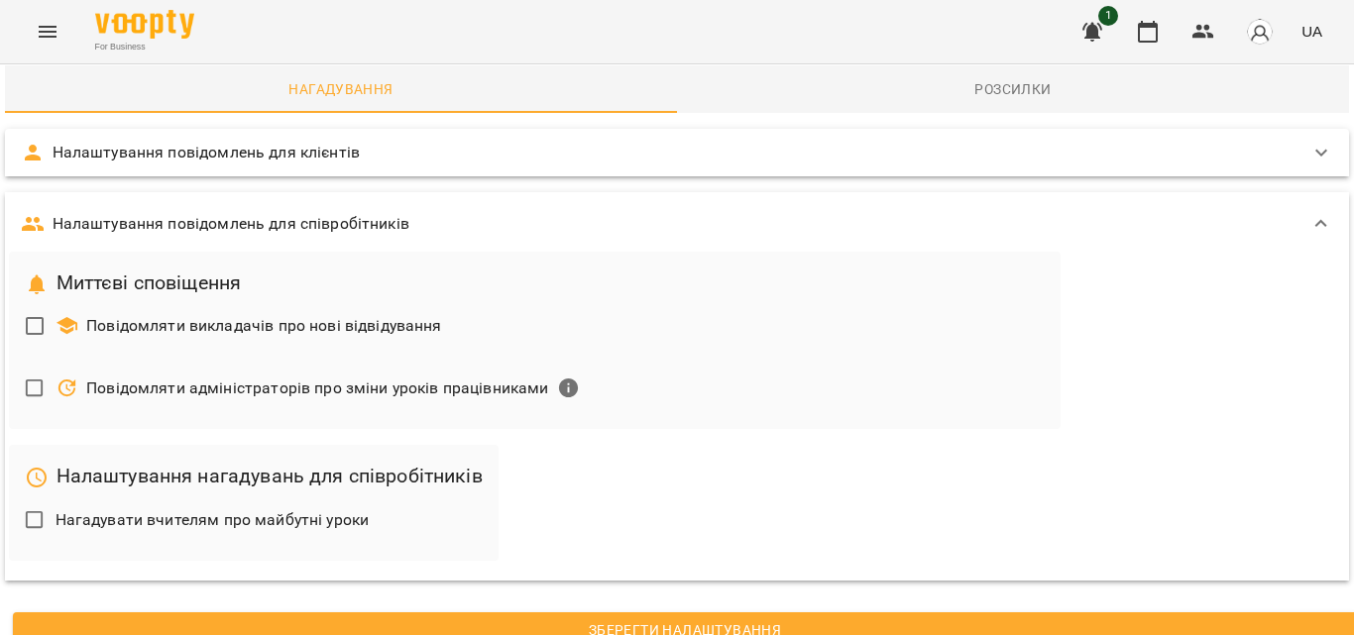
click at [451, 618] on span "Зберегти Налаштування" at bounding box center [685, 630] width 1312 height 24
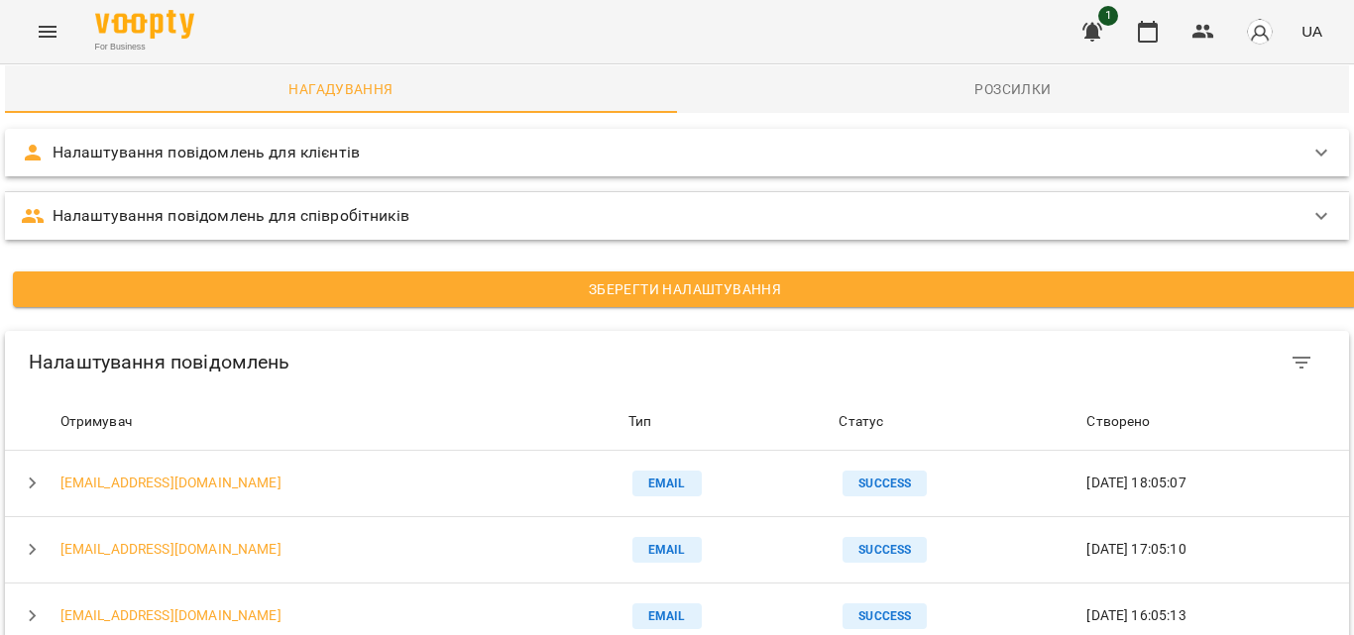
scroll to position [0, 0]
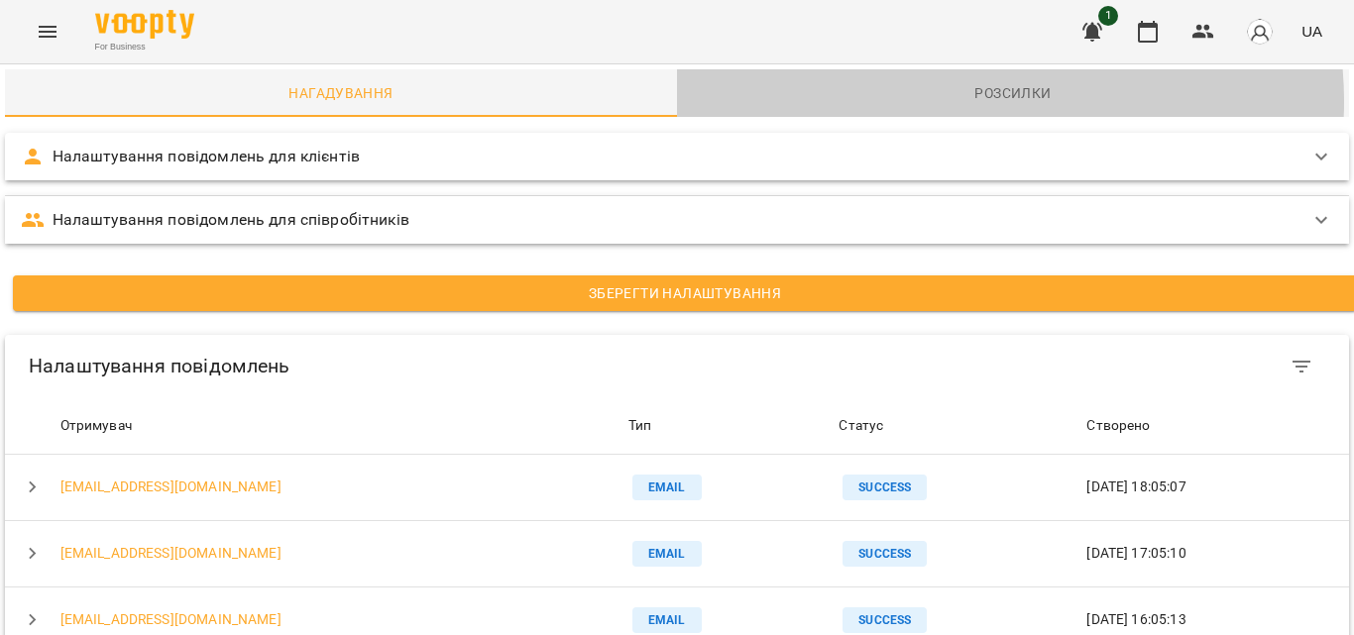
click at [972, 101] on span "Розсилки" at bounding box center [1013, 93] width 648 height 24
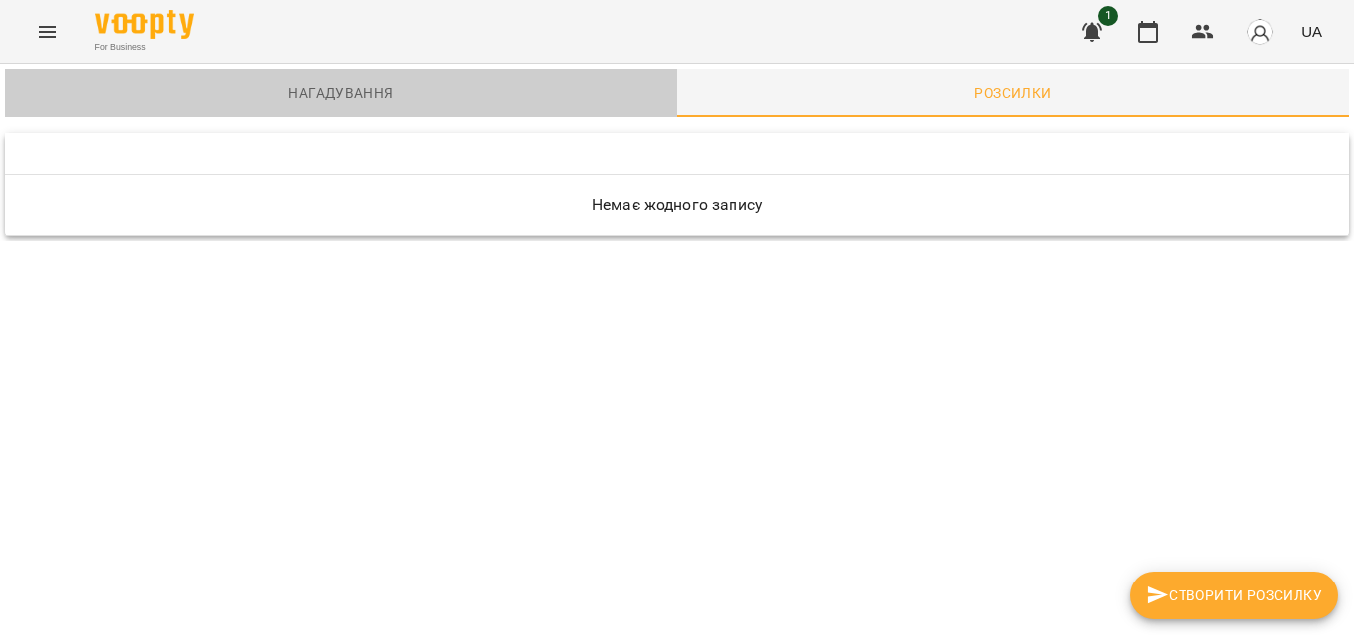
click at [136, 81] on span "Нагадування" at bounding box center [341, 93] width 648 height 24
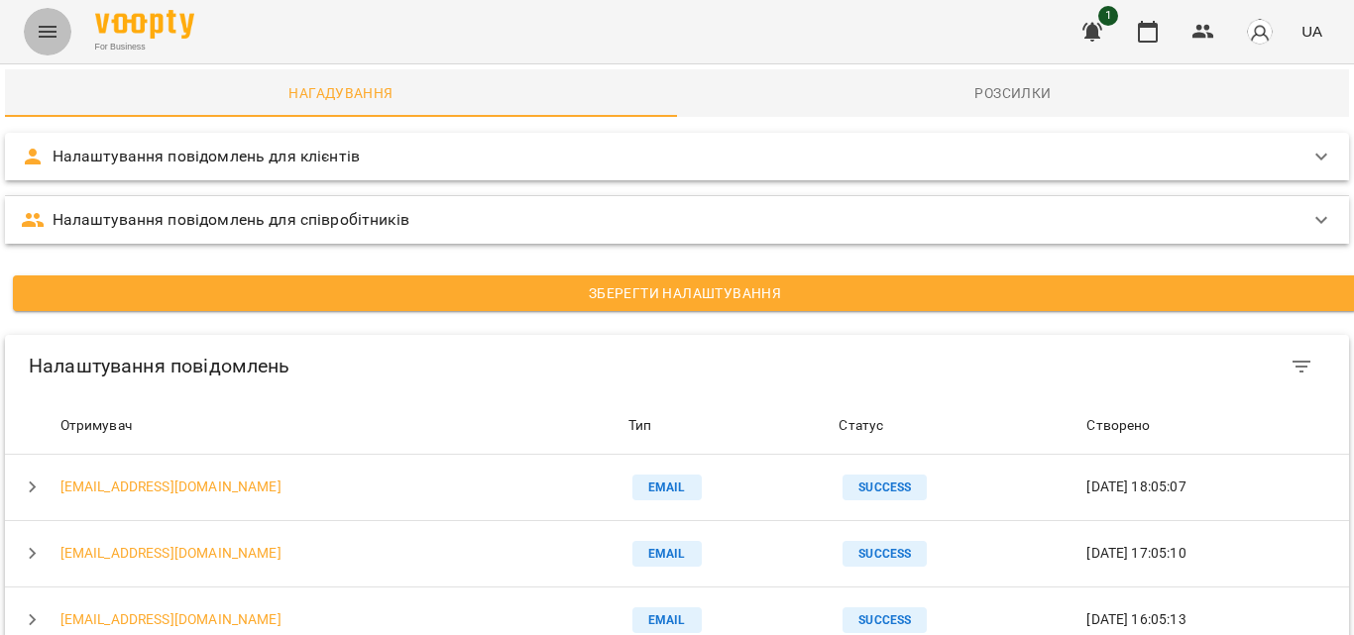
click at [57, 24] on icon "Menu" at bounding box center [48, 32] width 24 height 24
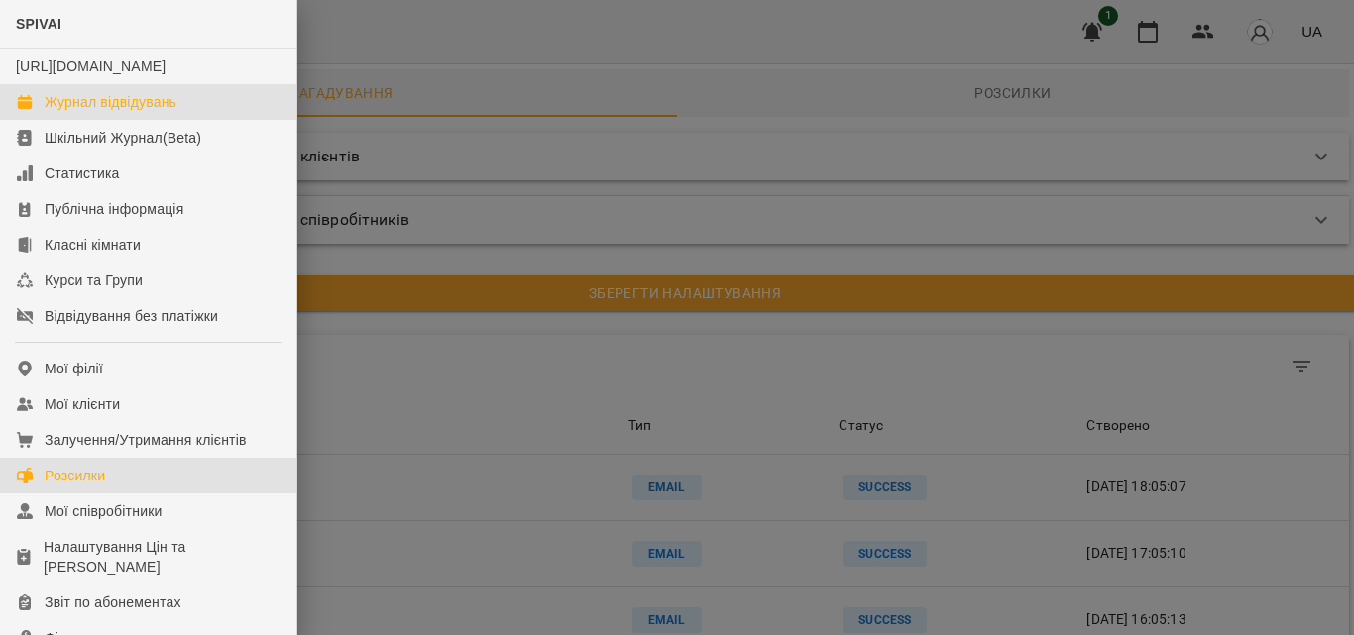
click at [122, 112] on div "Журнал відвідувань" at bounding box center [111, 102] width 132 height 20
